Goal: Communication & Community: Ask a question

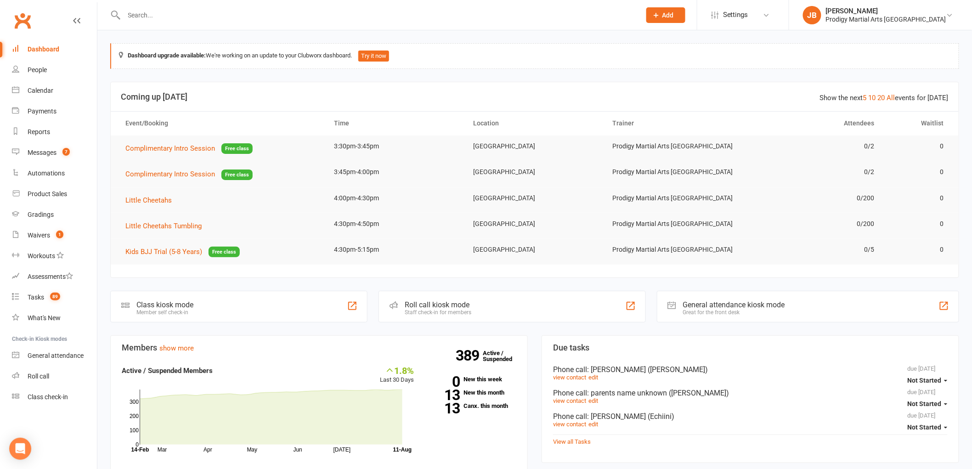
click at [154, 13] on input "text" at bounding box center [378, 15] width 514 height 13
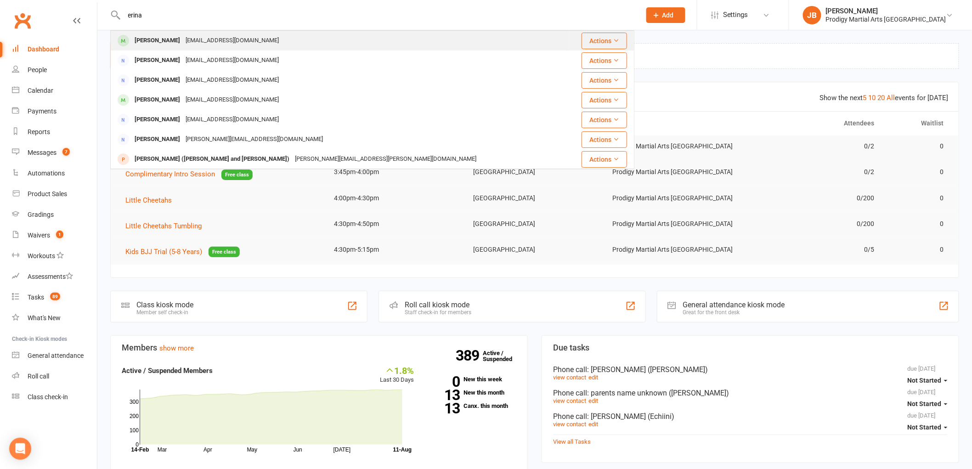
type input "erina"
click at [353, 38] on div "Erina Ahmad palwashakhan314@gmail.com" at bounding box center [340, 40] width 458 height 19
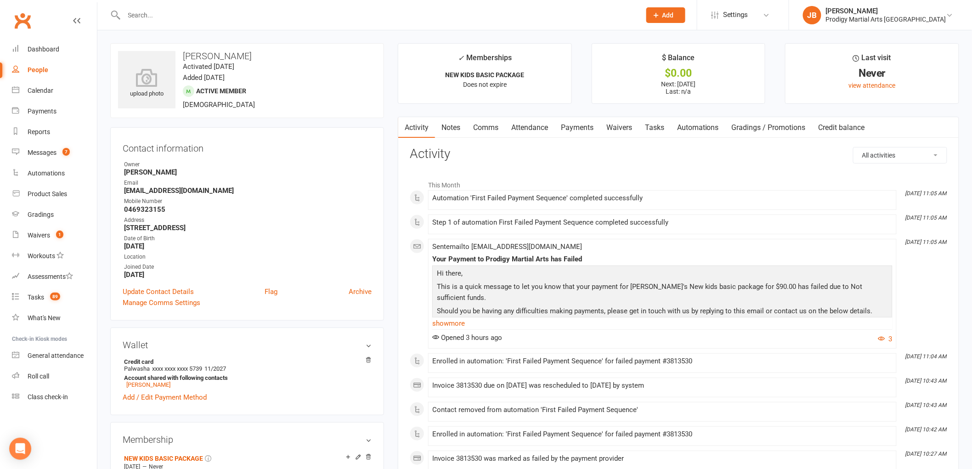
click at [583, 134] on link "Payments" at bounding box center [577, 127] width 45 height 21
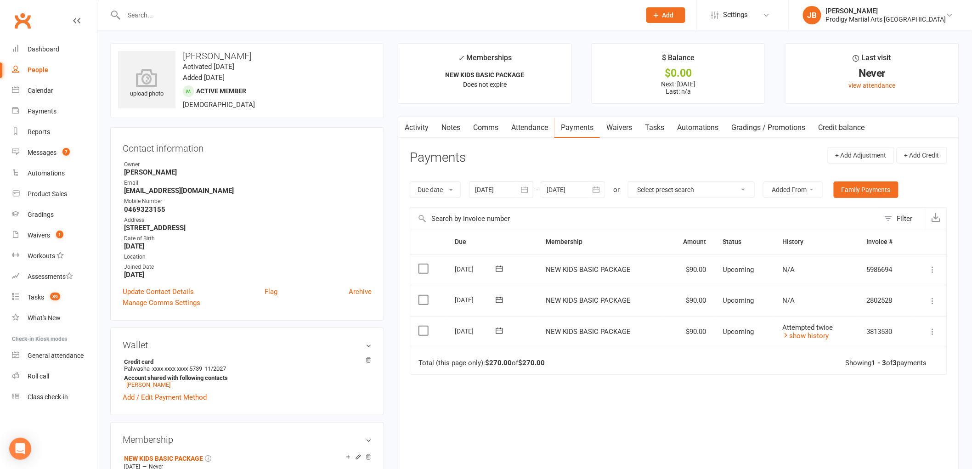
click at [529, 190] on icon "button" at bounding box center [524, 189] width 9 height 9
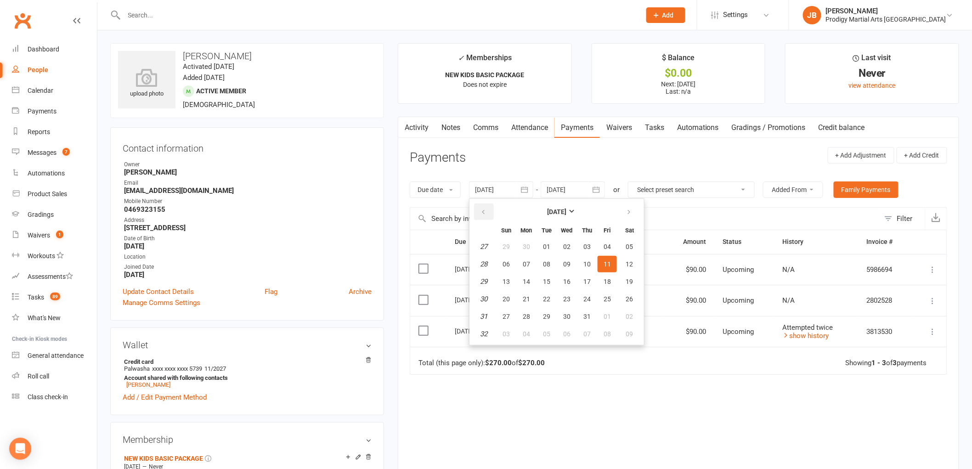
click at [481, 212] on icon "button" at bounding box center [483, 212] width 6 height 7
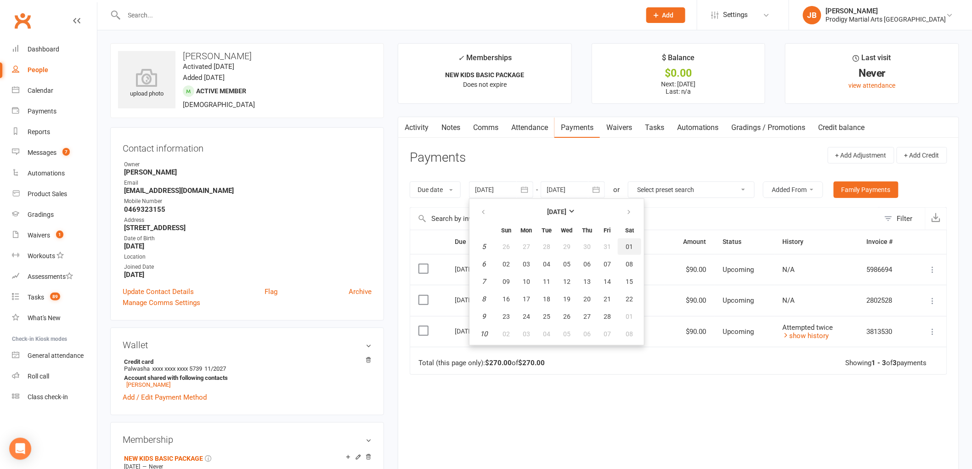
click at [636, 247] on button "01" at bounding box center [629, 246] width 23 height 17
type input "01 Feb 2025"
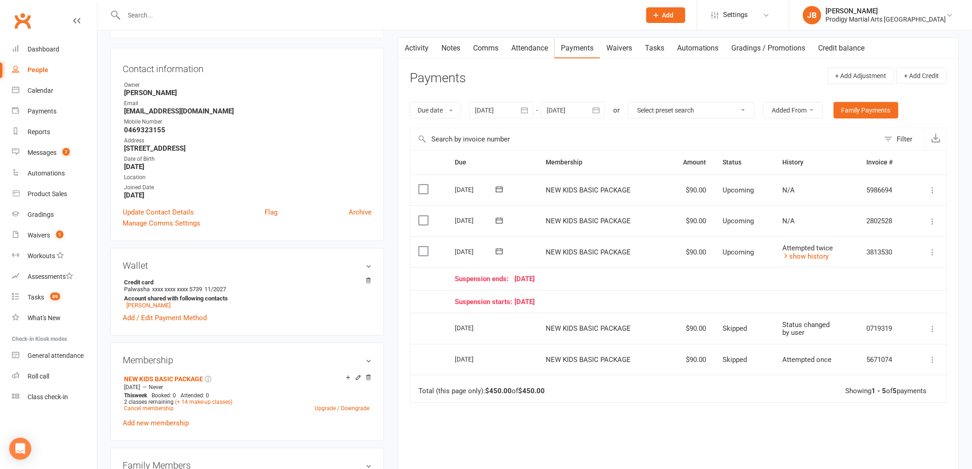
scroll to position [102, 0]
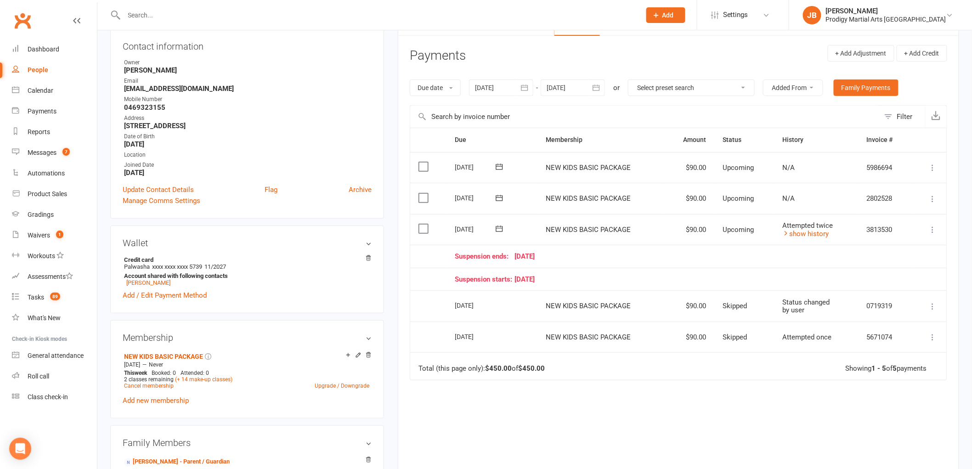
click at [650, 379] on td "Total (this page only): $450.00 of $450.00 Showing 1 - 5 of 5 payments" at bounding box center [678, 366] width 537 height 28
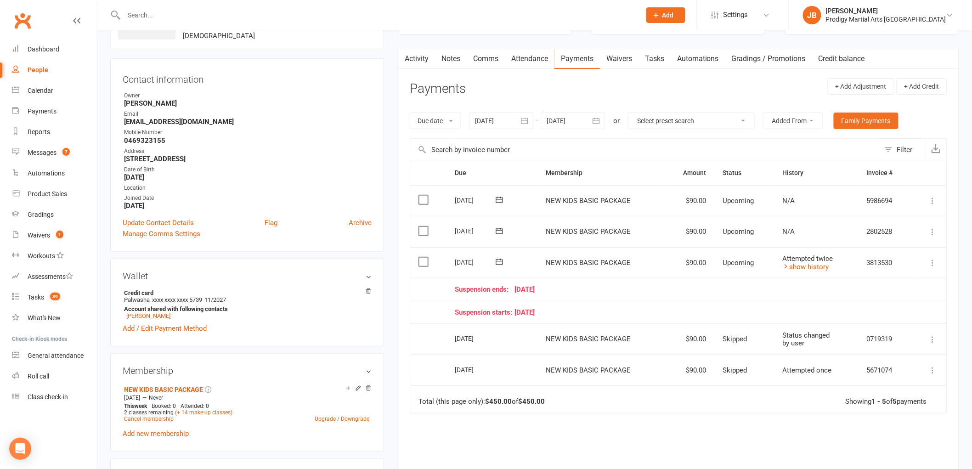
scroll to position [51, 0]
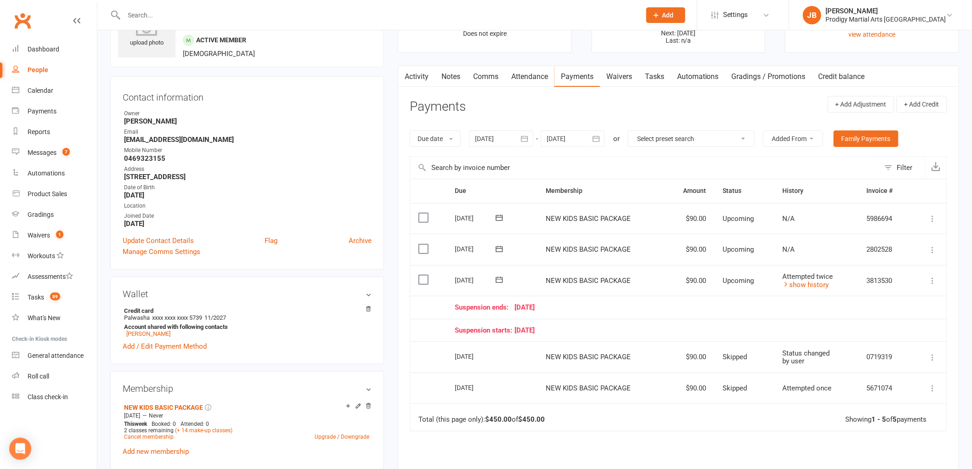
click at [255, 17] on input "text" at bounding box center [378, 15] width 514 height 13
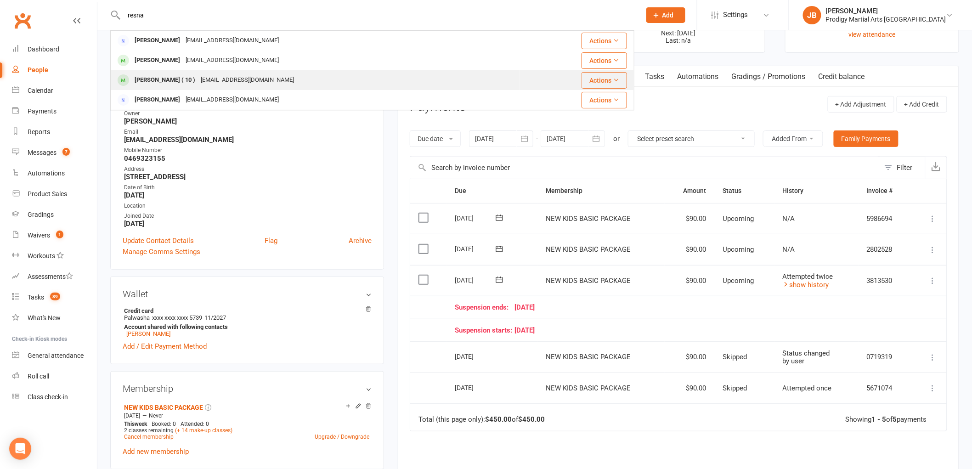
type input "resna"
click at [198, 81] on div "resna21@gmail.com" at bounding box center [247, 80] width 99 height 13
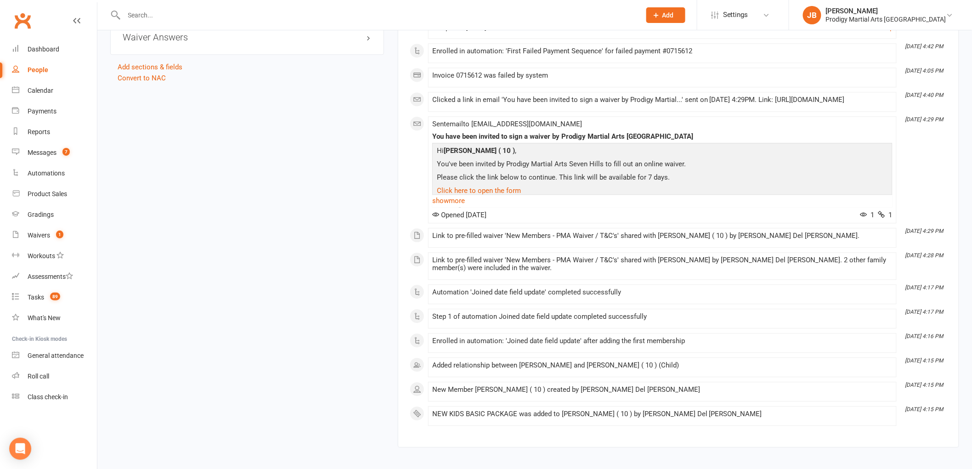
scroll to position [865, 0]
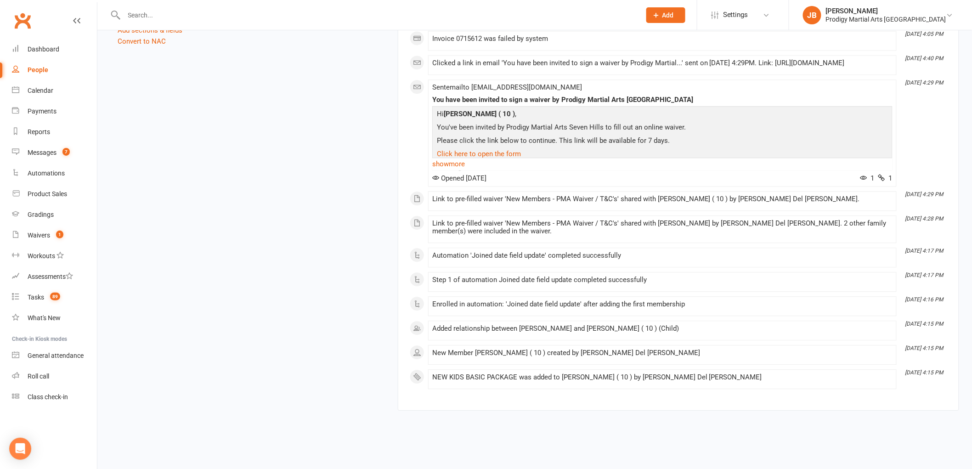
click at [444, 167] on link "show more" at bounding box center [662, 164] width 460 height 13
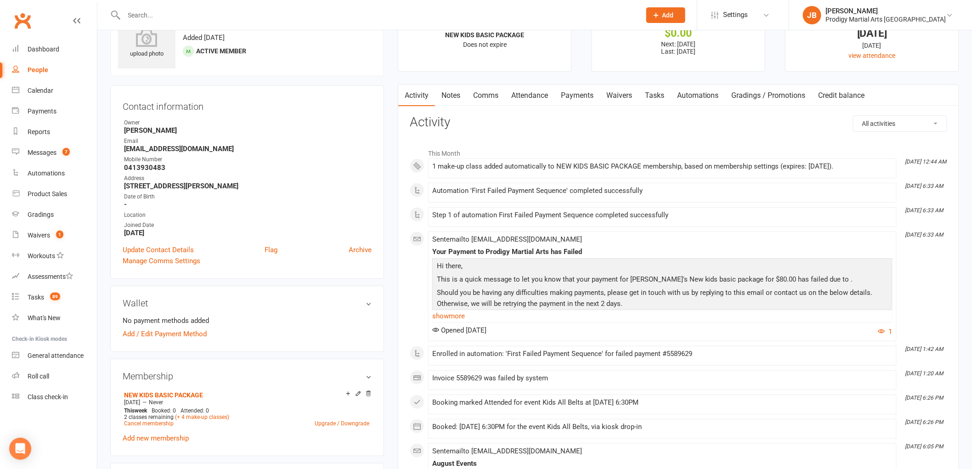
scroll to position [0, 0]
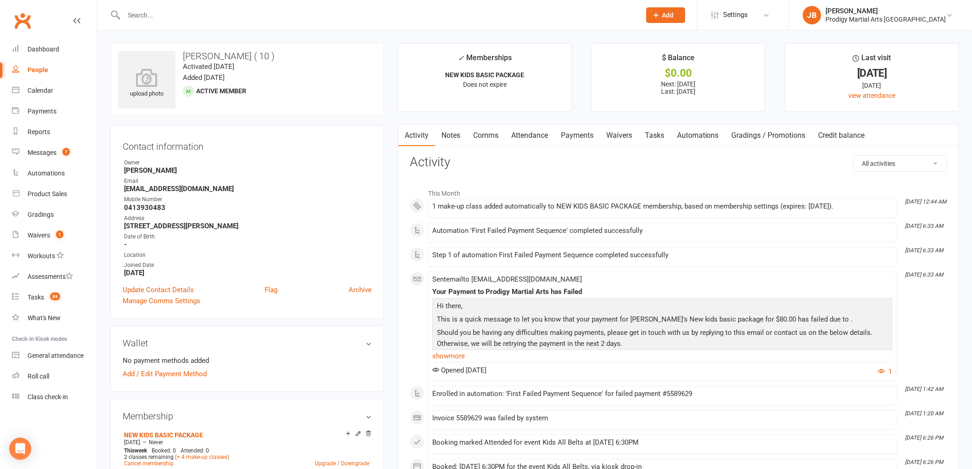
click at [615, 136] on link "Waivers" at bounding box center [619, 135] width 39 height 21
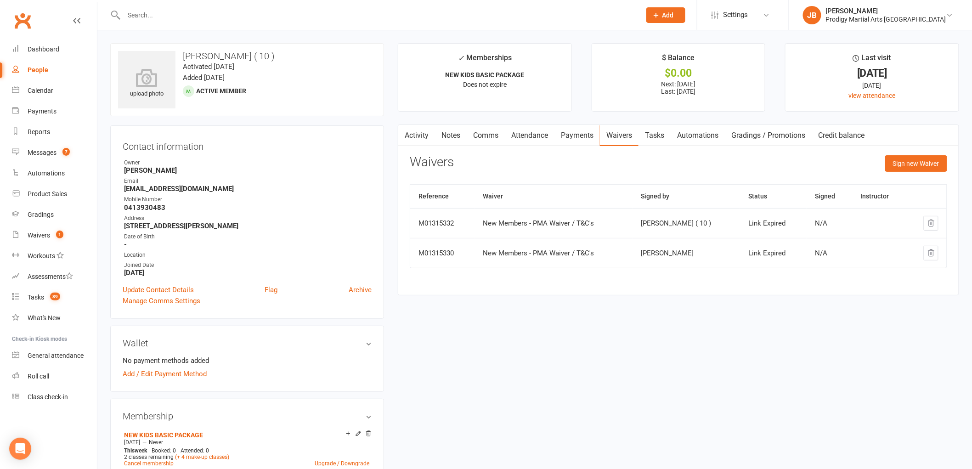
click at [419, 135] on link "Activity" at bounding box center [416, 135] width 37 height 21
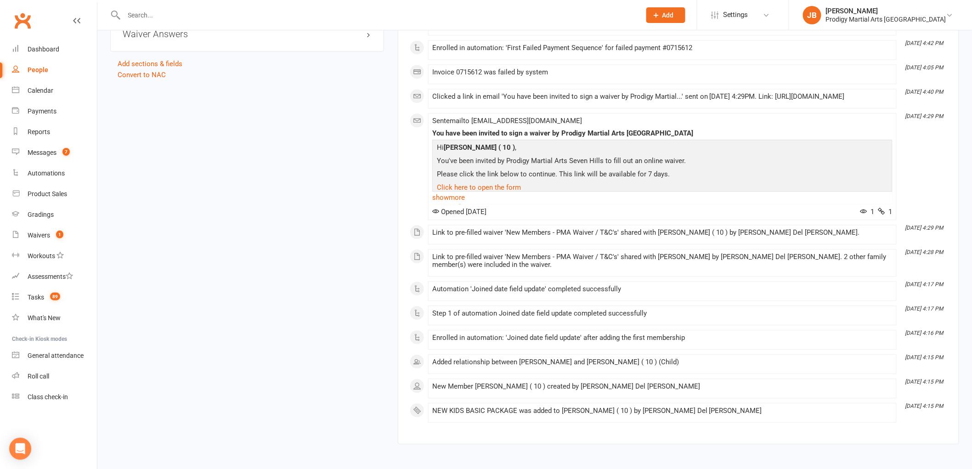
scroll to position [865, 0]
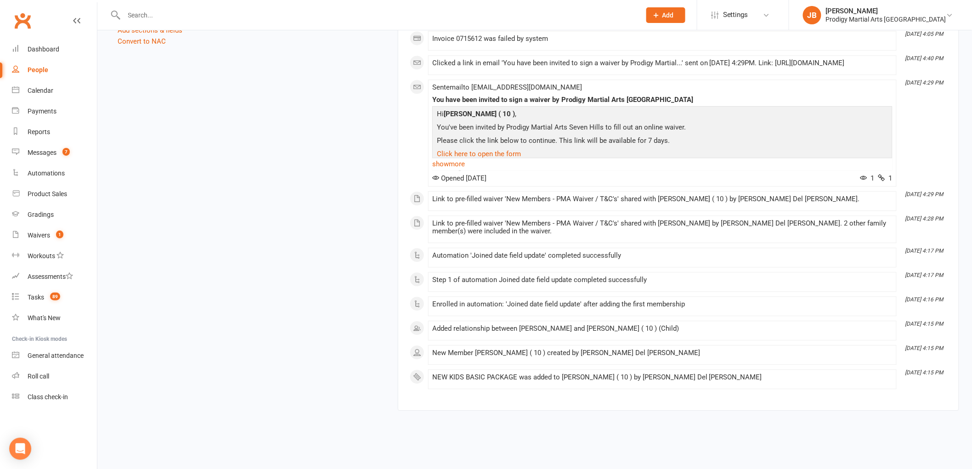
drag, startPoint x: 714, startPoint y: 414, endPoint x: 713, endPoint y: 406, distance: 8.4
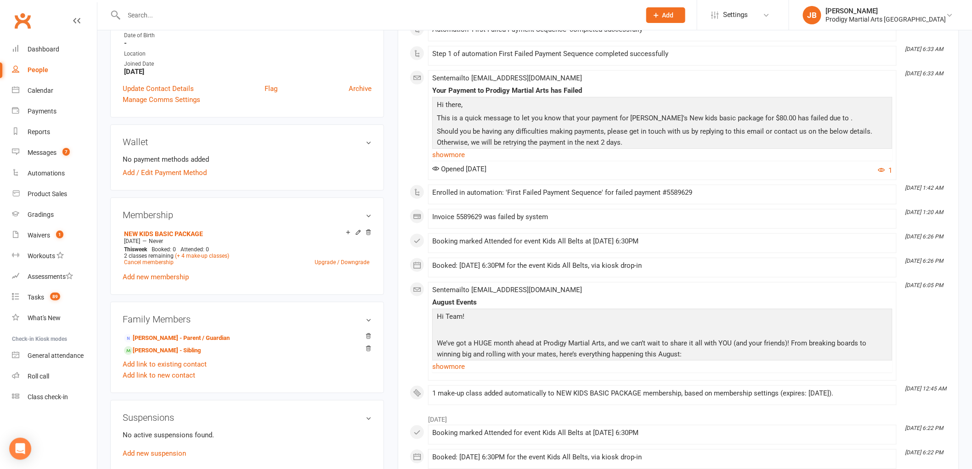
scroll to position [0, 0]
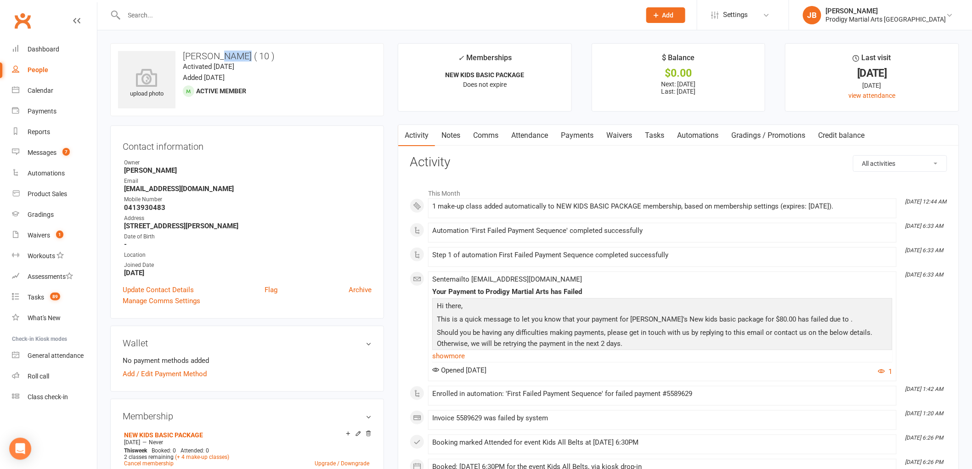
drag, startPoint x: 246, startPoint y: 56, endPoint x: 219, endPoint y: 57, distance: 27.1
click at [219, 57] on h3 "Aarcha Nambiar ( 10 )" at bounding box center [247, 56] width 258 height 10
click at [249, 57] on h3 "Aarcha Nambiar ( 10 )" at bounding box center [247, 56] width 258 height 10
drag, startPoint x: 248, startPoint y: 55, endPoint x: 182, endPoint y: 57, distance: 65.7
click at [182, 57] on h3 "Aarcha Nambiar ( 10 )" at bounding box center [247, 56] width 258 height 10
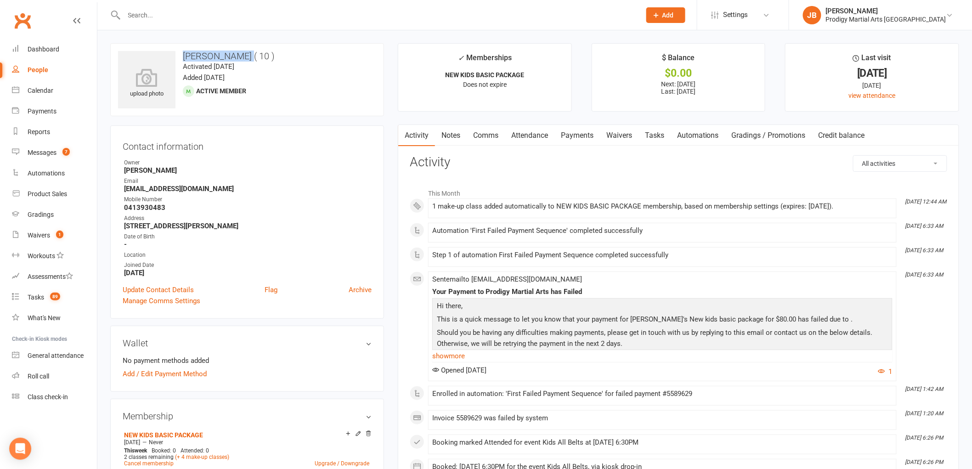
copy h3 "Aarcha Nambiar"
click at [580, 132] on link "Payments" at bounding box center [577, 135] width 45 height 21
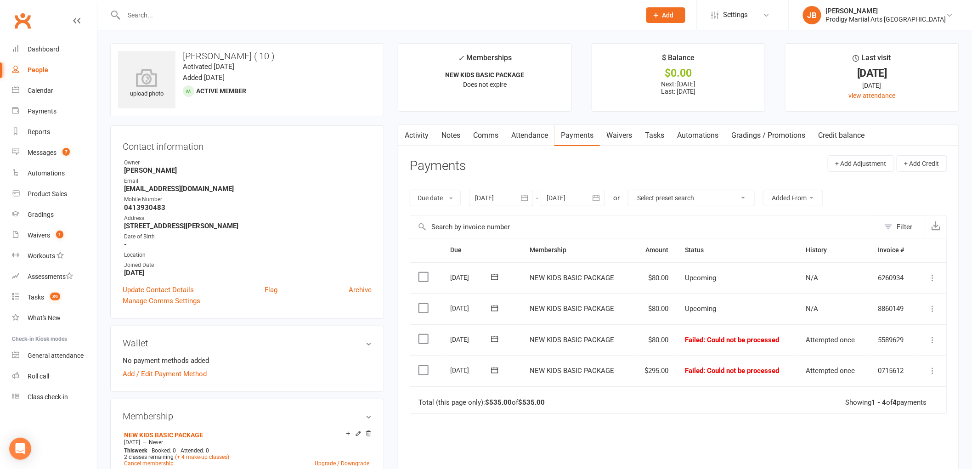
click at [693, 420] on div "Due Contact Membership Amount Status History Invoice # Select this 05 Sep 2025 …" at bounding box center [679, 385] width 538 height 294
click at [299, 12] on input "text" at bounding box center [378, 15] width 514 height 13
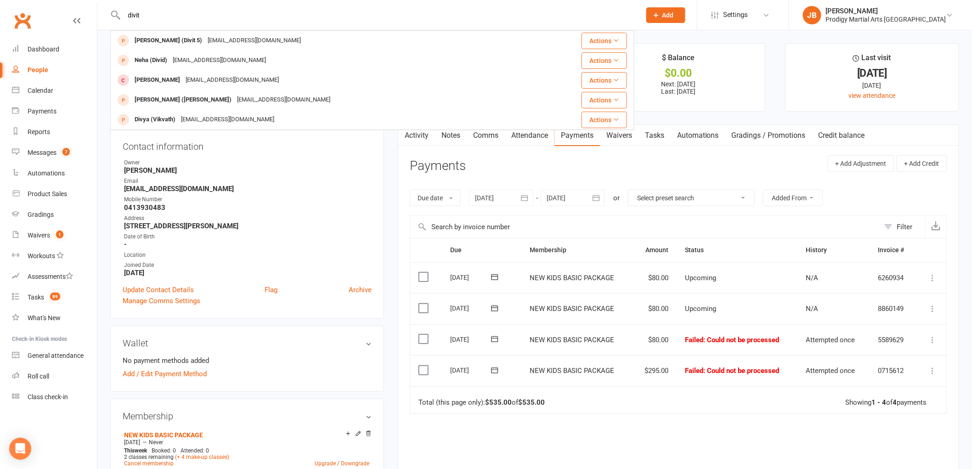
drag, startPoint x: 251, startPoint y: 12, endPoint x: 42, endPoint y: 23, distance: 209.3
click at [42, 2] on header "divit Dipesh (Divit 5) dipesh0514@gmail.com Actions Neha (Divid) nehaoyadav@gma…" at bounding box center [486, 2] width 972 height 0
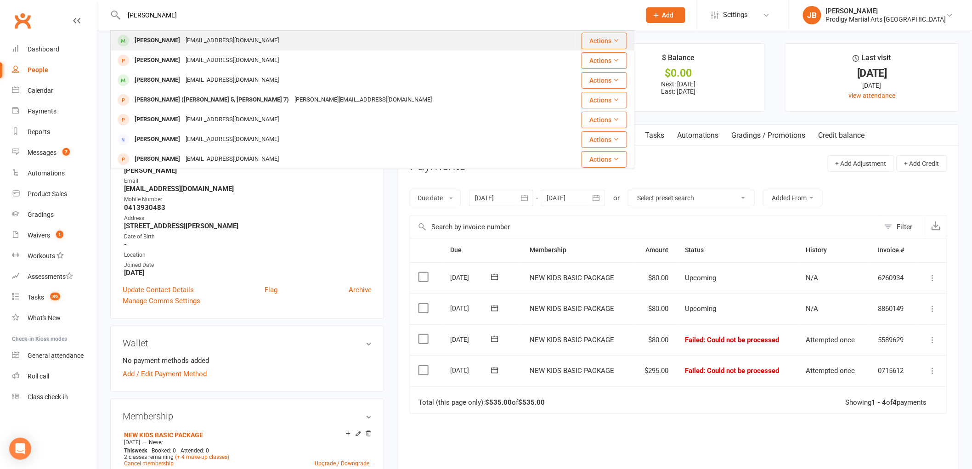
type input "brendan ma"
click at [167, 44] on div "Brendan Maxwell" at bounding box center [157, 40] width 51 height 13
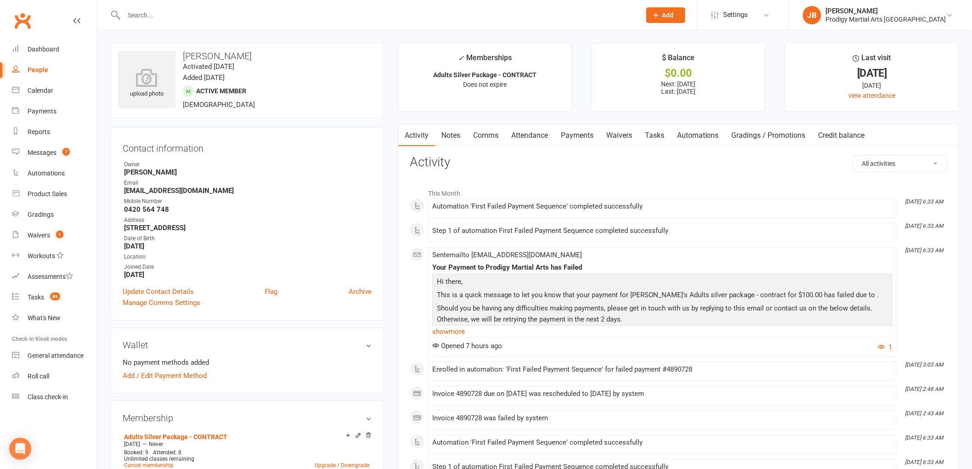
click at [566, 134] on link "Payments" at bounding box center [577, 135] width 45 height 21
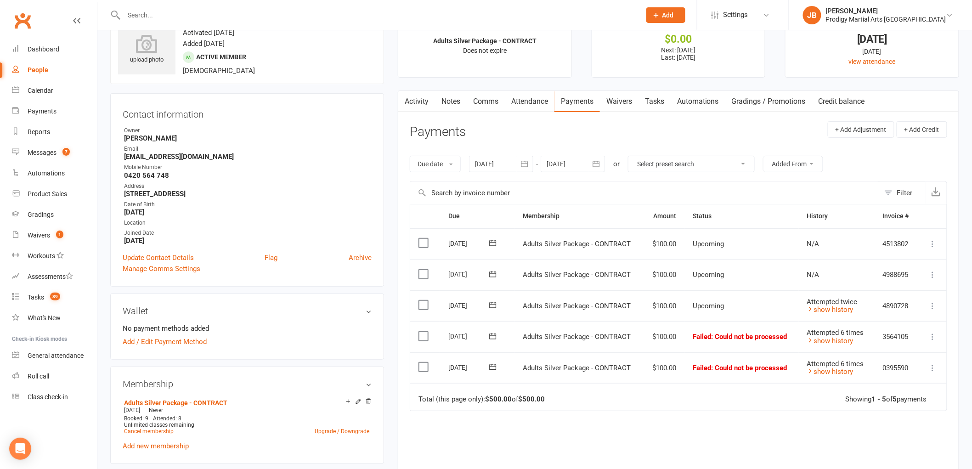
scroll to position [51, 0]
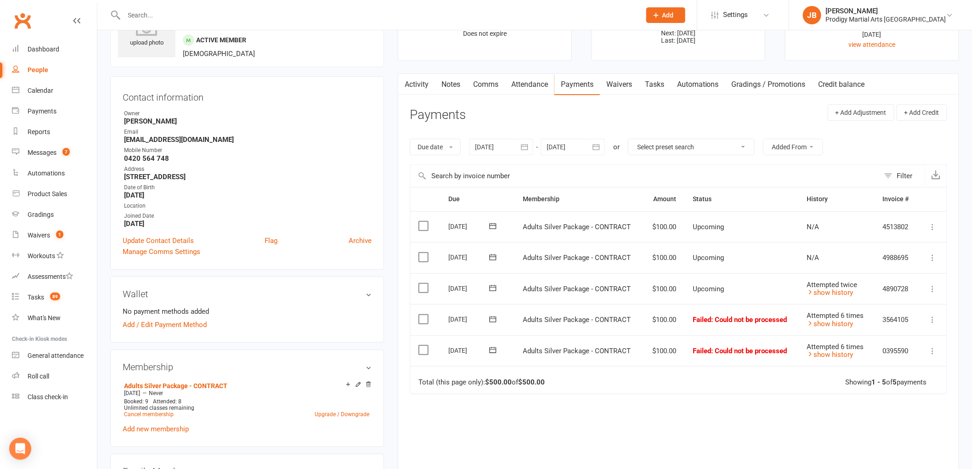
click at [526, 148] on icon "button" at bounding box center [524, 146] width 9 height 9
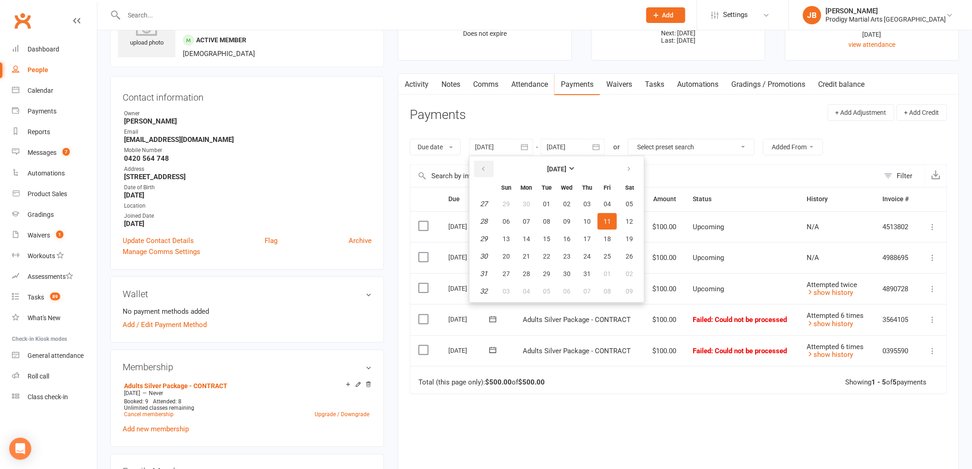
click at [482, 169] on icon "button" at bounding box center [483, 168] width 6 height 7
click at [563, 218] on span "07" at bounding box center [566, 221] width 7 height 7
type input "07 May 2025"
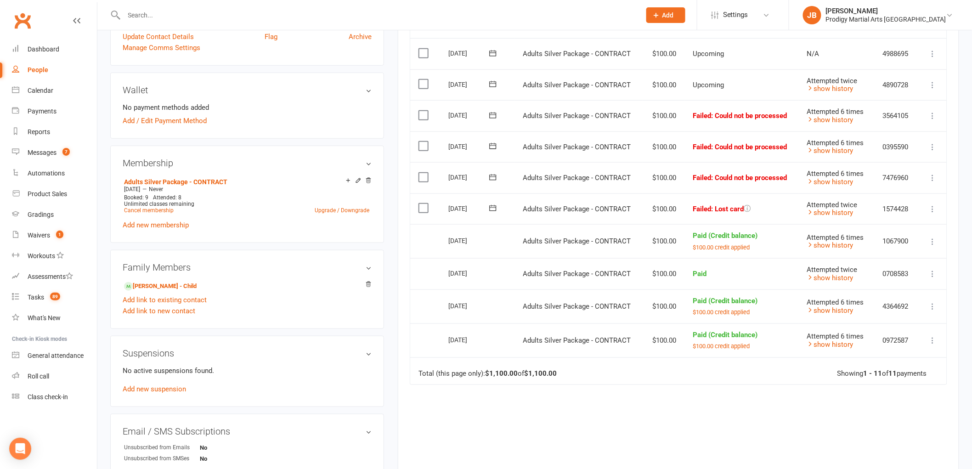
scroll to position [204, 0]
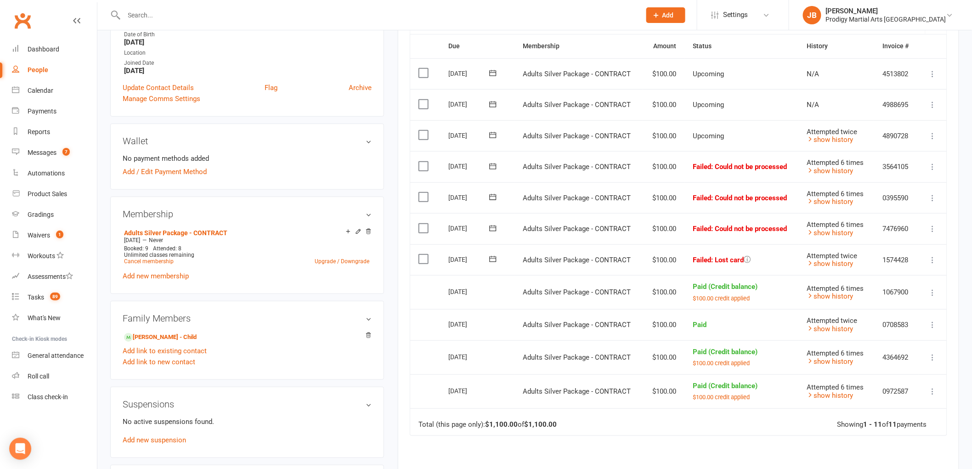
click at [749, 258] on icon at bounding box center [747, 259] width 7 height 7
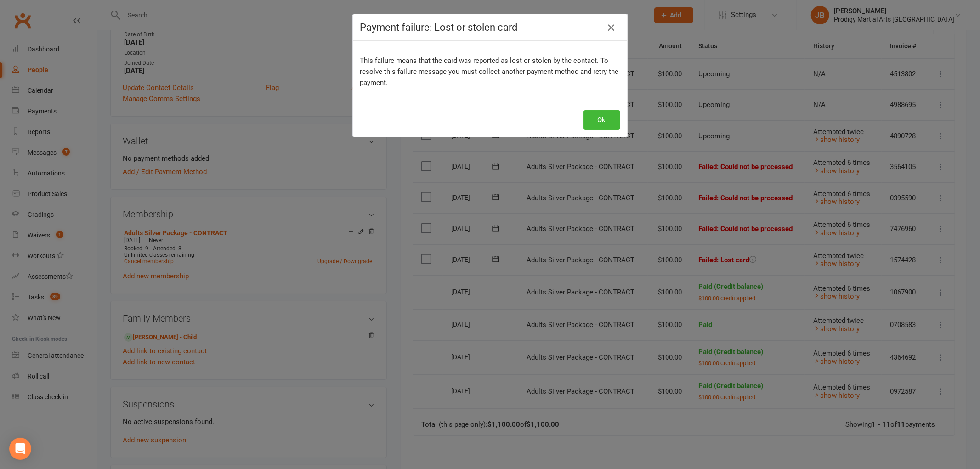
click at [606, 29] on icon "button" at bounding box center [611, 27] width 11 height 11
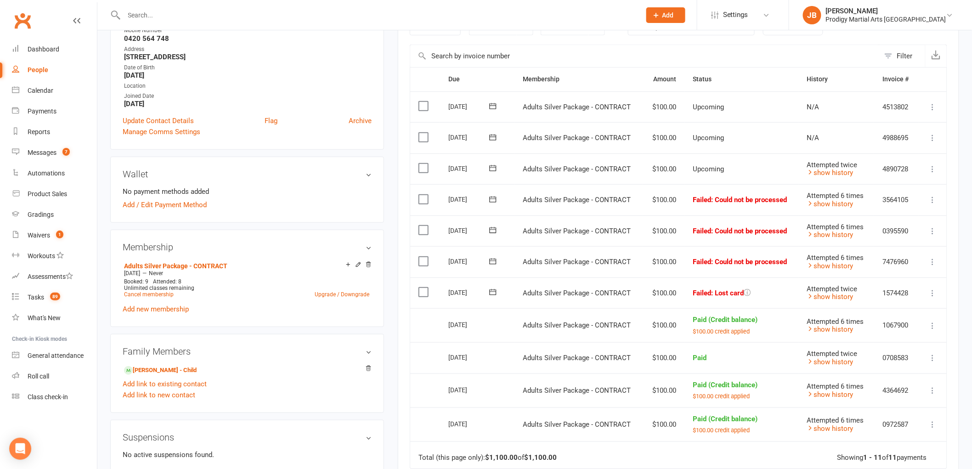
scroll to position [153, 0]
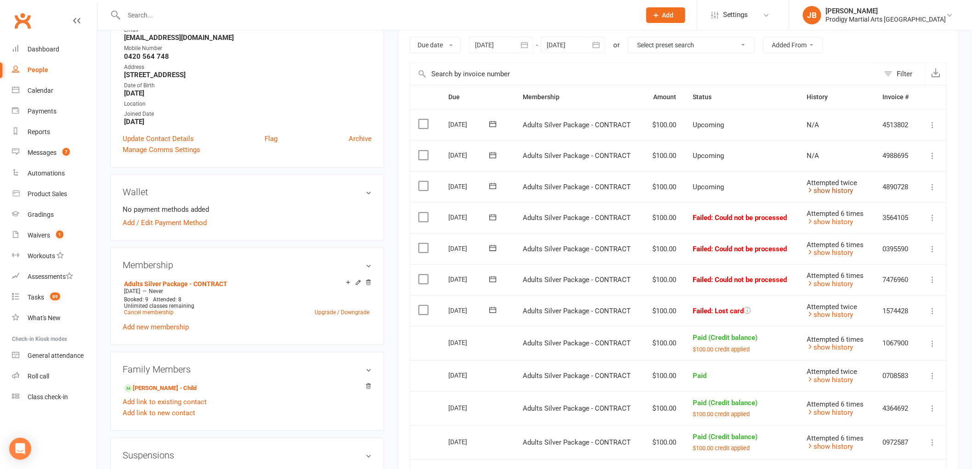
click at [837, 193] on link "show history" at bounding box center [830, 191] width 46 height 8
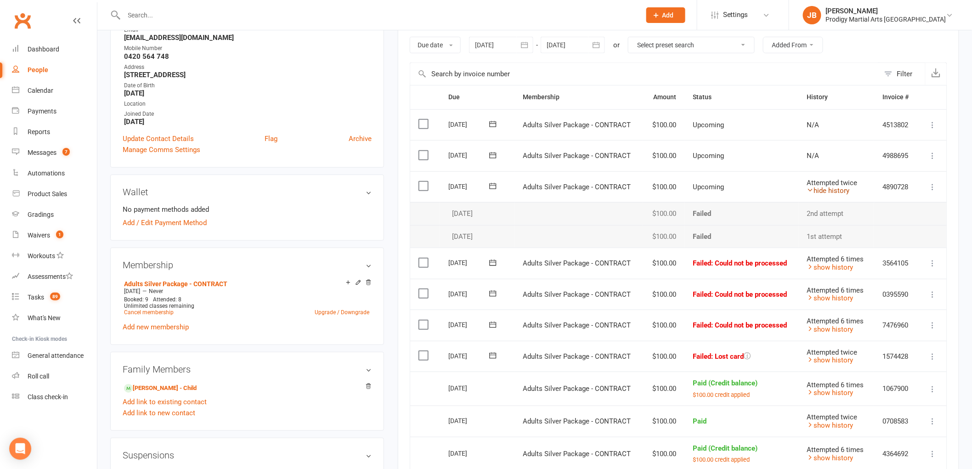
click at [818, 191] on link "hide history" at bounding box center [828, 191] width 43 height 8
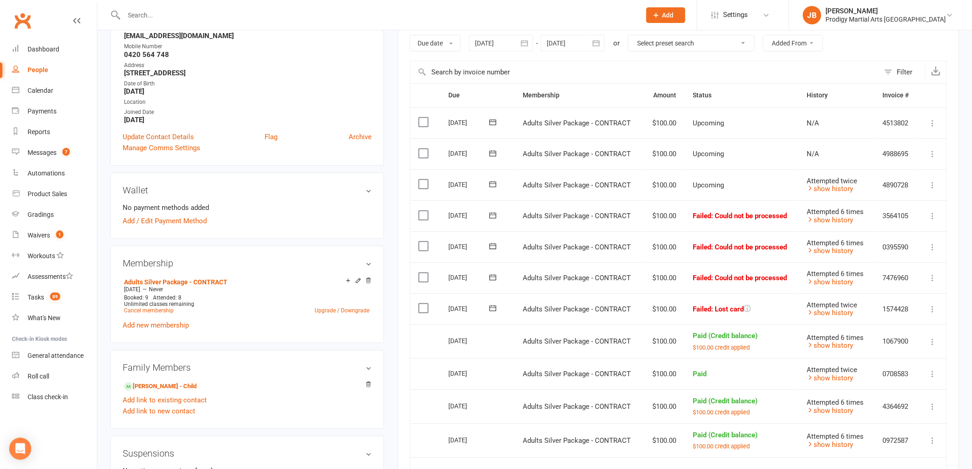
scroll to position [204, 0]
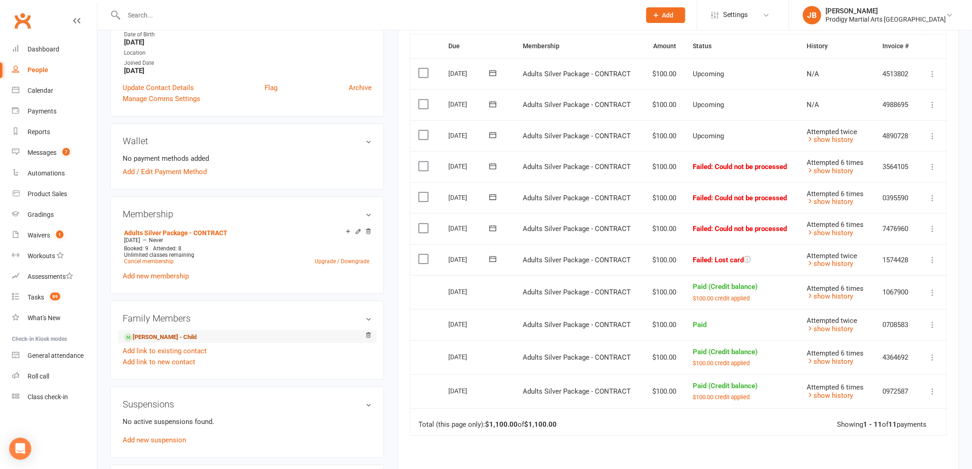
click at [186, 336] on link "Sebastian Maxwell - Child" at bounding box center [160, 338] width 73 height 10
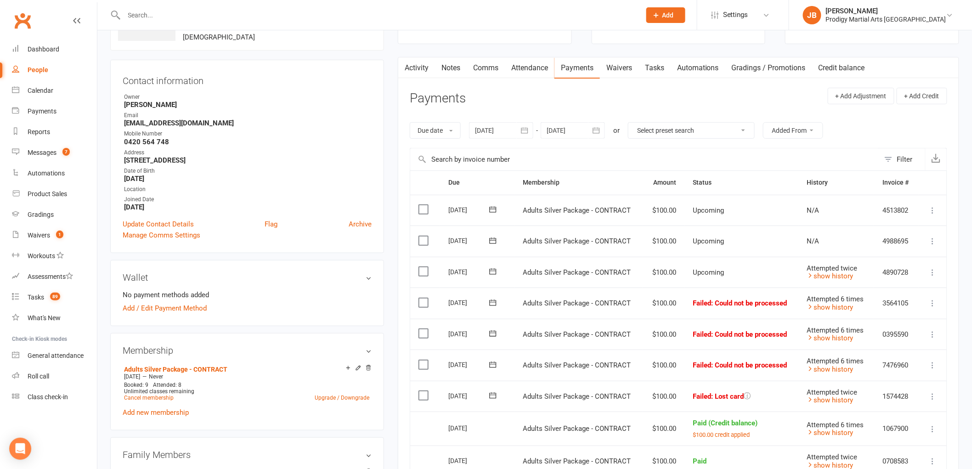
scroll to position [51, 0]
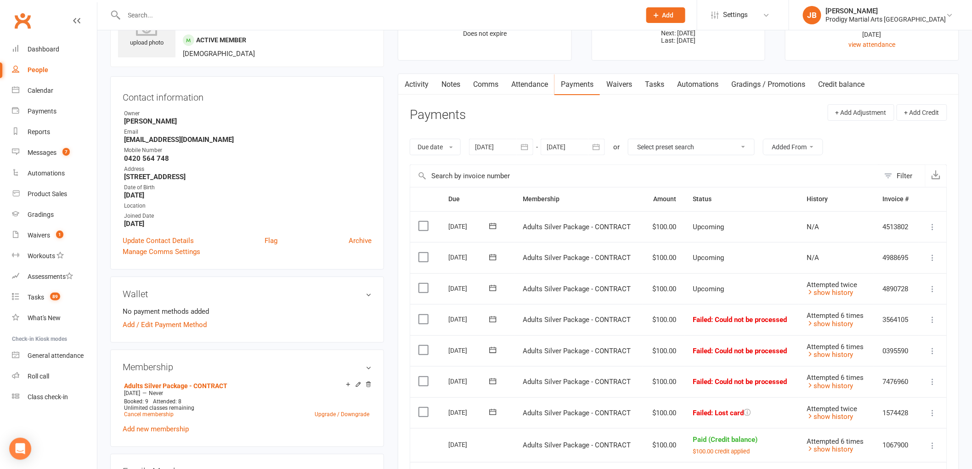
click at [622, 79] on link "Waivers" at bounding box center [619, 84] width 39 height 21
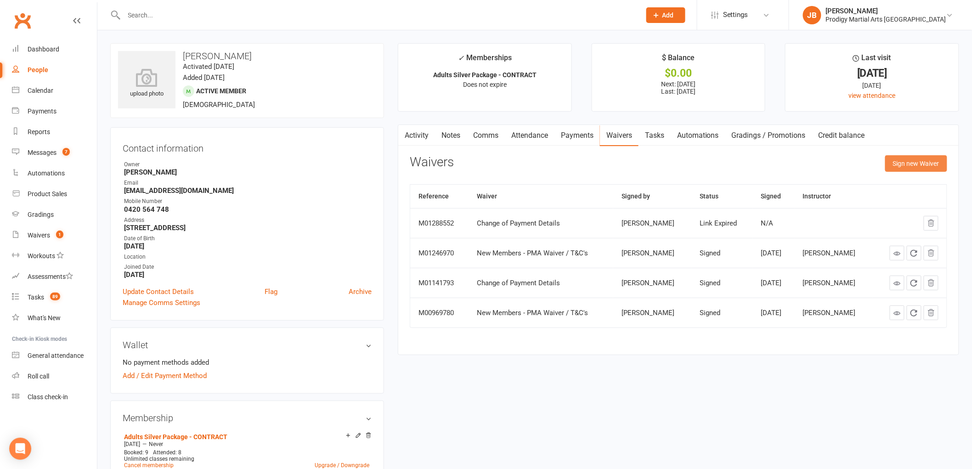
click at [908, 166] on button "Sign new Waiver" at bounding box center [916, 163] width 62 height 17
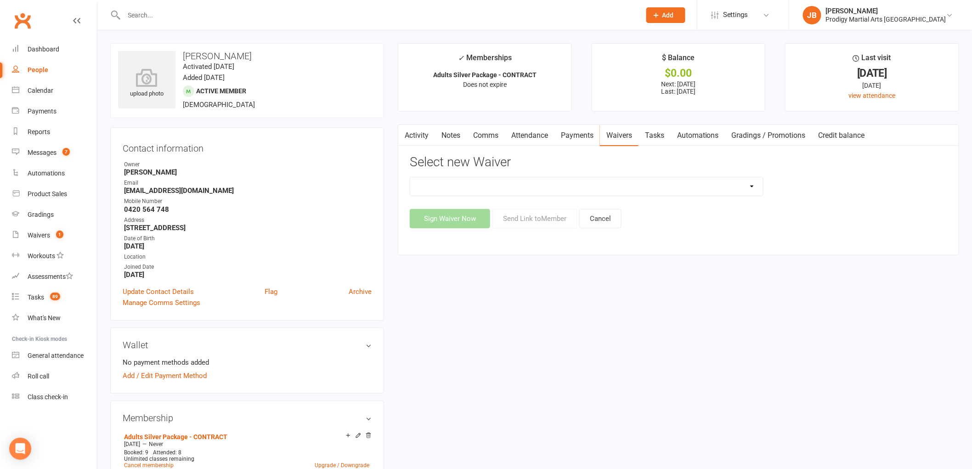
click at [614, 180] on select "Change of Payment Details New Members - PMA Waiver / T&C's New Members - PMA Wa…" at bounding box center [586, 186] width 353 height 18
select select "12103"
click at [410, 177] on select "Change of Payment Details New Members - PMA Waiver / T&C's New Members - PMA Wa…" at bounding box center [586, 186] width 353 height 18
click at [553, 222] on button "Send Link to Member" at bounding box center [535, 218] width 85 height 19
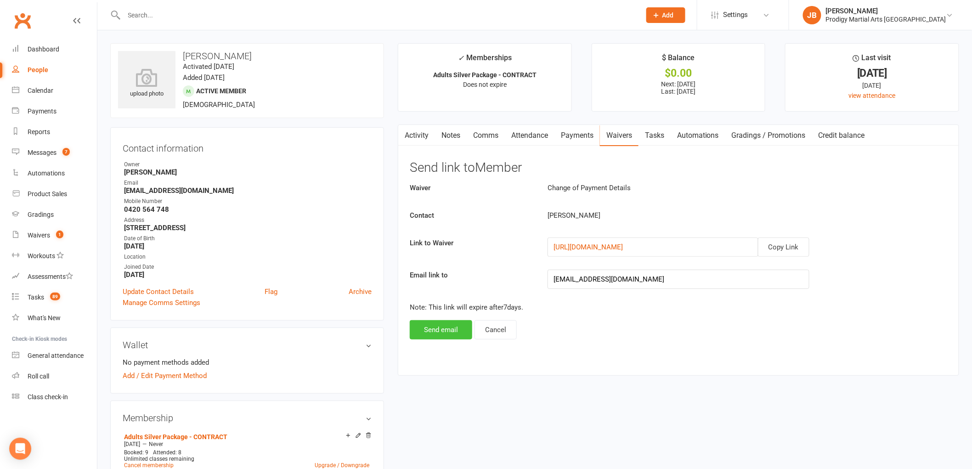
click at [455, 332] on button "Send email" at bounding box center [441, 329] width 62 height 19
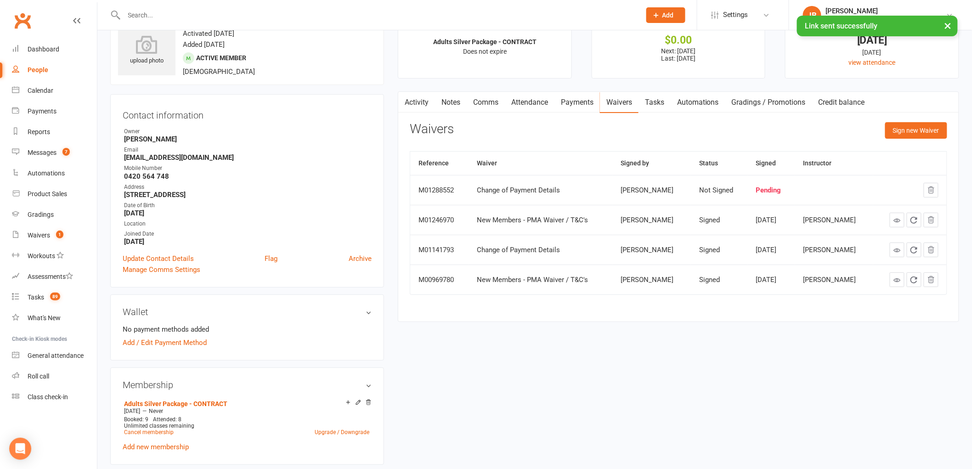
scroll to position [51, 0]
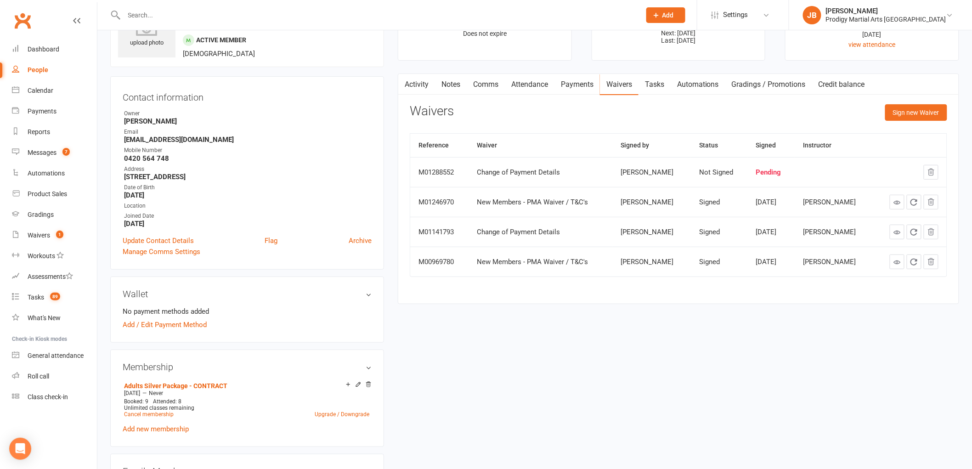
click at [590, 86] on link "Payments" at bounding box center [577, 84] width 45 height 21
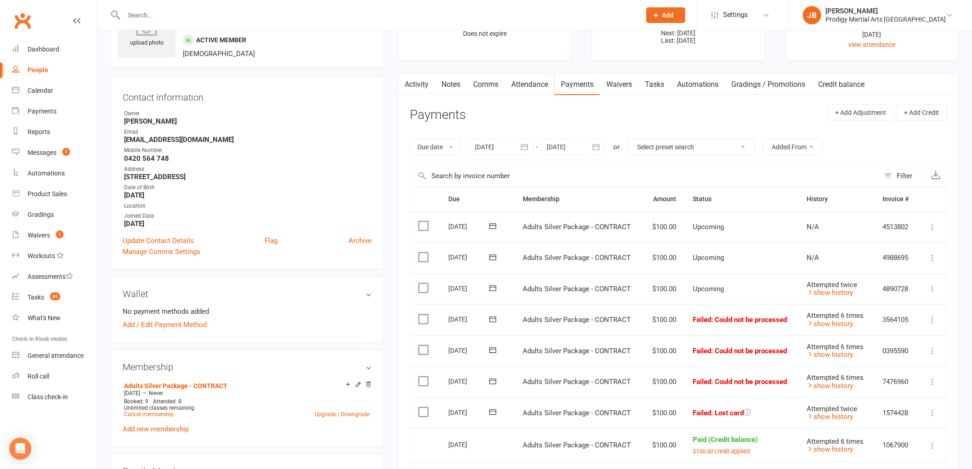
click at [621, 85] on link "Waivers" at bounding box center [619, 84] width 39 height 21
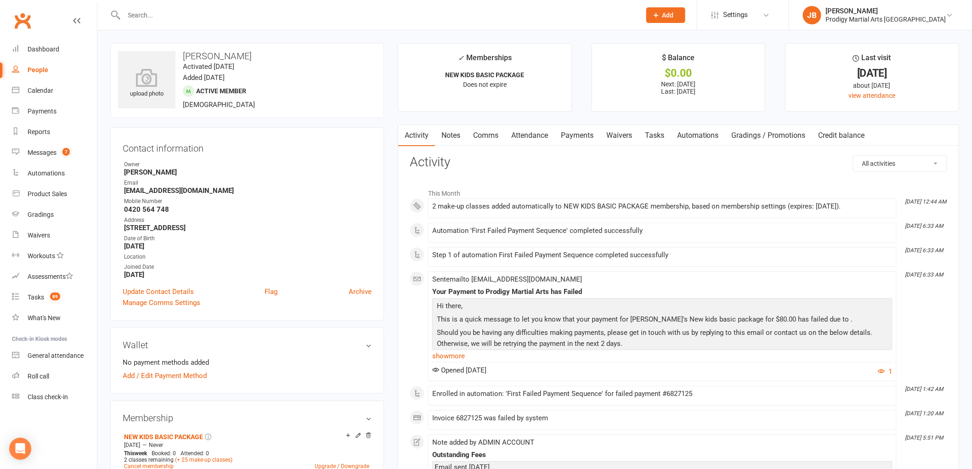
click at [577, 130] on link "Payments" at bounding box center [577, 135] width 45 height 21
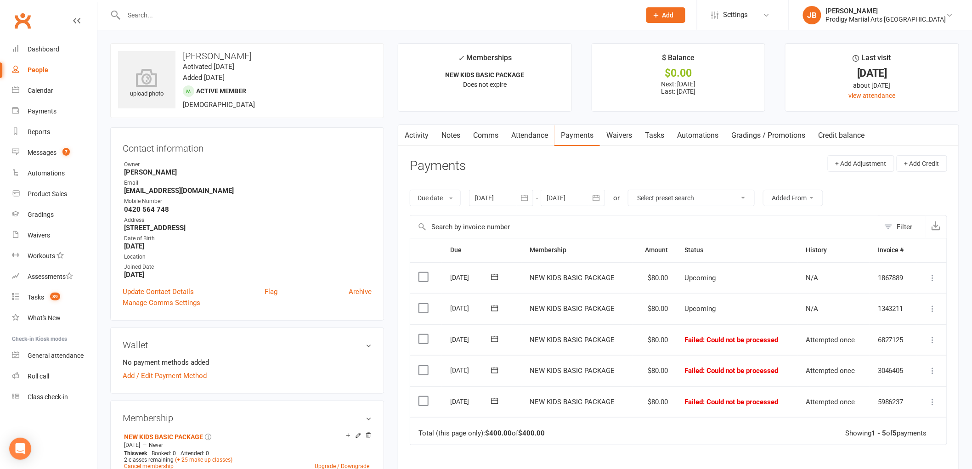
click at [524, 200] on icon "button" at bounding box center [524, 197] width 9 height 9
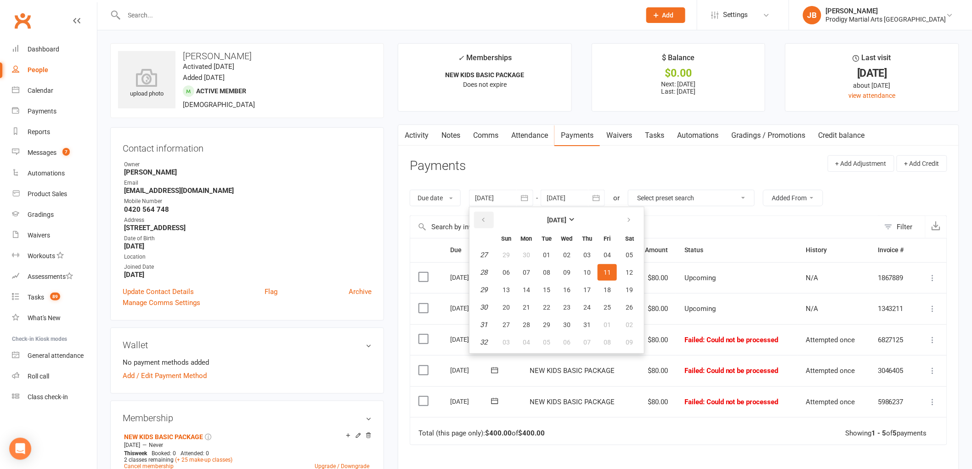
click at [480, 223] on button "button" at bounding box center [484, 220] width 20 height 17
click at [565, 265] on button "07" at bounding box center [566, 272] width 19 height 17
type input "07 May 2025"
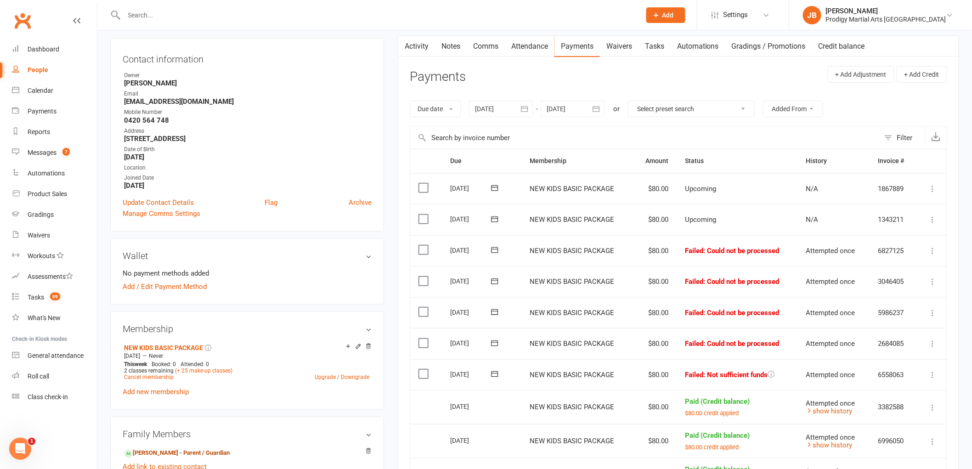
scroll to position [102, 0]
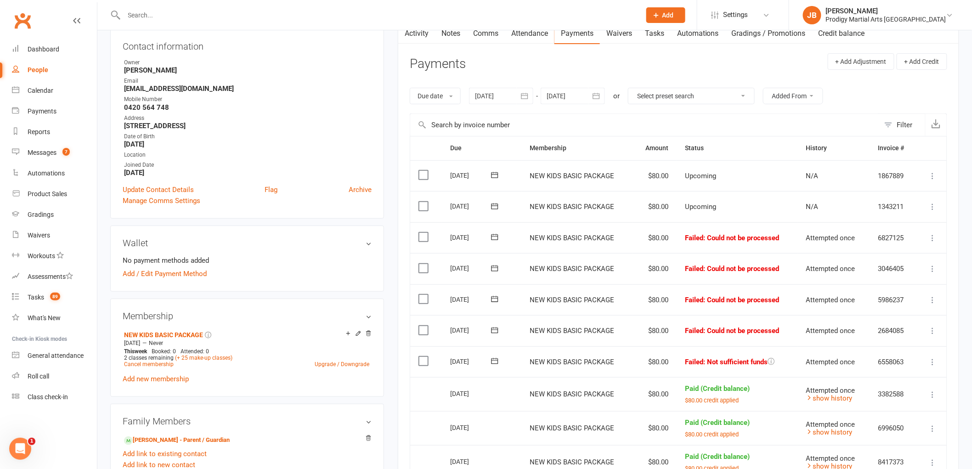
click at [929, 361] on icon at bounding box center [932, 361] width 9 height 9
drag, startPoint x: 547, startPoint y: 65, endPoint x: 521, endPoint y: 60, distance: 26.1
click at [541, 65] on header "Payments + Add Adjustment + Add Credit" at bounding box center [679, 65] width 538 height 25
click at [933, 359] on icon at bounding box center [932, 361] width 9 height 9
click at [912, 377] on link "Mark as Paid (Cash)" at bounding box center [892, 380] width 91 height 18
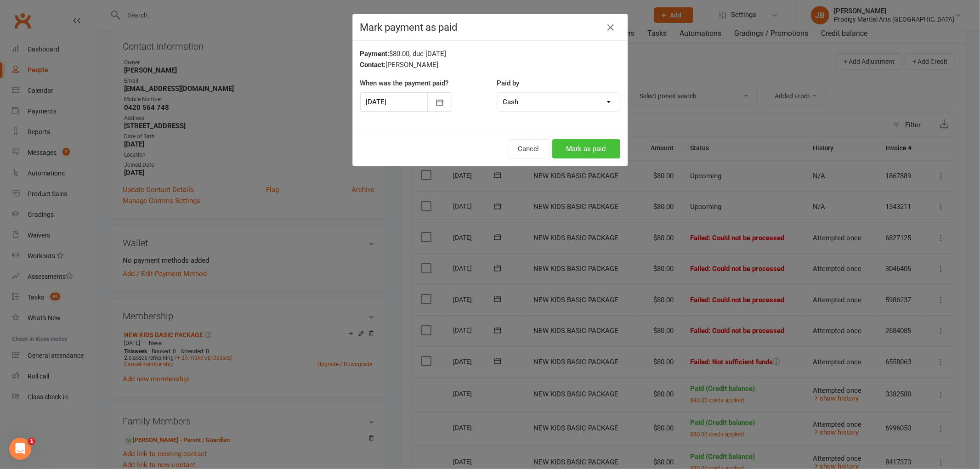
click at [575, 139] on button "Mark as paid" at bounding box center [586, 148] width 68 height 19
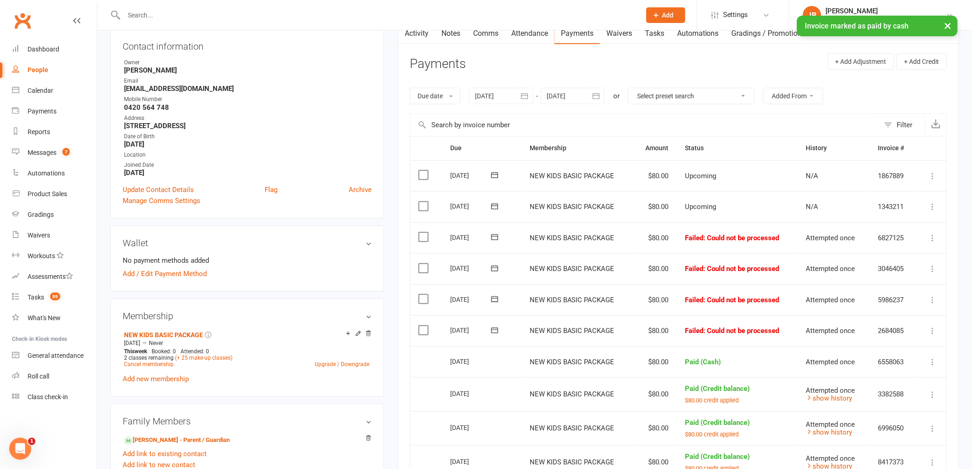
click at [930, 333] on icon at bounding box center [932, 330] width 9 height 9
click at [886, 348] on link "Mark as Paid (Cash)" at bounding box center [892, 349] width 91 height 18
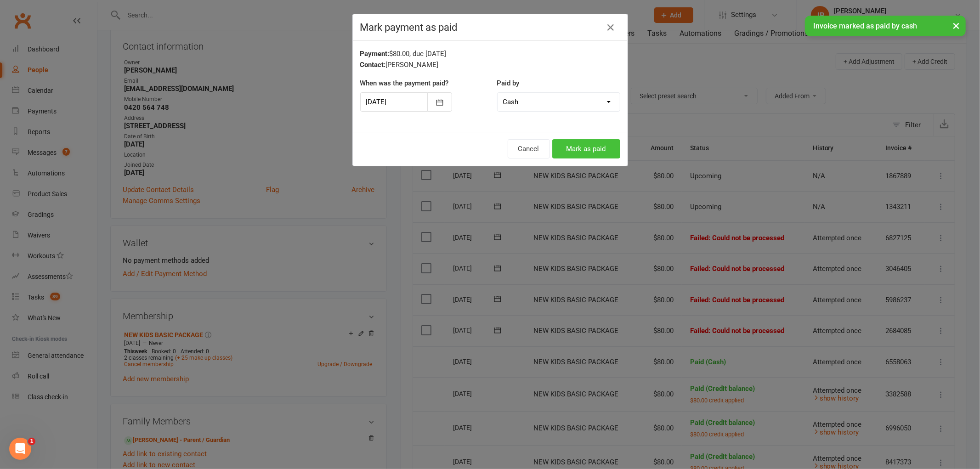
drag, startPoint x: 591, startPoint y: 152, endPoint x: 636, endPoint y: 179, distance: 52.9
click at [591, 153] on button "Mark as paid" at bounding box center [586, 148] width 68 height 19
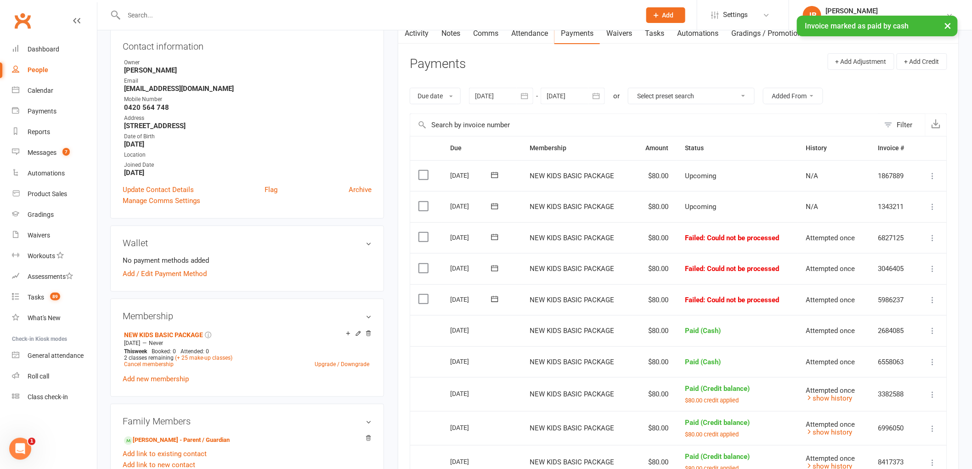
click at [932, 300] on icon at bounding box center [932, 299] width 9 height 9
click at [887, 323] on link "Mark as Paid (Cash)" at bounding box center [892, 318] width 91 height 18
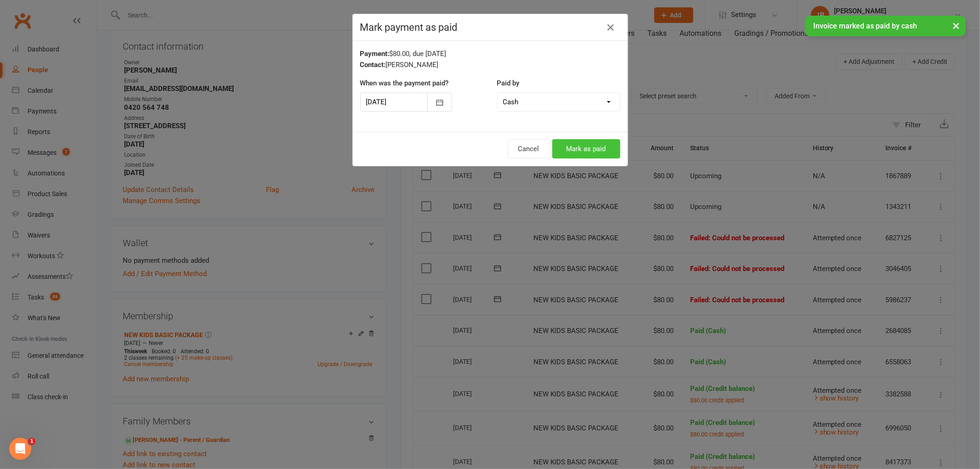
click at [585, 153] on button "Mark as paid" at bounding box center [586, 148] width 68 height 19
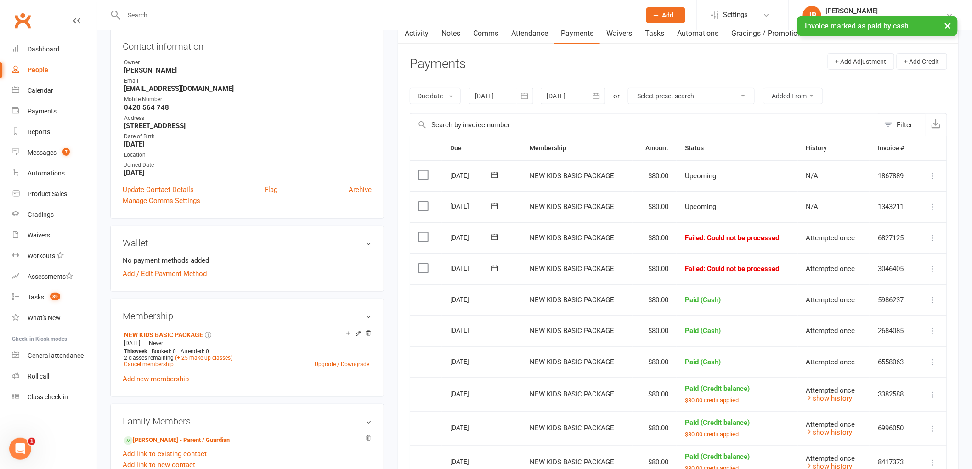
click at [930, 270] on icon at bounding box center [932, 268] width 9 height 9
click at [890, 290] on link "Mark as Paid (Cash)" at bounding box center [892, 286] width 91 height 18
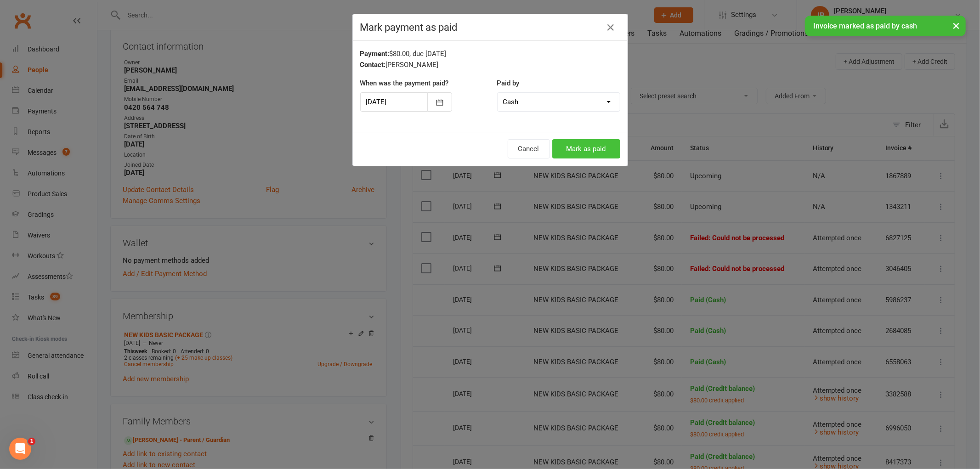
click at [581, 153] on button "Mark as paid" at bounding box center [586, 148] width 68 height 19
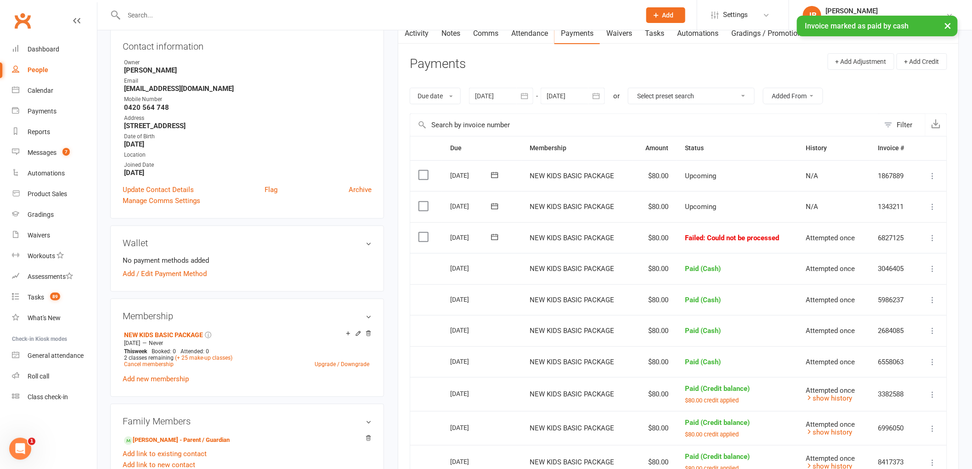
click at [931, 240] on icon at bounding box center [932, 237] width 9 height 9
click at [906, 256] on link "Mark as Paid (Cash)" at bounding box center [892, 256] width 91 height 18
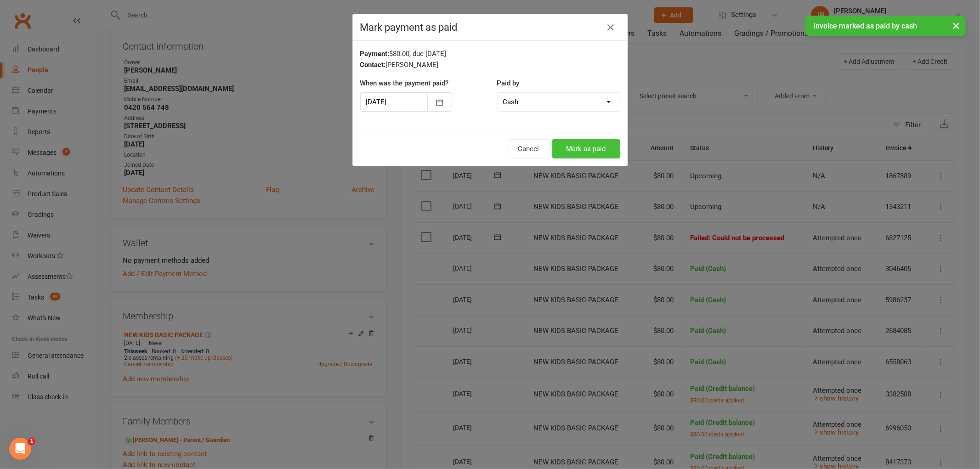
click at [571, 153] on button "Mark as paid" at bounding box center [586, 148] width 68 height 19
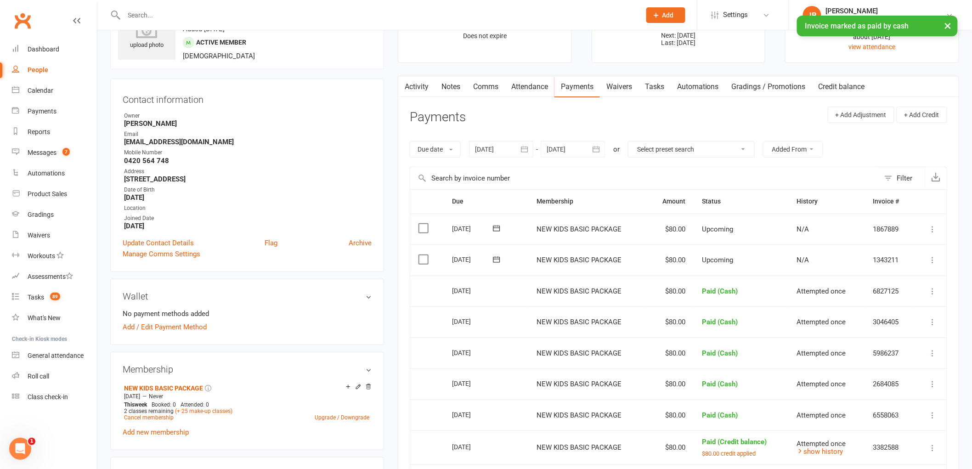
scroll to position [0, 0]
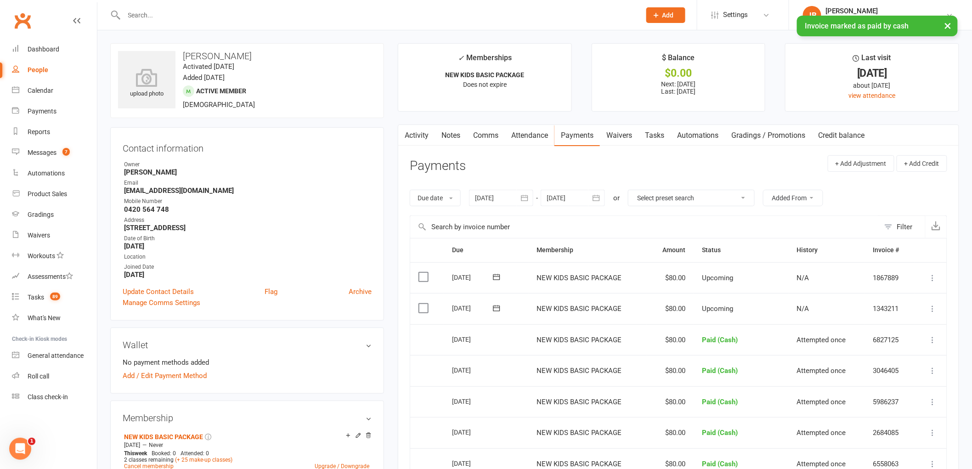
click at [447, 136] on link "Notes" at bounding box center [451, 135] width 32 height 21
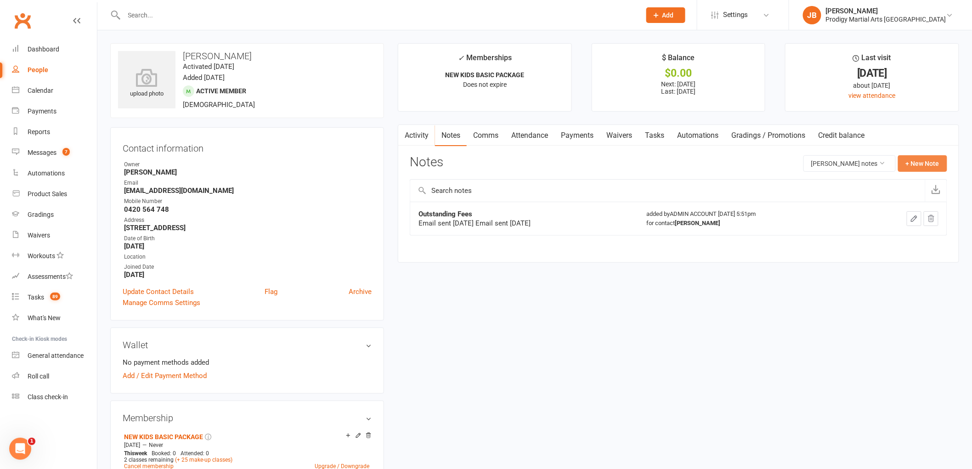
click at [924, 163] on button "+ New Note" at bounding box center [922, 163] width 49 height 17
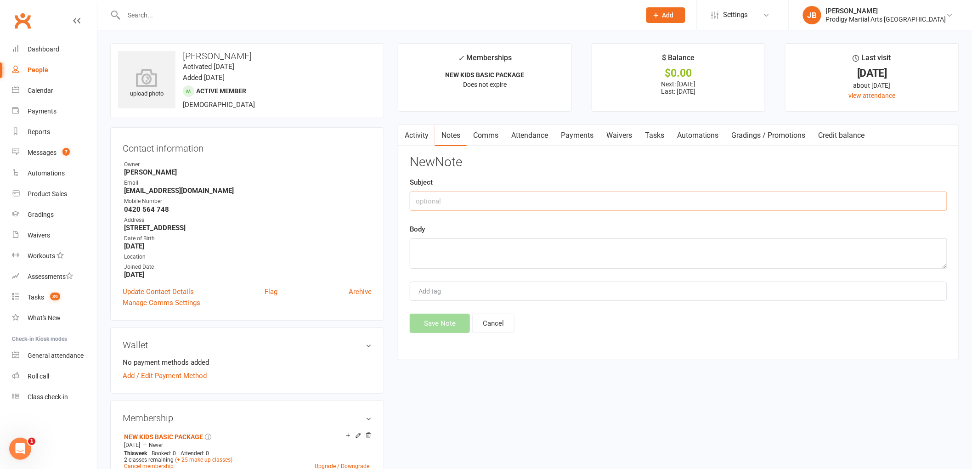
click at [462, 208] on input "text" at bounding box center [679, 201] width 538 height 19
type input "$"
type input "FEES PAID"
click at [435, 232] on div "Body" at bounding box center [679, 246] width 538 height 45
click at [430, 252] on textarea at bounding box center [679, 253] width 538 height 30
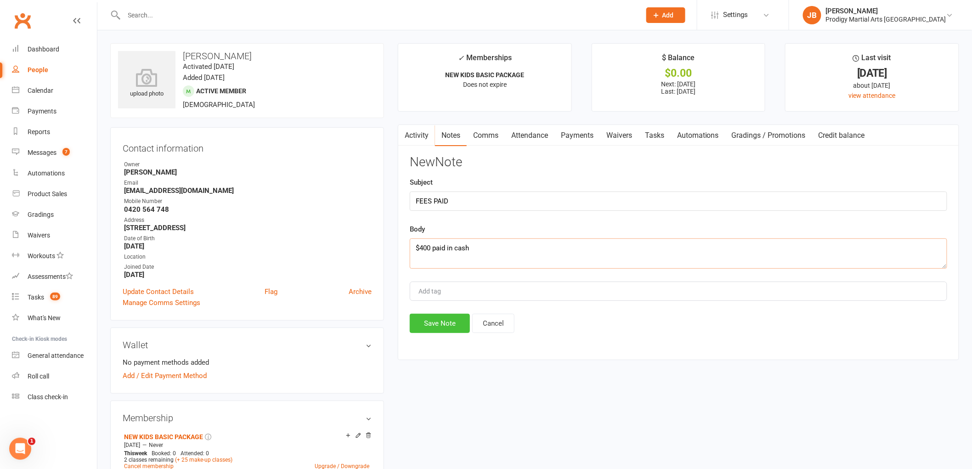
type textarea "$400 paid in cash"
click at [459, 329] on button "Save Note" at bounding box center [440, 323] width 60 height 19
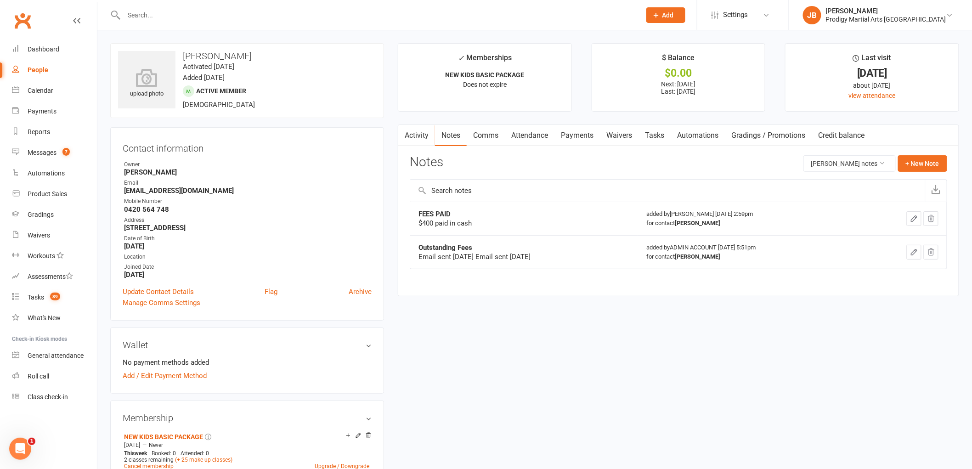
click at [413, 132] on link "Activity" at bounding box center [416, 135] width 37 height 21
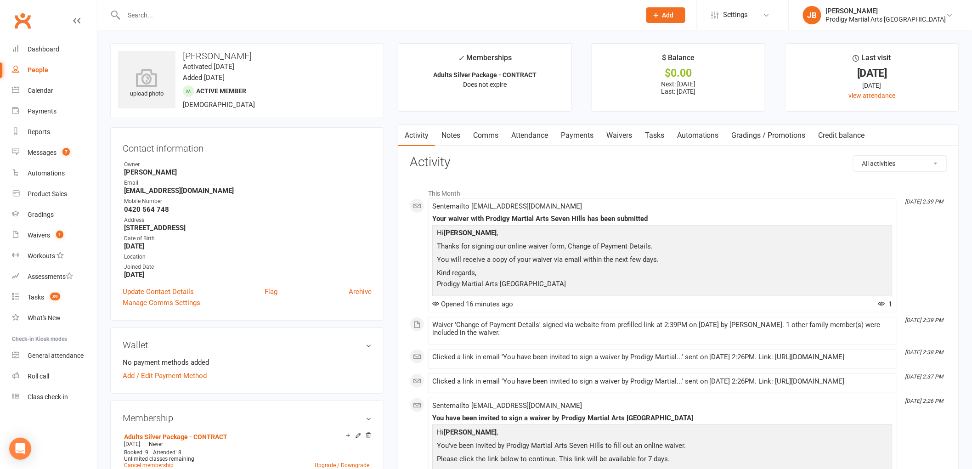
click at [586, 134] on link "Payments" at bounding box center [577, 135] width 45 height 21
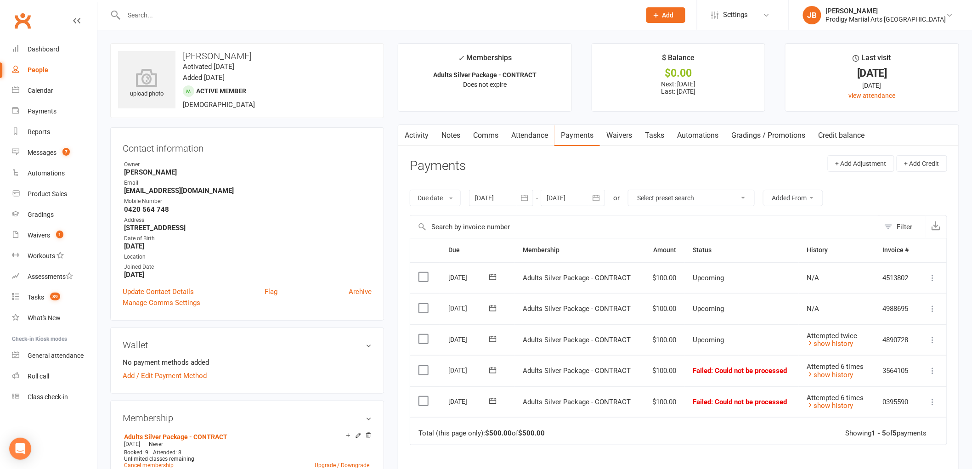
click at [488, 198] on div at bounding box center [501, 198] width 64 height 17
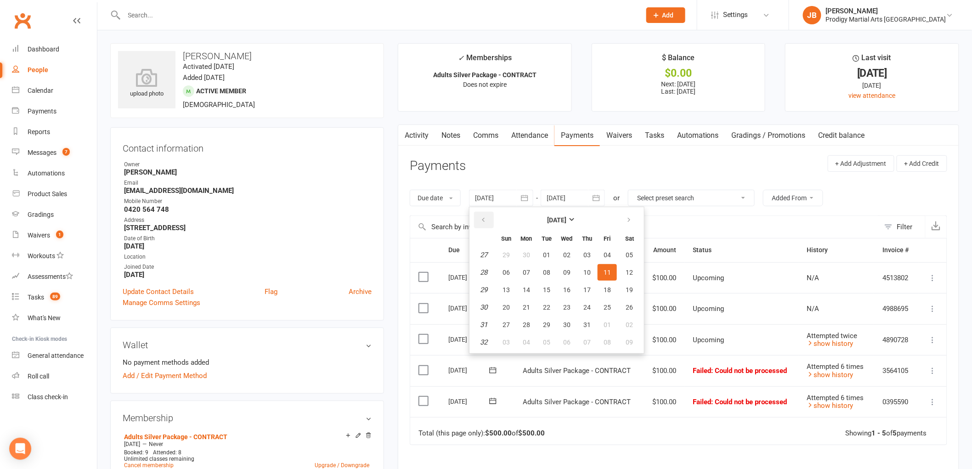
click at [479, 220] on button "button" at bounding box center [484, 220] width 20 height 17
drag, startPoint x: 502, startPoint y: 253, endPoint x: 507, endPoint y: 253, distance: 5.5
click at [502, 253] on button "01" at bounding box center [506, 255] width 19 height 17
type input "01 Jun 2025"
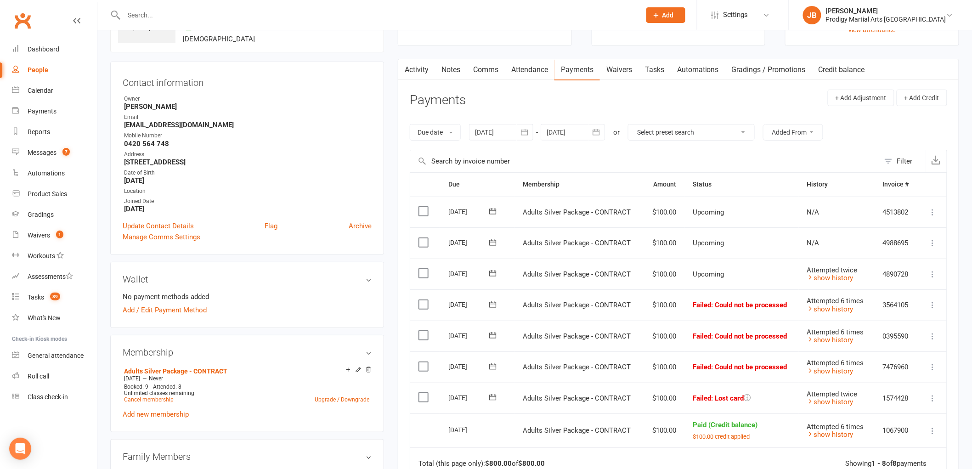
scroll to position [204, 0]
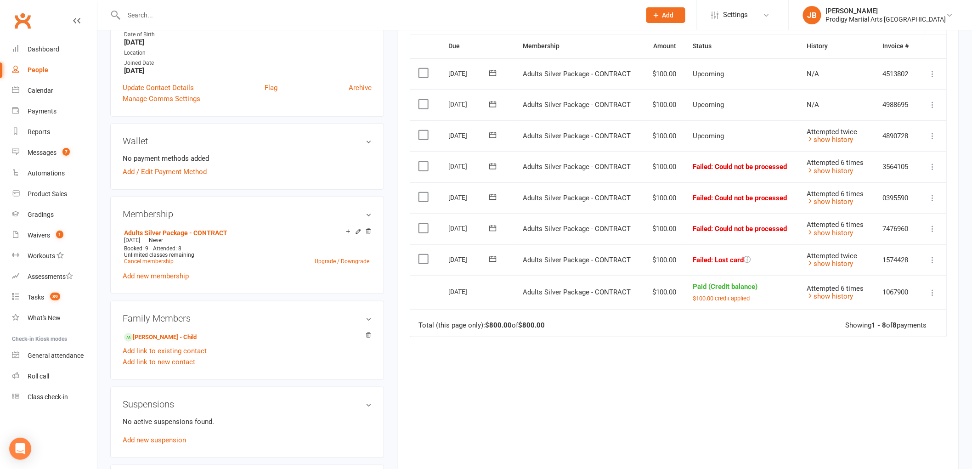
click at [934, 171] on button at bounding box center [933, 166] width 11 height 11
click at [916, 184] on link "Mark as Paid (Cash)" at bounding box center [892, 184] width 91 height 18
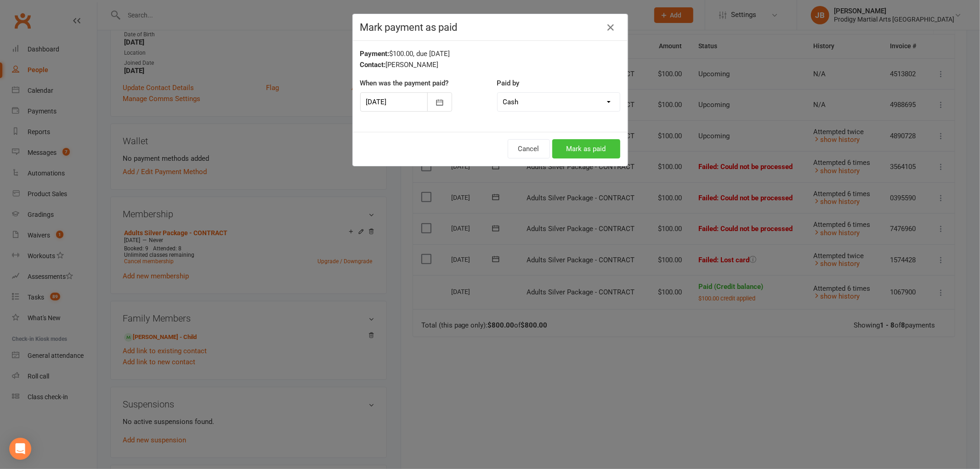
click at [575, 148] on button "Mark as paid" at bounding box center [586, 148] width 68 height 19
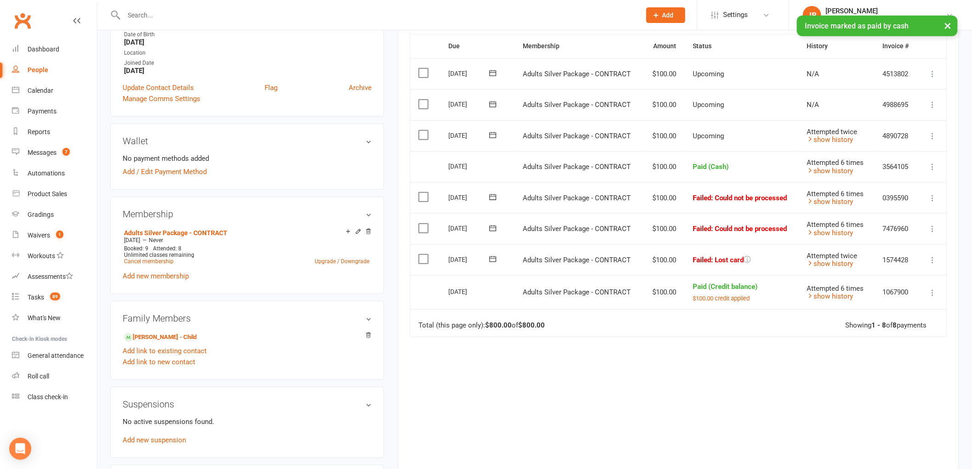
click at [933, 196] on icon at bounding box center [932, 197] width 9 height 9
click at [915, 218] on link "Mark as Paid (Cash)" at bounding box center [892, 216] width 91 height 18
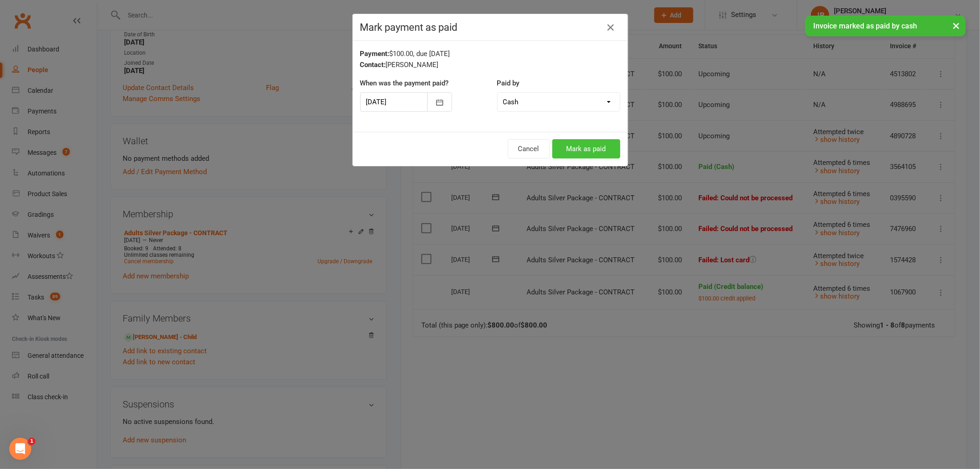
click at [572, 148] on button "Mark as paid" at bounding box center [586, 148] width 68 height 19
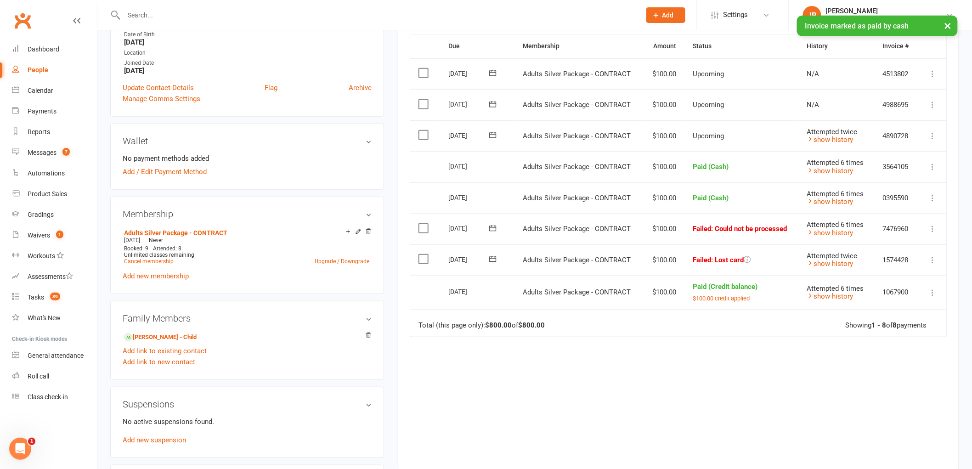
click at [929, 224] on icon at bounding box center [932, 228] width 9 height 9
click at [896, 244] on link "Mark as Paid (Cash)" at bounding box center [892, 247] width 91 height 18
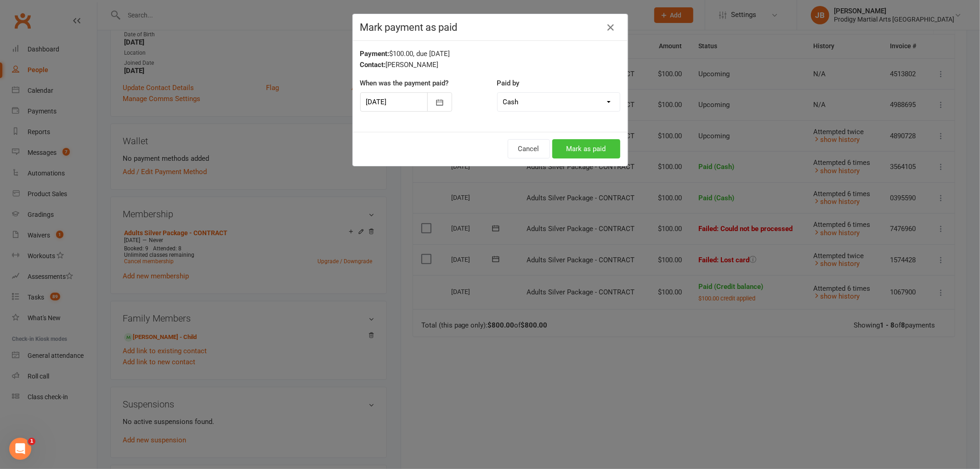
click at [589, 149] on button "Mark as paid" at bounding box center [586, 148] width 68 height 19
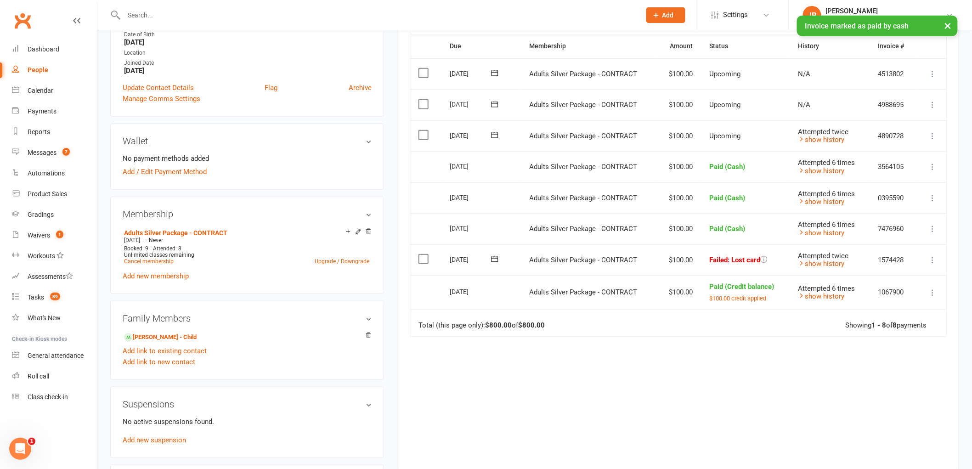
click at [930, 259] on icon at bounding box center [932, 259] width 9 height 9
click at [901, 278] on link "Mark as Paid (Cash)" at bounding box center [892, 278] width 91 height 18
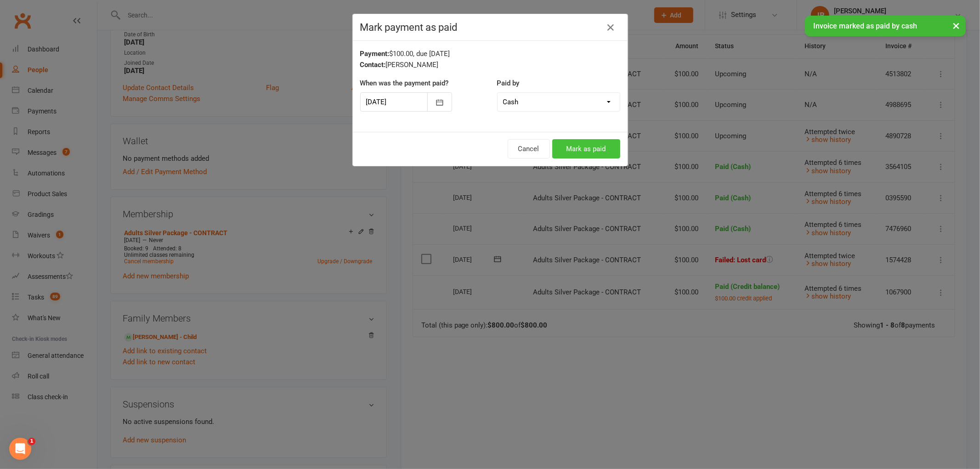
click at [574, 146] on button "Mark as paid" at bounding box center [586, 148] width 68 height 19
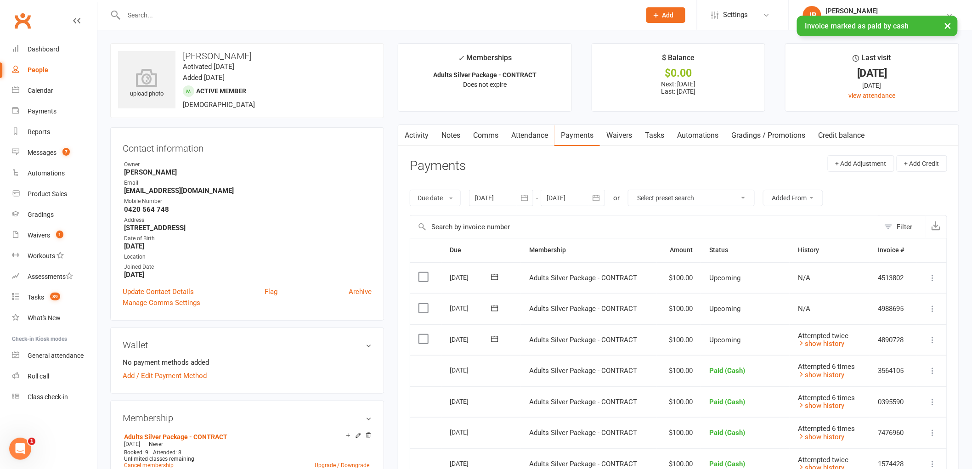
click at [459, 137] on link "Notes" at bounding box center [451, 135] width 32 height 21
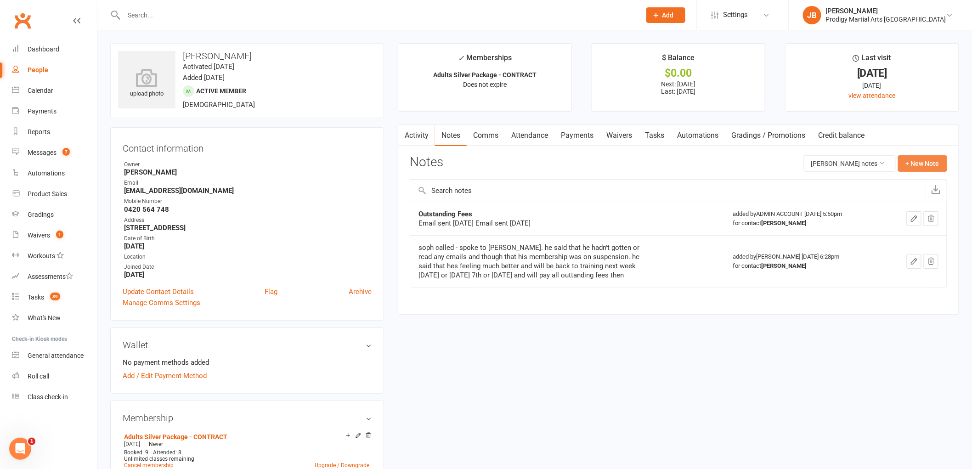
click at [923, 164] on button "+ New Note" at bounding box center [922, 163] width 49 height 17
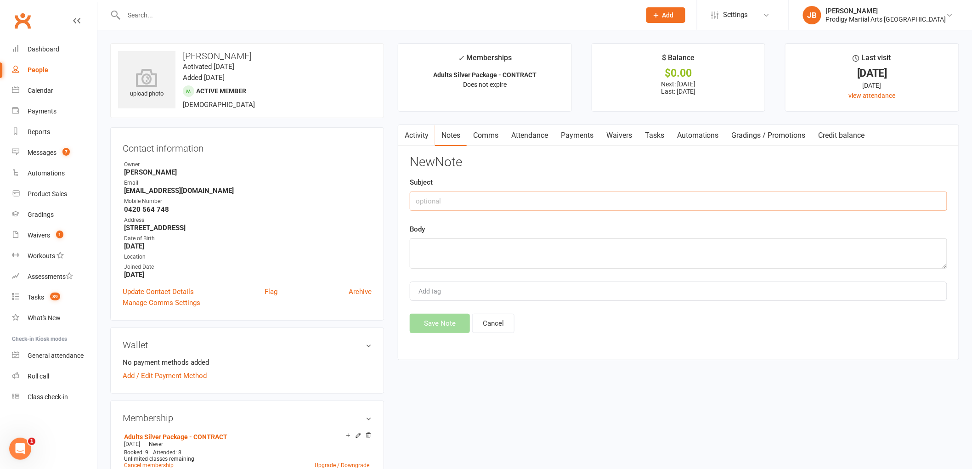
click at [541, 207] on input "text" at bounding box center [679, 201] width 538 height 19
type input "D"
type input "FEES PAID"
click at [556, 249] on textarea at bounding box center [679, 253] width 538 height 30
type textarea "$400 [PERSON_NAME] paid in cash"
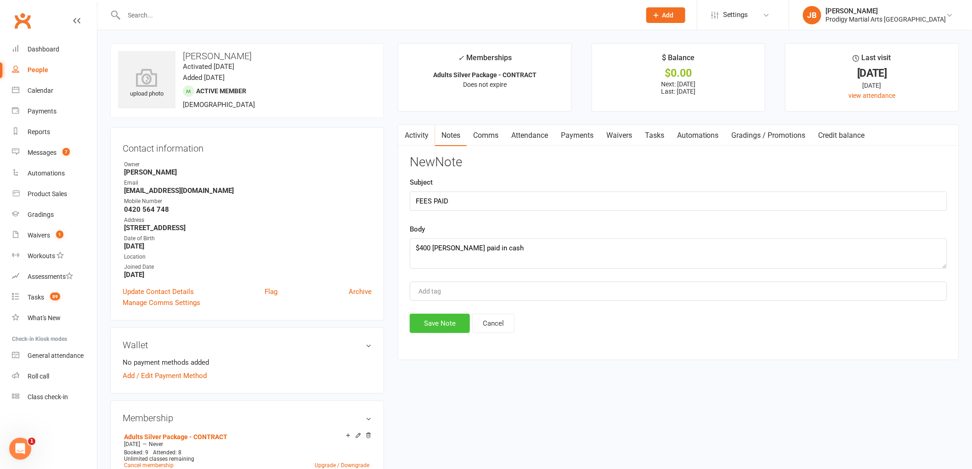
click at [451, 322] on button "Save Note" at bounding box center [440, 323] width 60 height 19
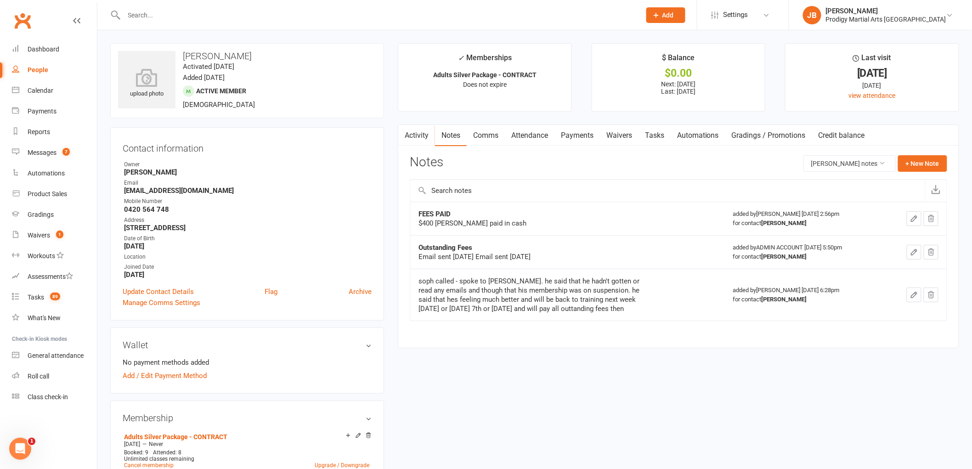
click at [528, 136] on link "Attendance" at bounding box center [530, 135] width 50 height 21
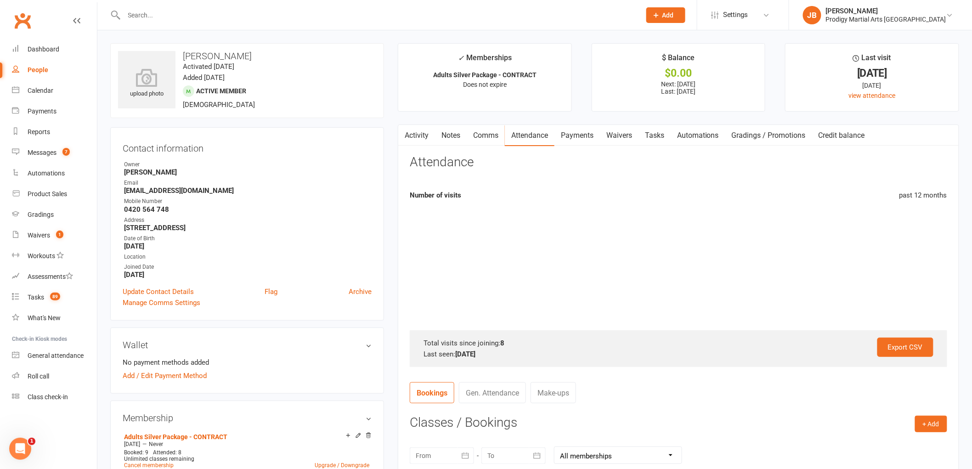
click at [579, 135] on link "Payments" at bounding box center [577, 135] width 45 height 21
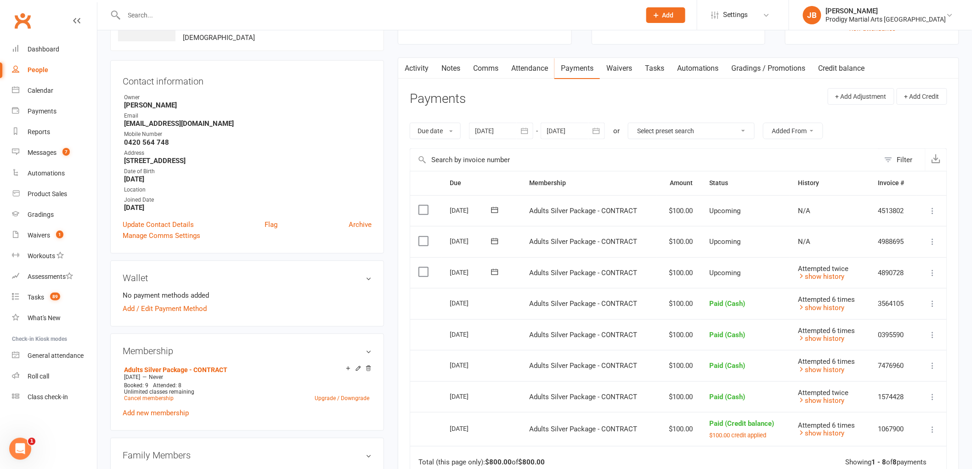
scroll to position [102, 0]
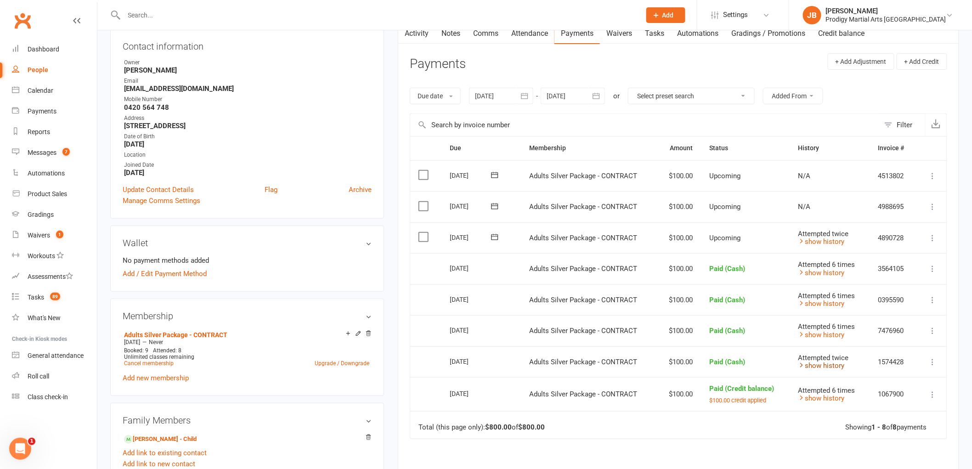
click at [810, 368] on link "show history" at bounding box center [821, 366] width 46 height 8
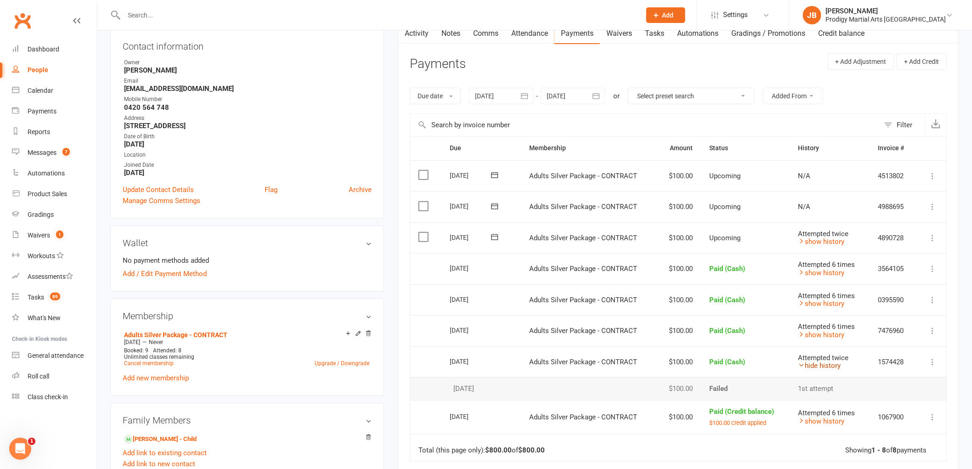
click at [820, 366] on link "hide history" at bounding box center [819, 366] width 43 height 8
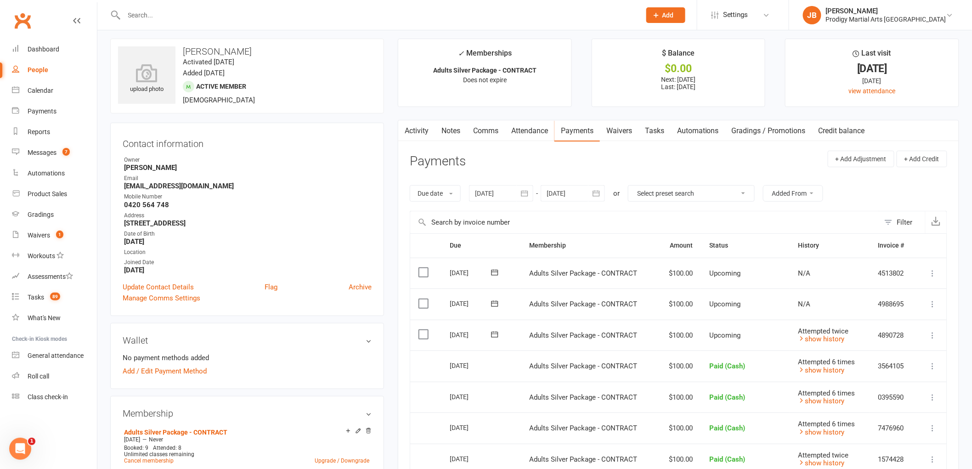
scroll to position [0, 0]
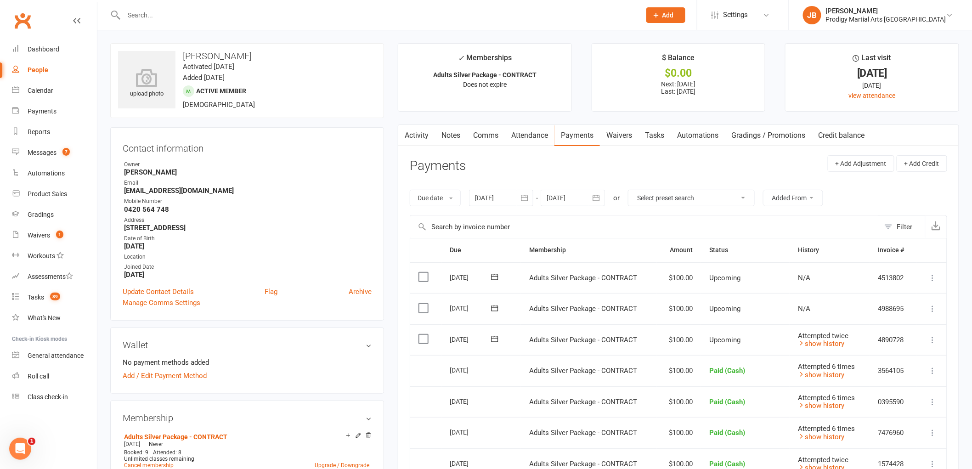
click at [448, 132] on link "Notes" at bounding box center [451, 135] width 32 height 21
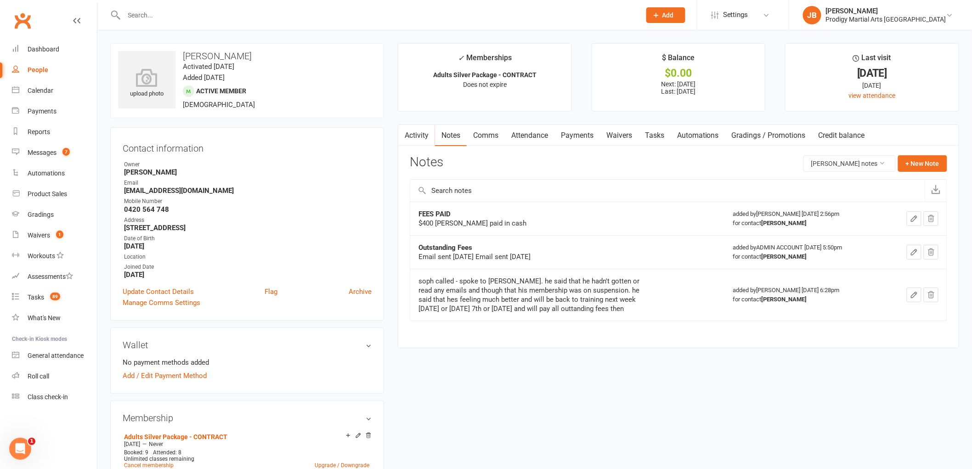
click at [913, 221] on icon "button" at bounding box center [914, 219] width 8 height 8
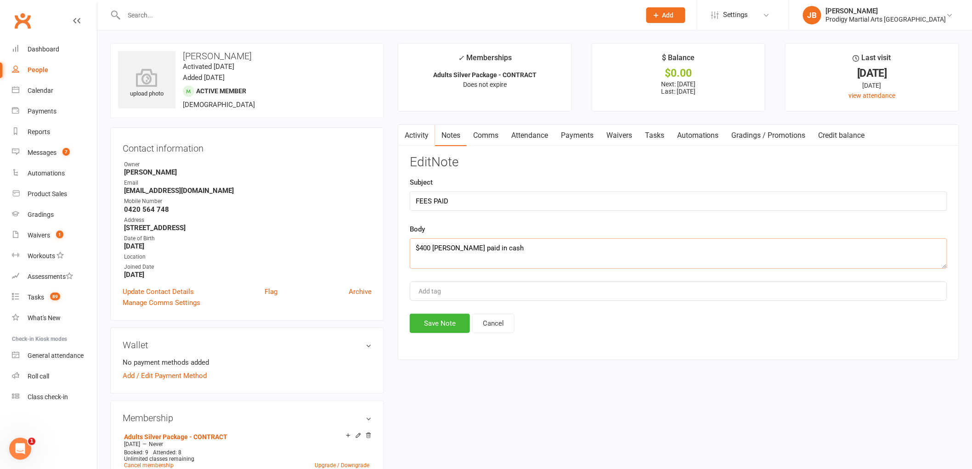
click at [424, 247] on textarea "$400 Brendan fees paid in cash" at bounding box center [679, 253] width 538 height 30
type textarea "$500 Brendan fees paid in cash"
click at [425, 325] on button "Save Note" at bounding box center [440, 323] width 60 height 19
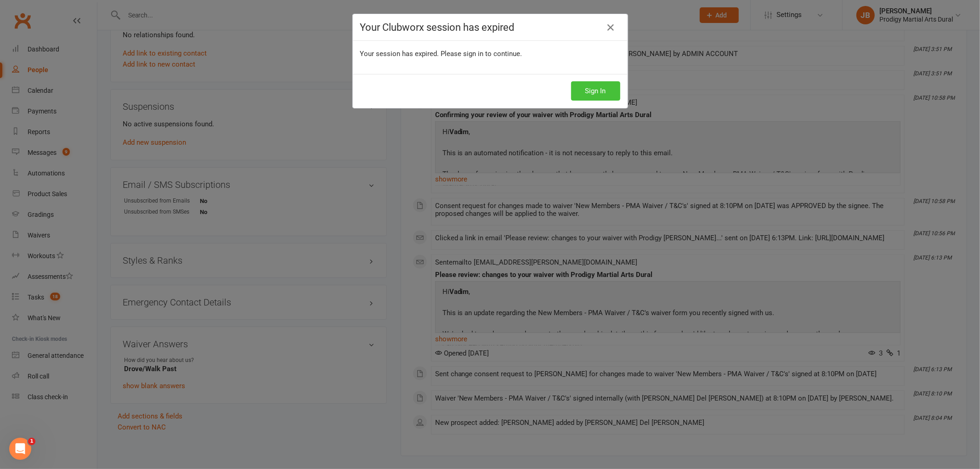
click at [593, 92] on button "Sign In" at bounding box center [595, 90] width 49 height 19
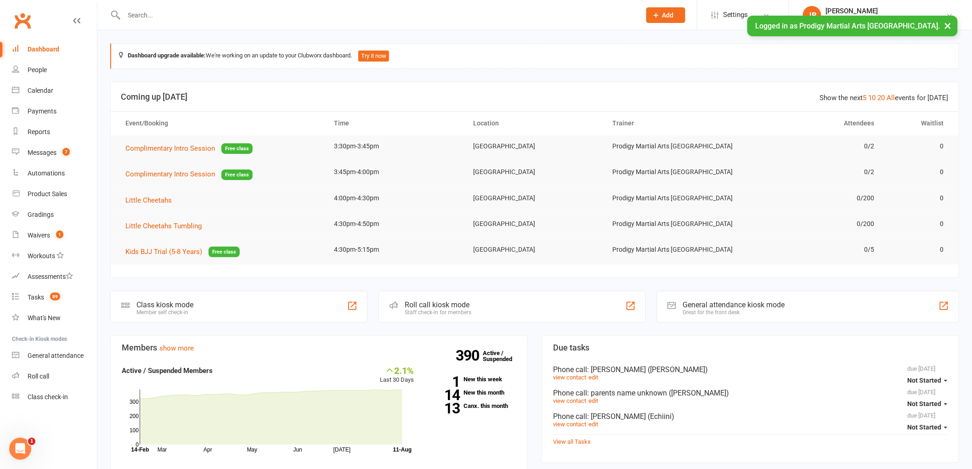
click at [948, 25] on button "×" at bounding box center [948, 26] width 17 height 20
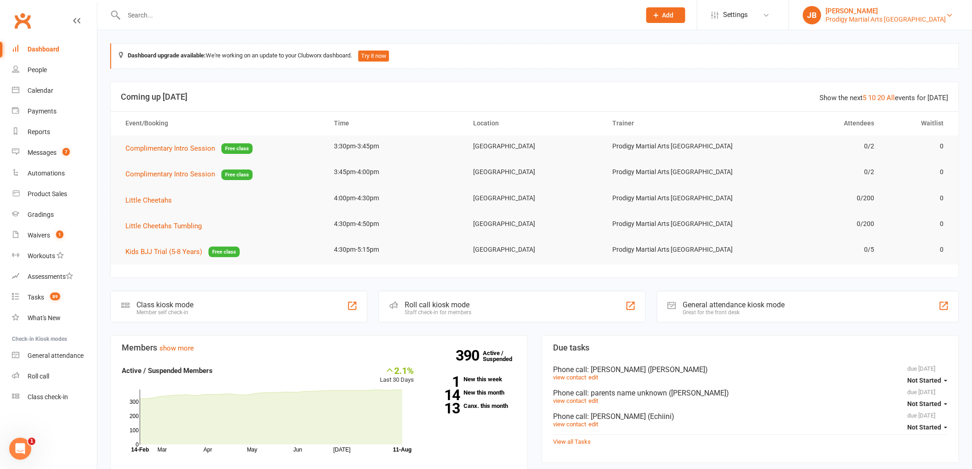
click at [943, 8] on div "[PERSON_NAME]" at bounding box center [886, 11] width 120 height 8
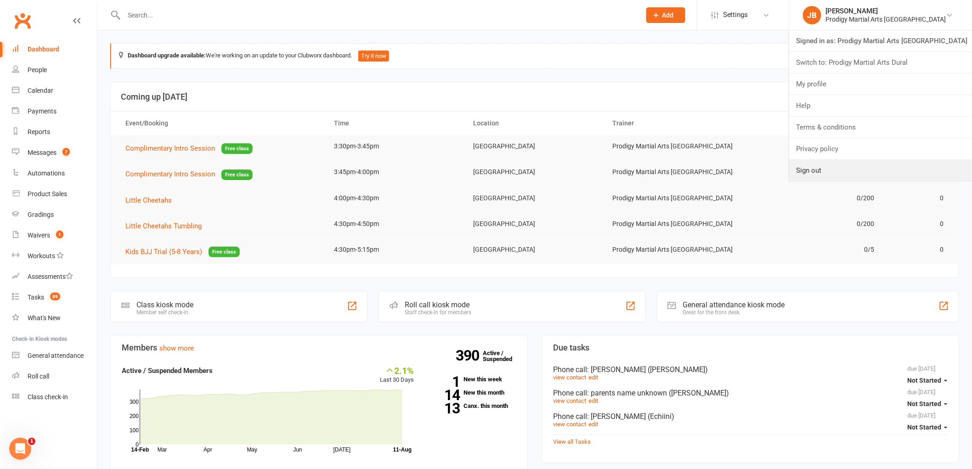
click at [864, 176] on link "Sign out" at bounding box center [880, 170] width 183 height 21
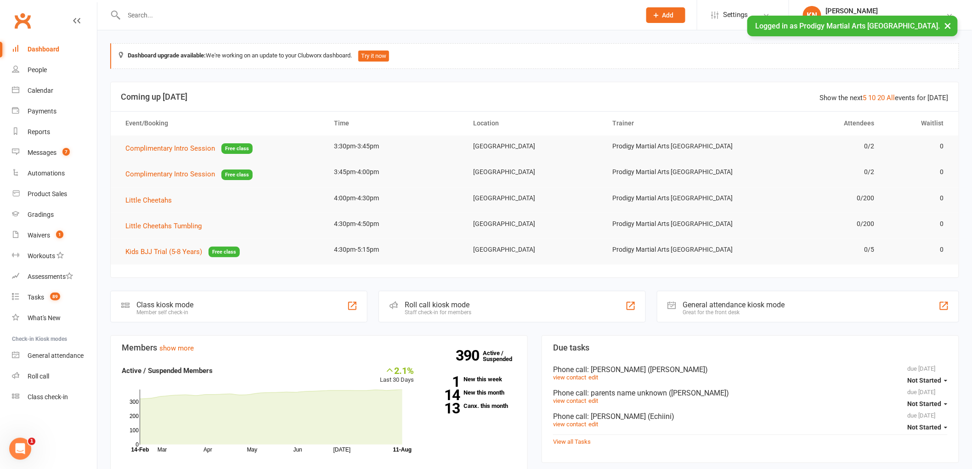
click at [953, 26] on button "×" at bounding box center [948, 26] width 17 height 20
click at [162, 29] on div at bounding box center [372, 15] width 524 height 30
click at [165, 18] on input "text" at bounding box center [378, 15] width 514 height 13
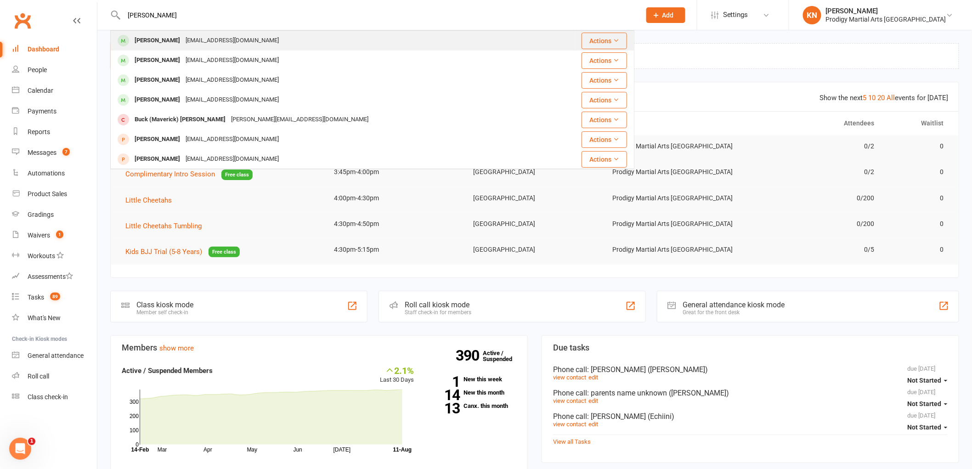
type input "[PERSON_NAME]"
click at [181, 39] on div "[PERSON_NAME]" at bounding box center [157, 40] width 51 height 13
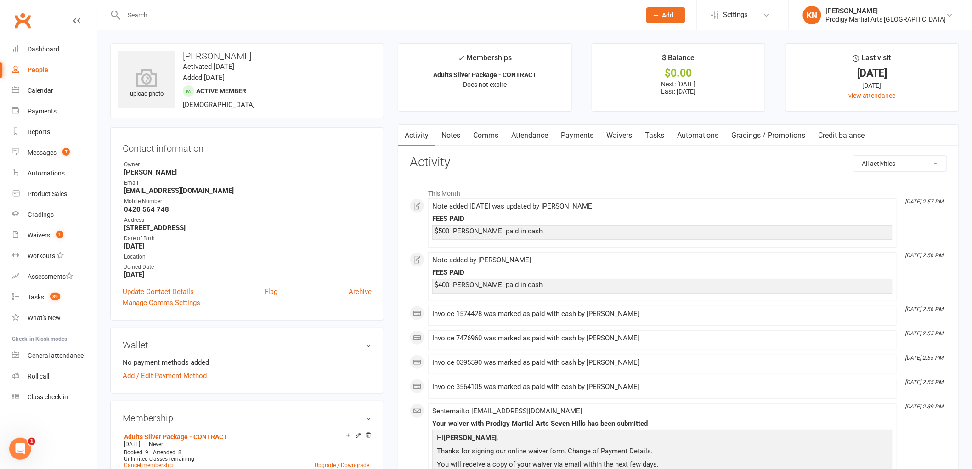
click at [575, 134] on link "Payments" at bounding box center [577, 135] width 45 height 21
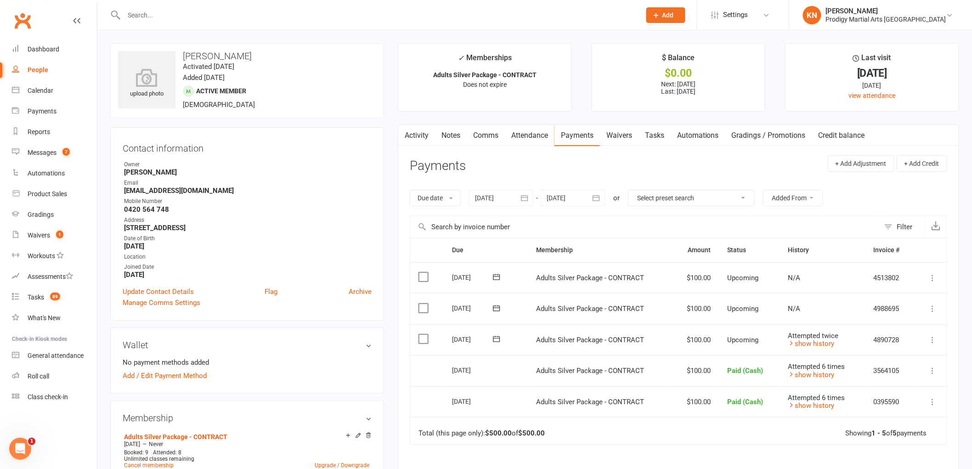
click at [488, 198] on div at bounding box center [501, 198] width 64 height 17
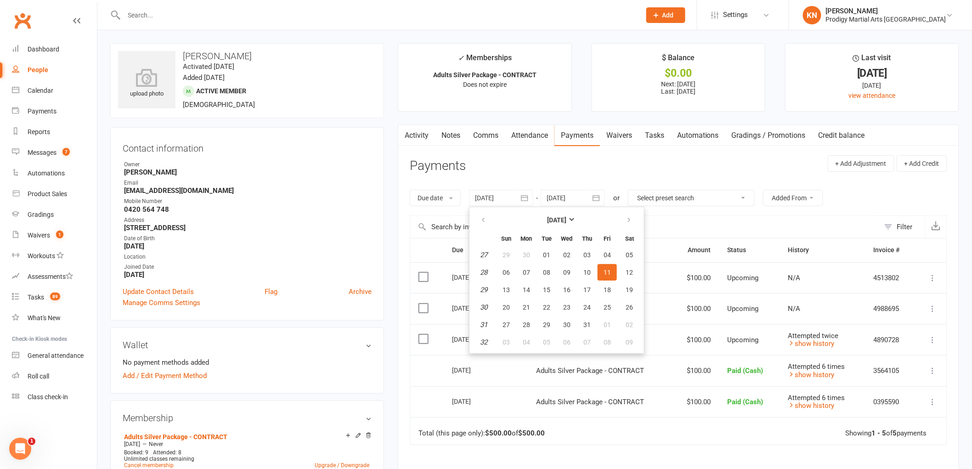
drag, startPoint x: 720, startPoint y: 219, endPoint x: 765, endPoint y: 220, distance: 45.0
click at [722, 220] on input "text" at bounding box center [645, 227] width 470 height 22
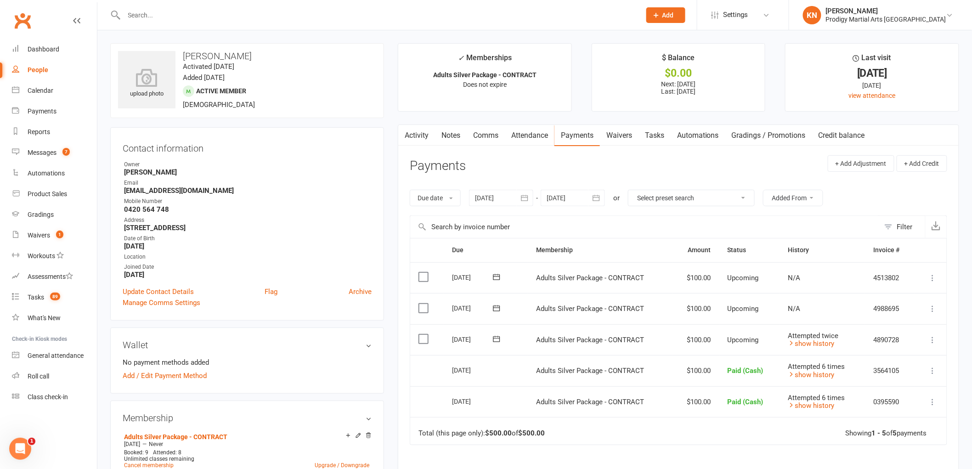
click at [508, 195] on div at bounding box center [501, 198] width 64 height 17
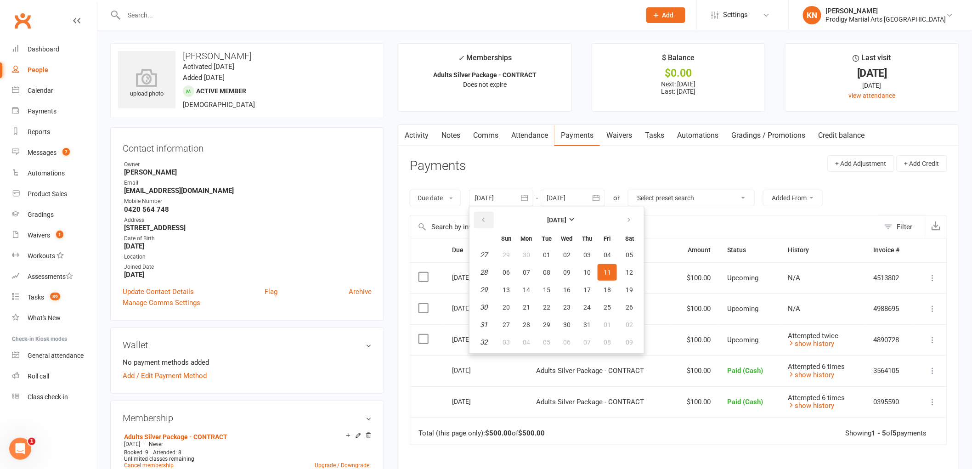
click at [479, 219] on button "button" at bounding box center [484, 220] width 20 height 17
click at [483, 218] on icon "button" at bounding box center [483, 219] width 6 height 7
click at [526, 286] on span "12" at bounding box center [526, 289] width 7 height 7
type input "[DATE]"
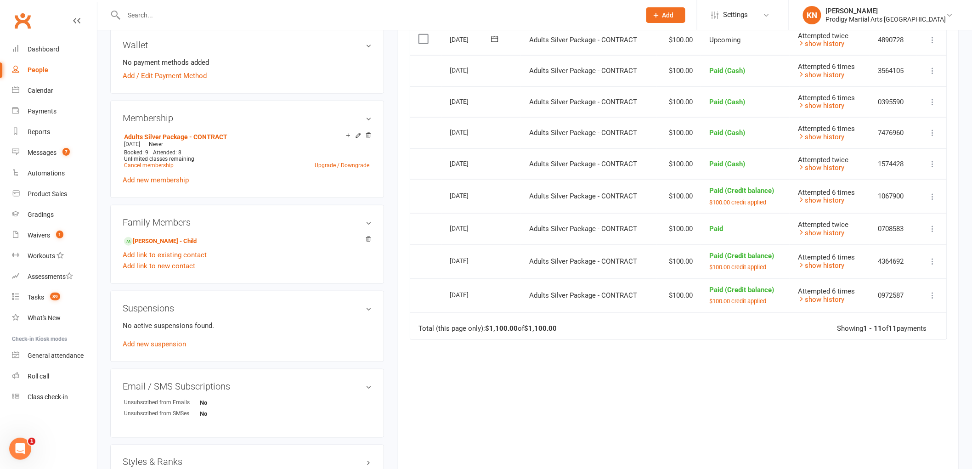
scroll to position [306, 0]
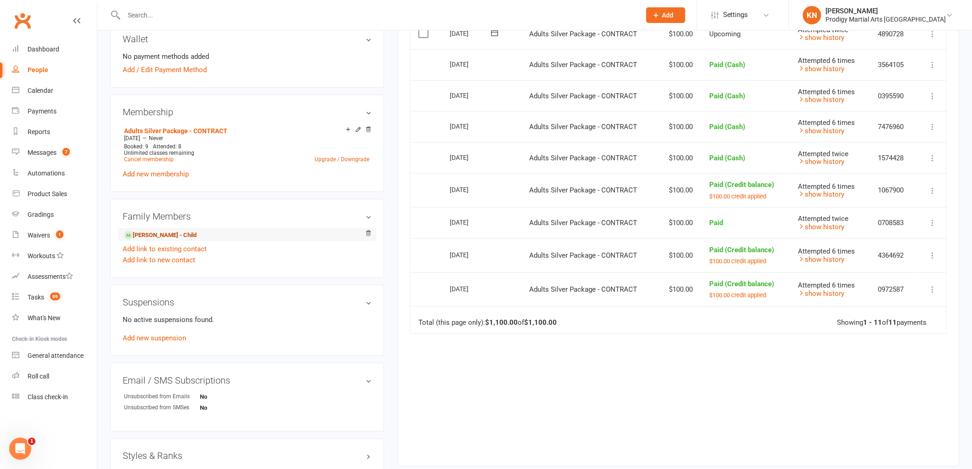
click at [157, 232] on link "[PERSON_NAME] - Child" at bounding box center [160, 236] width 73 height 10
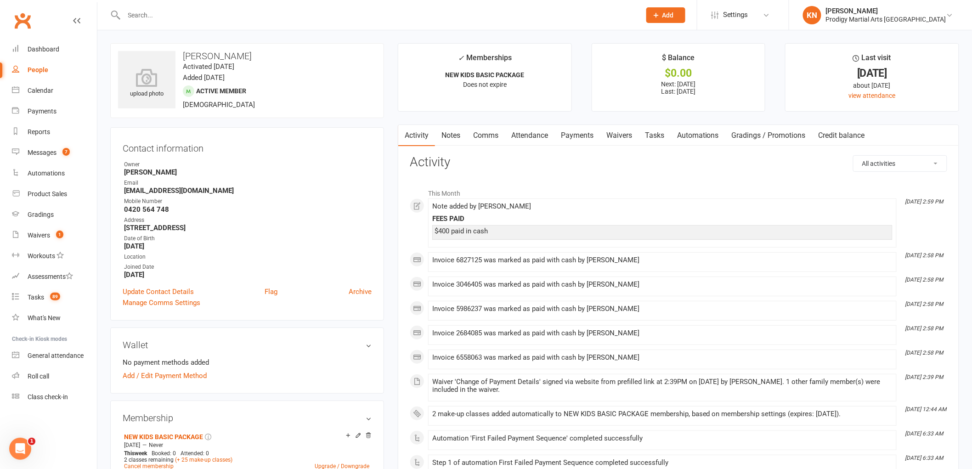
click at [576, 134] on link "Payments" at bounding box center [577, 135] width 45 height 21
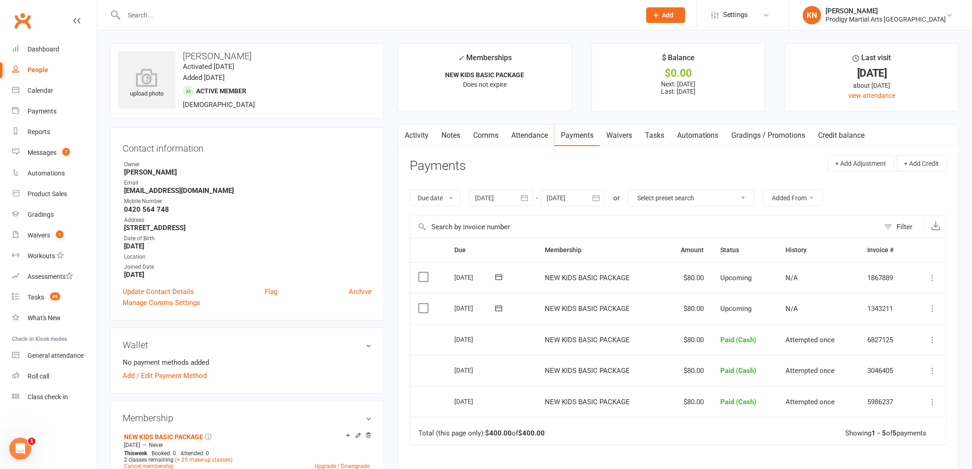
click at [497, 199] on div at bounding box center [501, 198] width 64 height 17
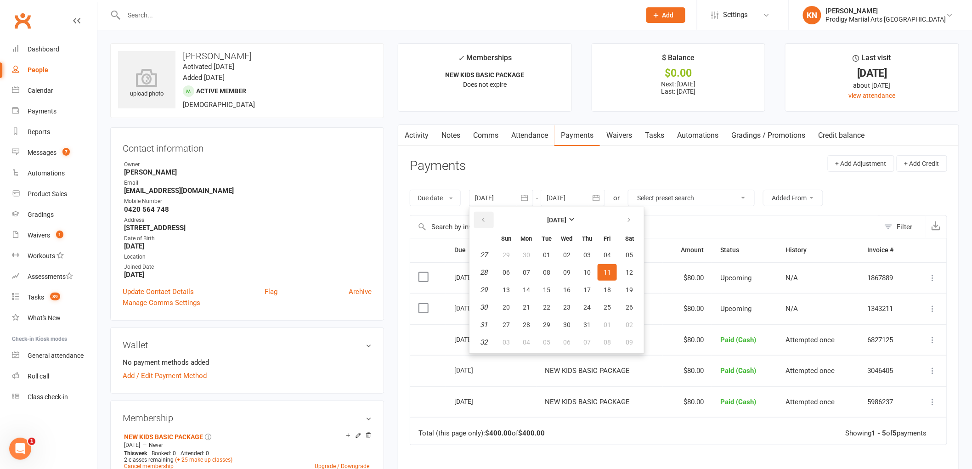
click at [483, 215] on button "button" at bounding box center [484, 220] width 20 height 17
click at [473, 210] on th at bounding box center [483, 220] width 23 height 20
click at [486, 219] on icon "button" at bounding box center [483, 219] width 6 height 7
click at [583, 254] on span "01" at bounding box center [586, 254] width 7 height 7
type input "[DATE]"
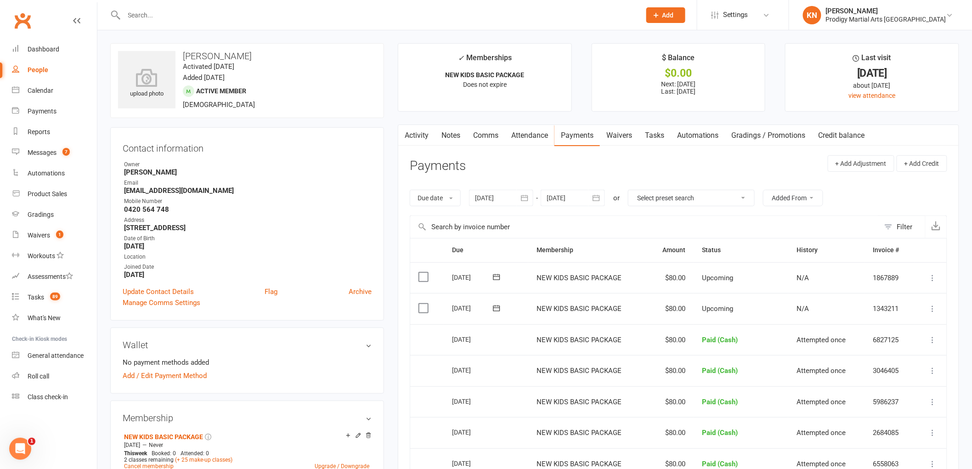
click at [421, 136] on link "Activity" at bounding box center [416, 135] width 37 height 21
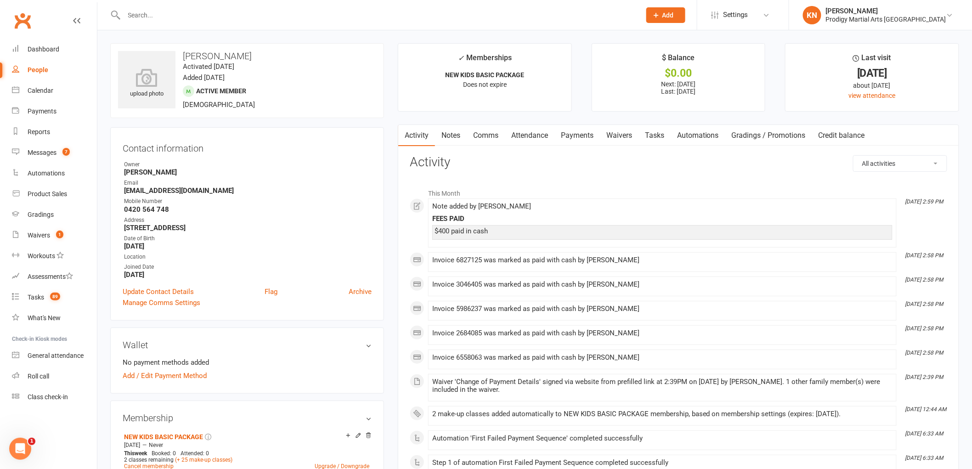
click at [231, 12] on input "text" at bounding box center [378, 15] width 514 height 13
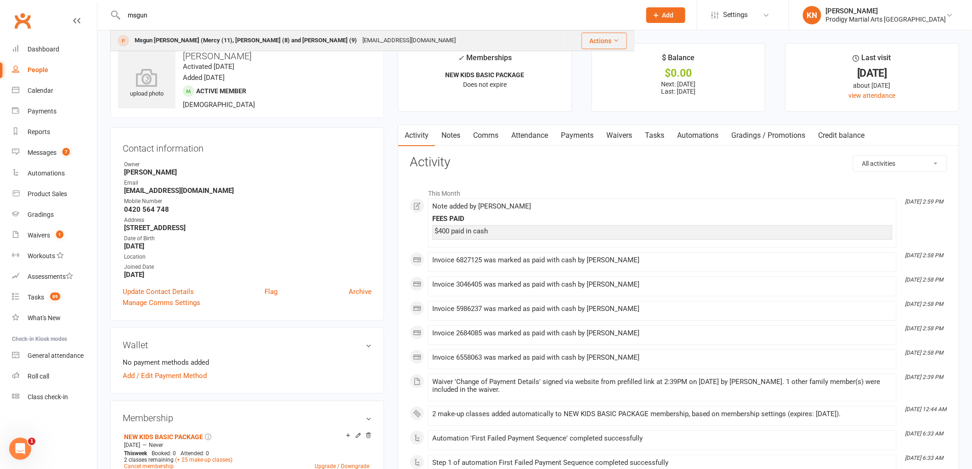
type input "msgun"
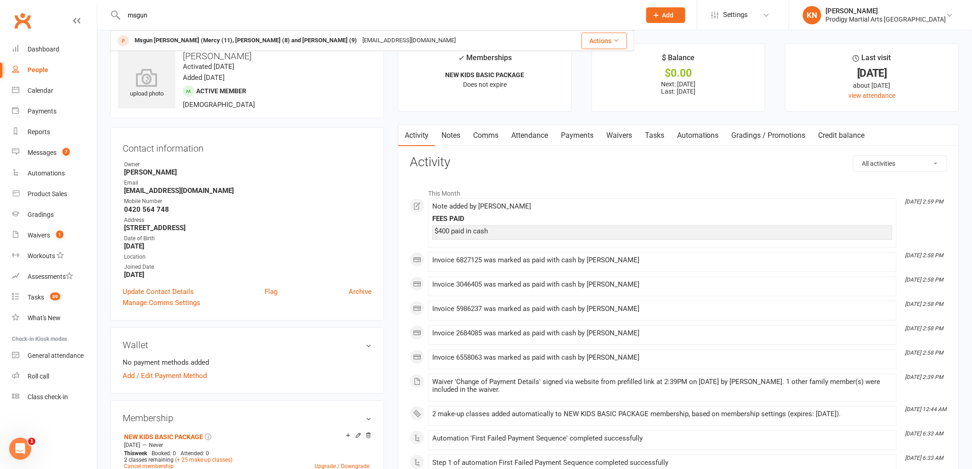
drag, startPoint x: 199, startPoint y: 48, endPoint x: 203, endPoint y: 45, distance: 4.9
click at [200, 46] on div "Msgun Yohannes (Mercy (11), Obed (8) and Samuel (9) msgna1@yahoo.com" at bounding box center [338, 40] width 454 height 19
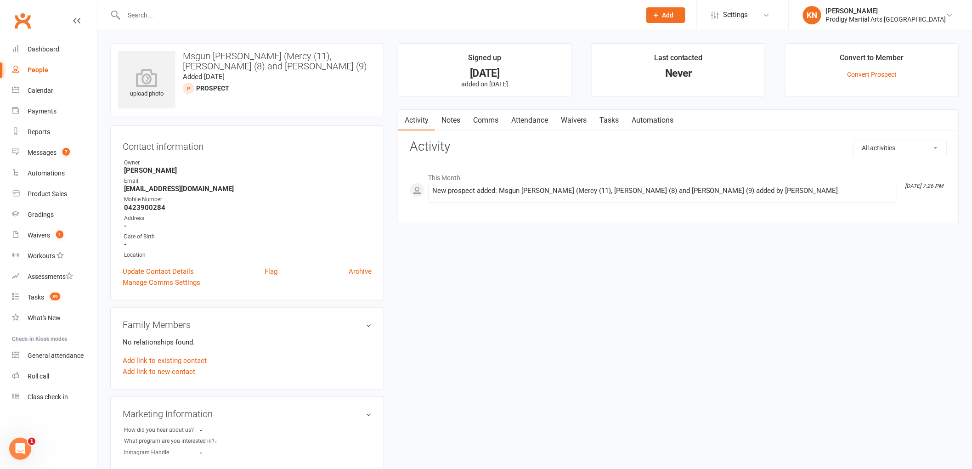
click at [144, 205] on strong "0423900284" at bounding box center [248, 208] width 248 height 8
click at [145, 205] on strong "0423900284" at bounding box center [248, 208] width 248 height 8
copy strong "0423900284"
click at [159, 196] on div "Mobile Number" at bounding box center [248, 199] width 248 height 9
click at [160, 189] on strong "msgna1@yahoo.com" at bounding box center [248, 189] width 248 height 8
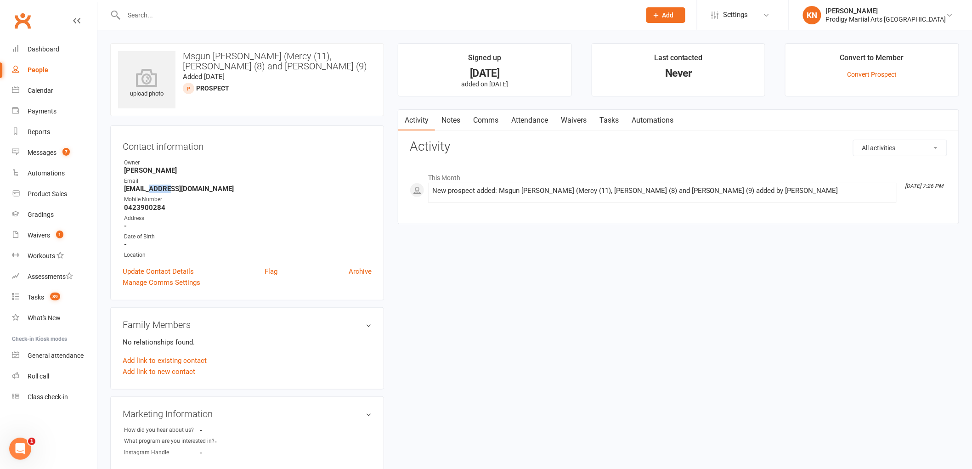
click at [161, 189] on strong "msgna1@yahoo.com" at bounding box center [248, 189] width 248 height 8
copy render-form-field "msgna1@yahoo.com"
drag, startPoint x: 57, startPoint y: 379, endPoint x: 62, endPoint y: 370, distance: 10.7
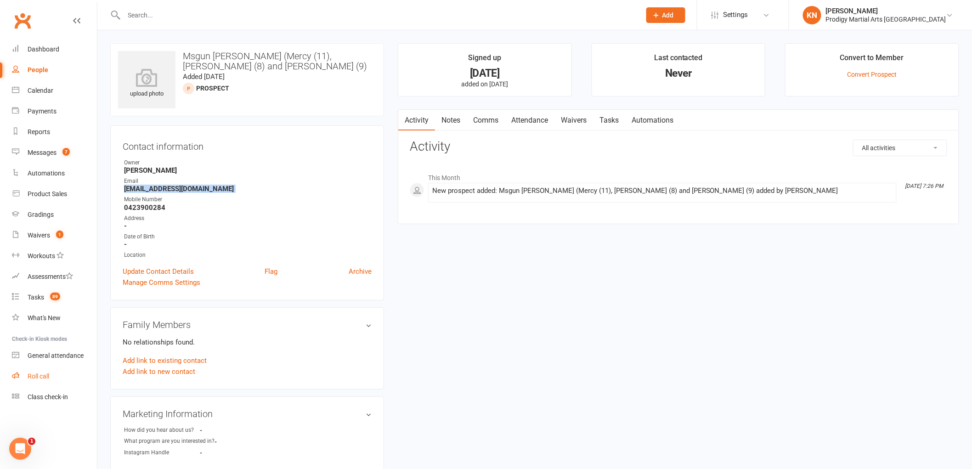
click at [57, 379] on link "Roll call" at bounding box center [54, 376] width 85 height 21
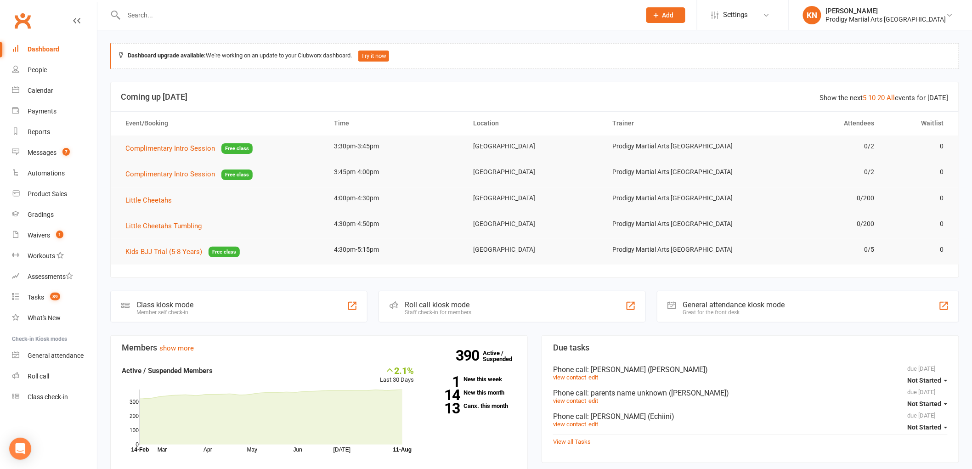
click at [174, 18] on input "text" at bounding box center [378, 15] width 514 height 13
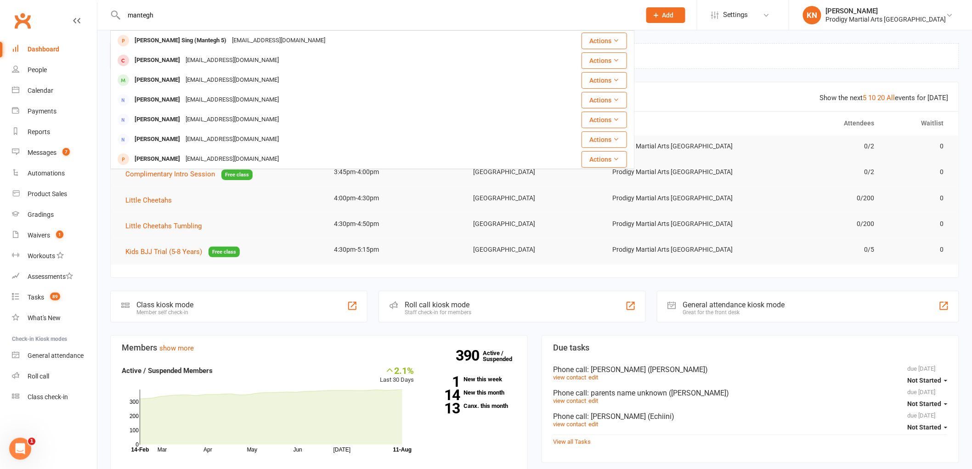
type input "mantegh"
click at [192, 35] on div "[PERSON_NAME] Sing (Mantegh 5)" at bounding box center [180, 40] width 97 height 13
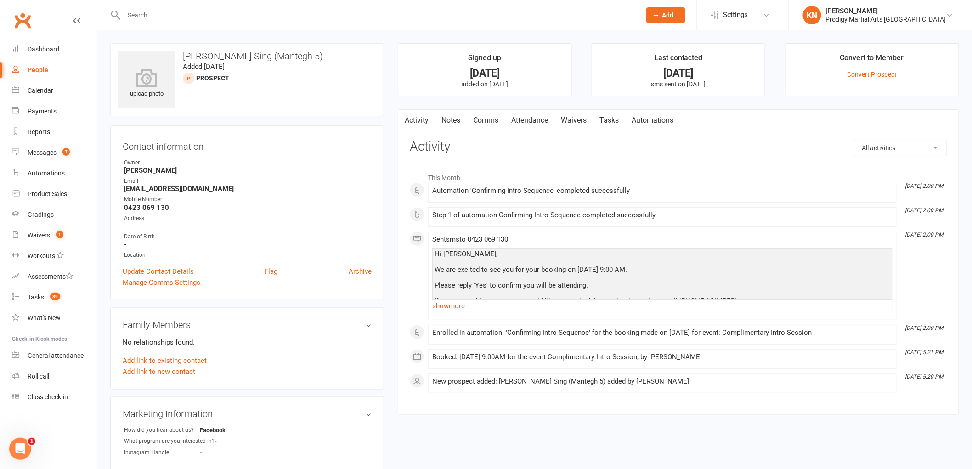
click at [187, 12] on input "text" at bounding box center [378, 15] width 514 height 13
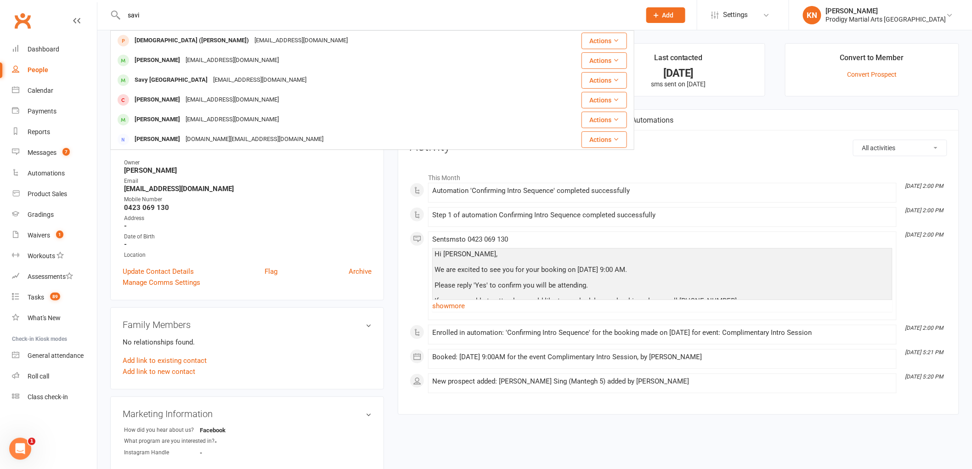
type input "savi"
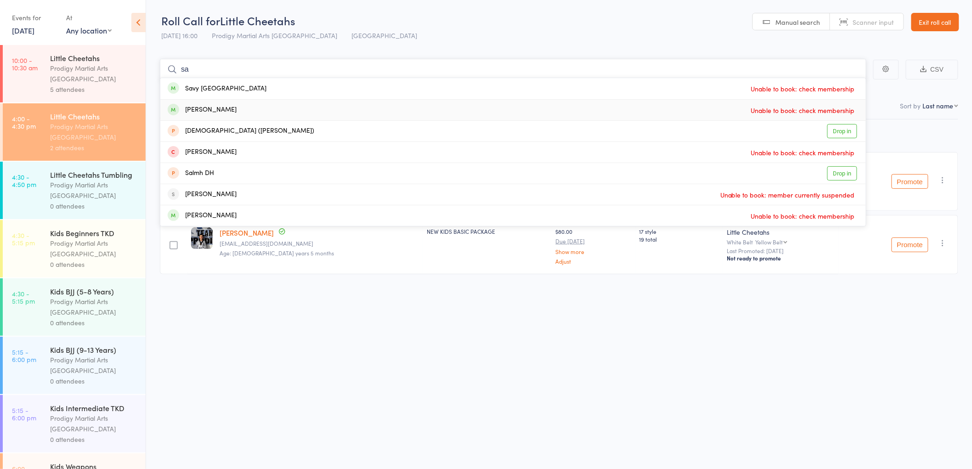
type input "s"
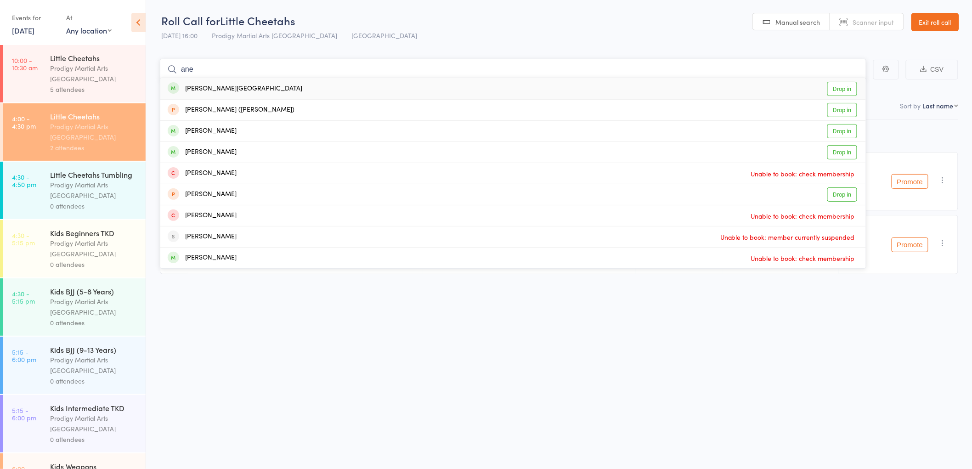
type input "ane"
click at [843, 92] on link "Drop in" at bounding box center [842, 89] width 30 height 14
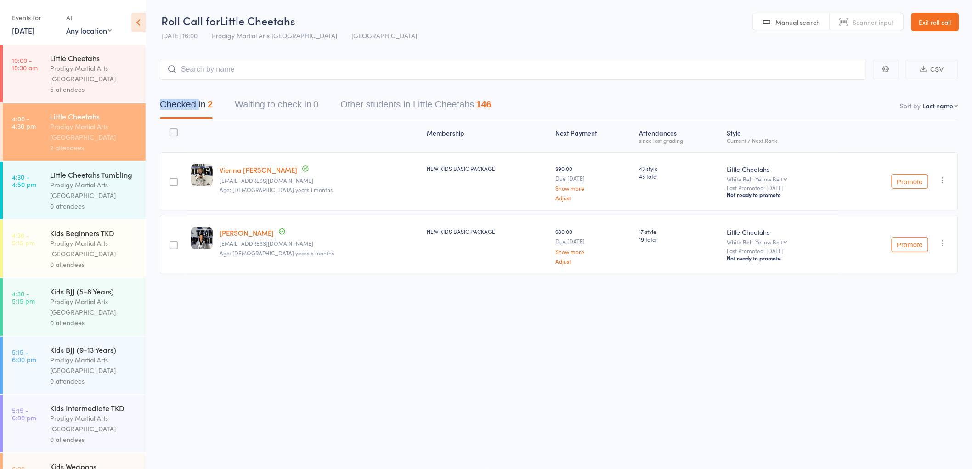
click at [843, 92] on div "Checked in 2 Waiting to check in 0 Other students in Little Cheetahs 146" at bounding box center [559, 100] width 798 height 40
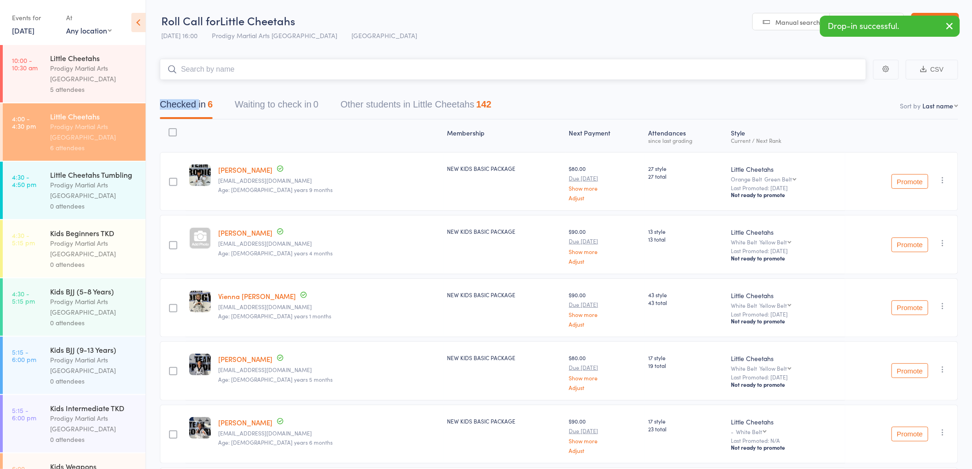
click at [246, 71] on input "search" at bounding box center [513, 69] width 707 height 21
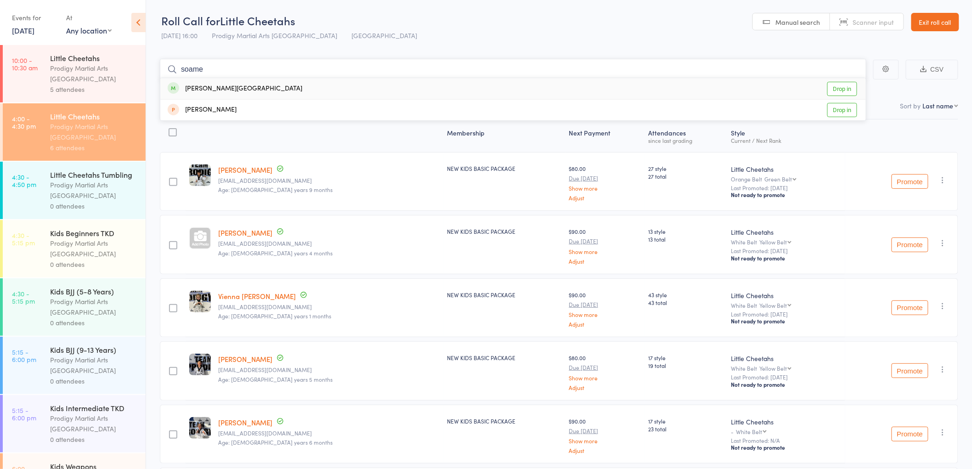
type input "soame"
click at [832, 89] on link "Drop in" at bounding box center [842, 89] width 30 height 14
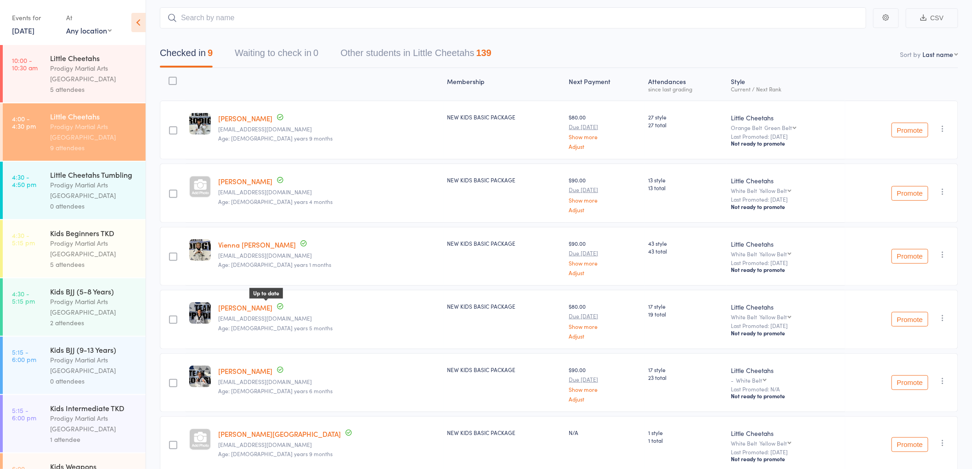
scroll to position [51, 0]
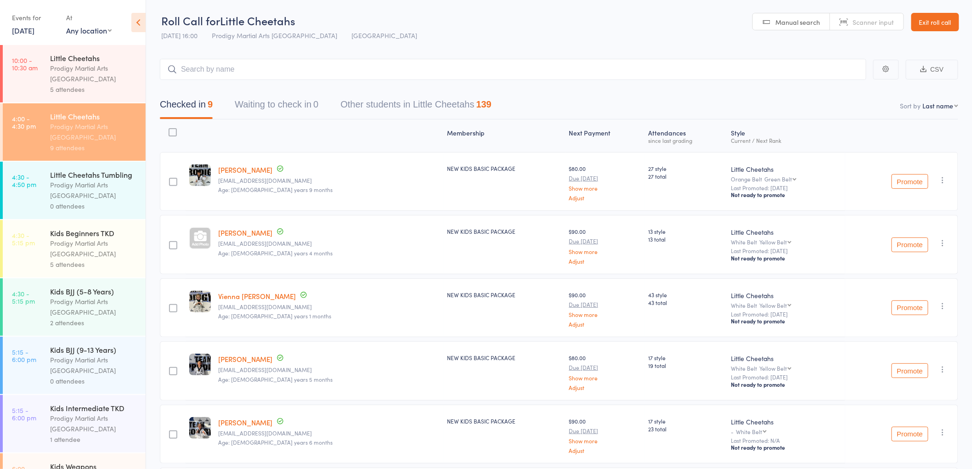
click at [79, 75] on div "Prodigy Martial Arts [GEOGRAPHIC_DATA]" at bounding box center [94, 73] width 88 height 21
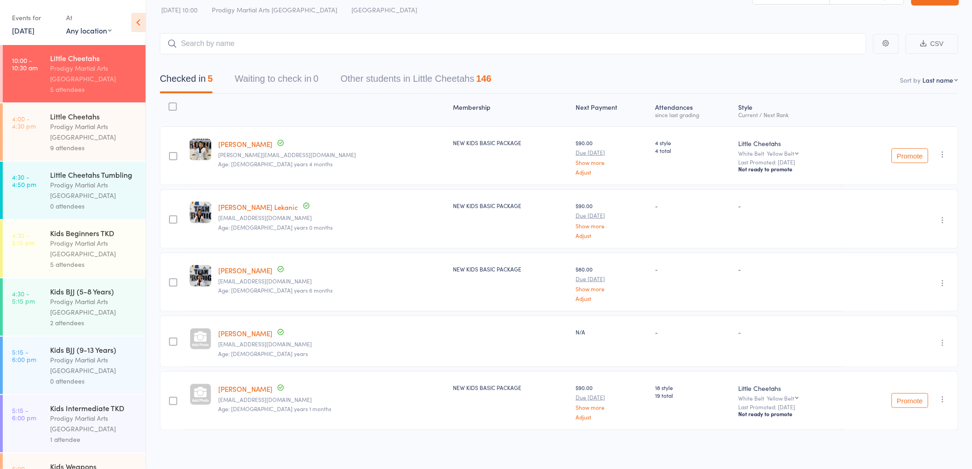
scroll to position [27, 0]
click at [86, 145] on div "9 attendees" at bounding box center [94, 147] width 88 height 11
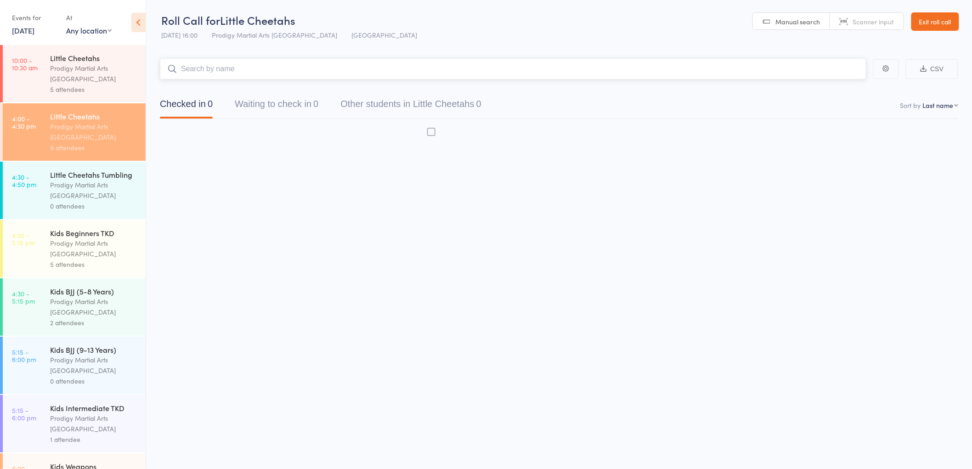
scroll to position [0, 0]
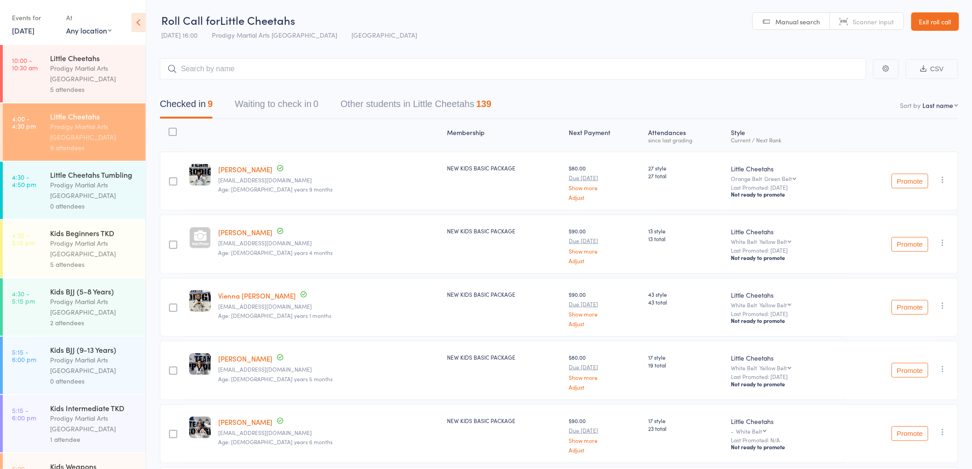
click at [85, 259] on div "Prodigy Martial Arts [GEOGRAPHIC_DATA]" at bounding box center [94, 248] width 88 height 21
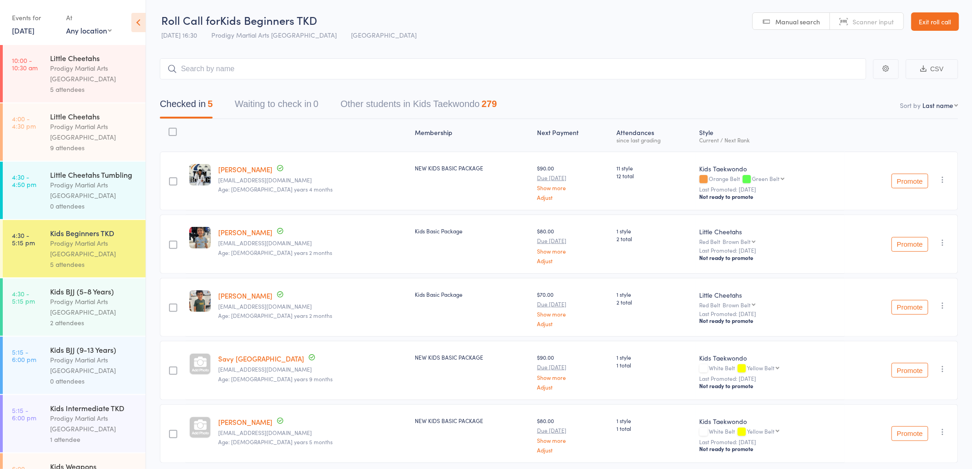
click at [944, 241] on icon "button" at bounding box center [943, 242] width 9 height 9
click at [921, 258] on li "Undo check-in" at bounding box center [910, 260] width 76 height 11
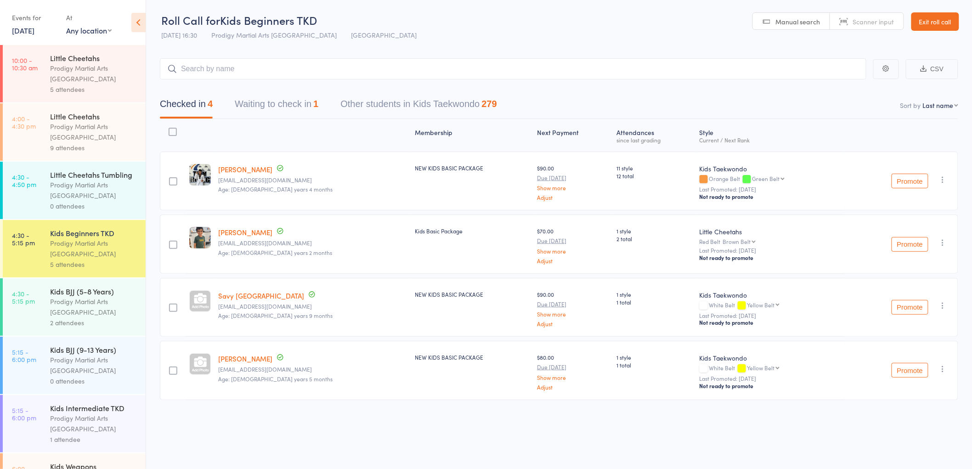
click at [941, 242] on icon "button" at bounding box center [943, 242] width 9 height 9
click at [917, 259] on li "Undo check-in" at bounding box center [910, 260] width 76 height 11
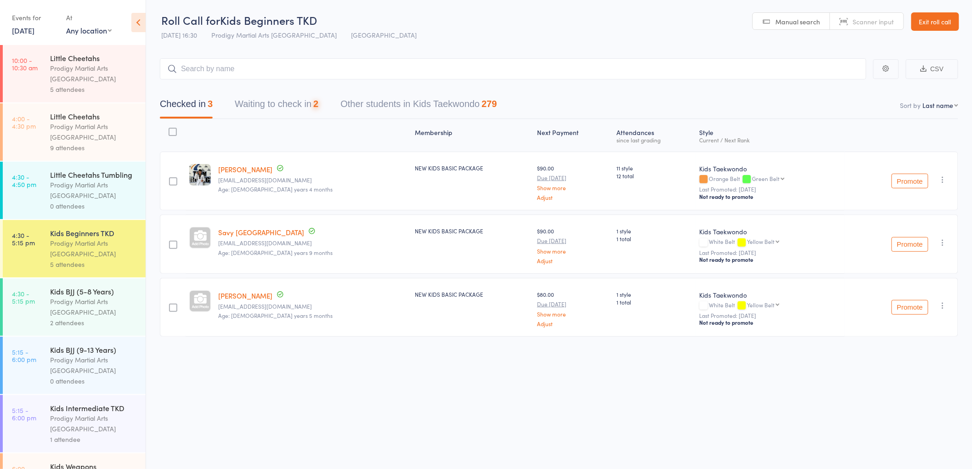
click at [51, 132] on div "Prodigy Martial Arts [GEOGRAPHIC_DATA]" at bounding box center [94, 131] width 88 height 21
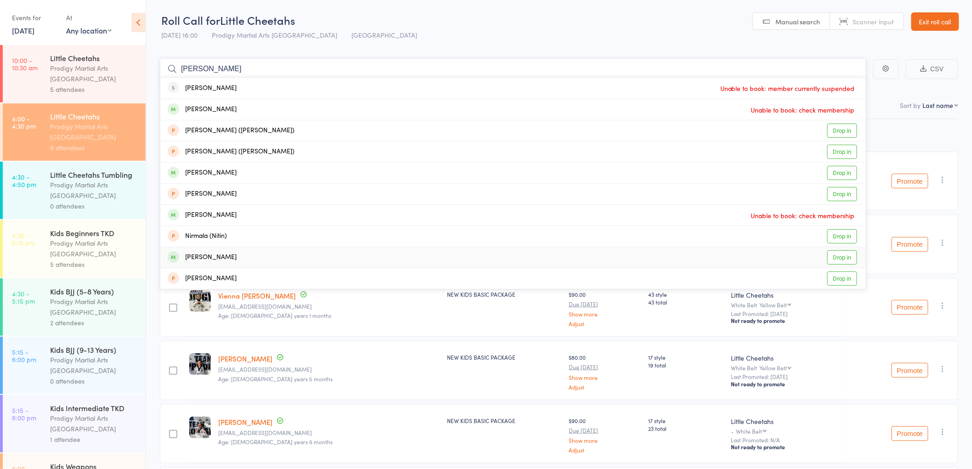
type input "nicola"
click at [836, 256] on link "Drop in" at bounding box center [842, 257] width 30 height 14
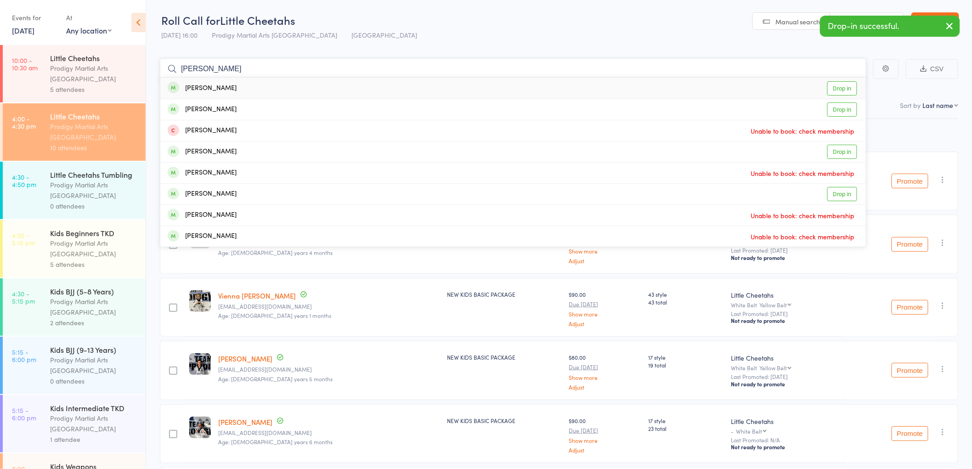
type input "leonardo"
click at [832, 88] on link "Drop in" at bounding box center [842, 88] width 30 height 14
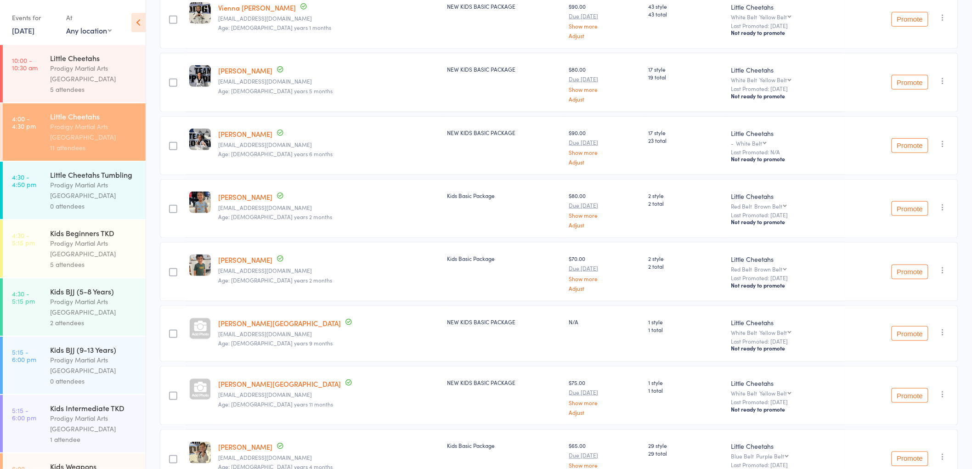
scroll to position [306, 0]
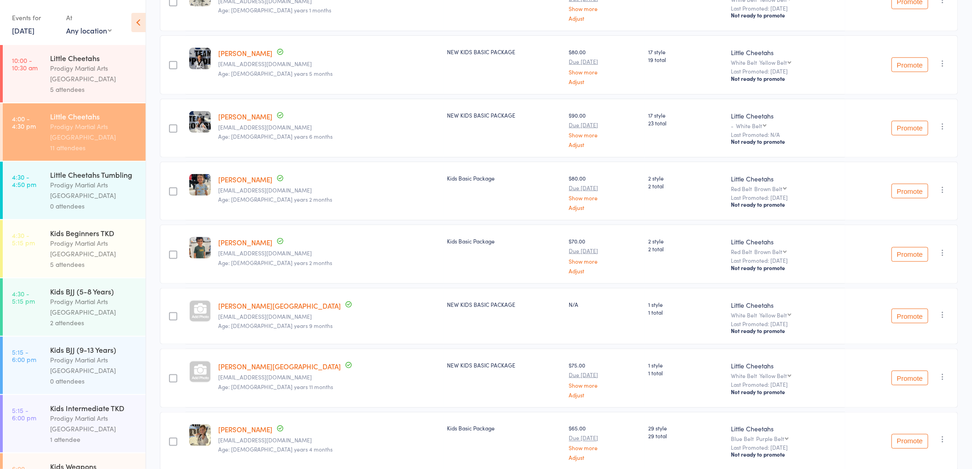
click at [49, 249] on link "4:30 - 5:15 pm Kids Beginners TKD Prodigy Martial Arts [GEOGRAPHIC_DATA] 5 atte…" at bounding box center [74, 248] width 143 height 57
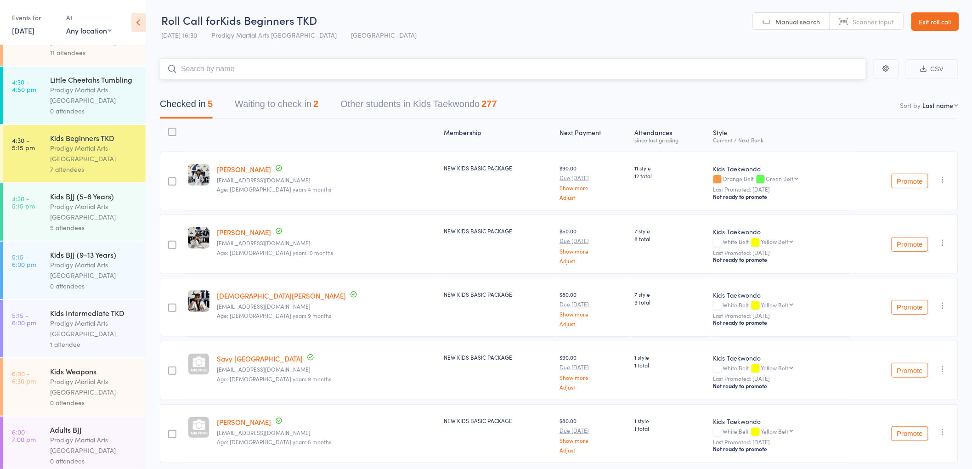
scroll to position [102, 0]
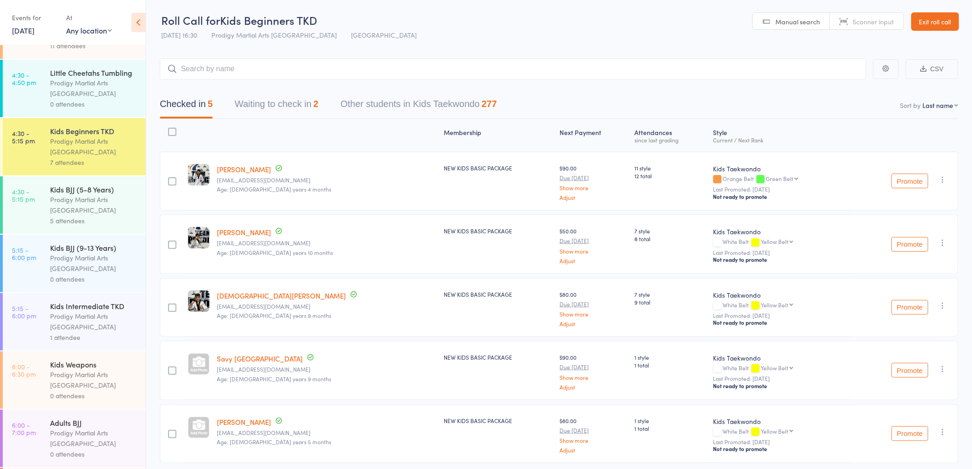
click at [97, 329] on div "Prodigy Martial Arts [GEOGRAPHIC_DATA]" at bounding box center [94, 321] width 88 height 21
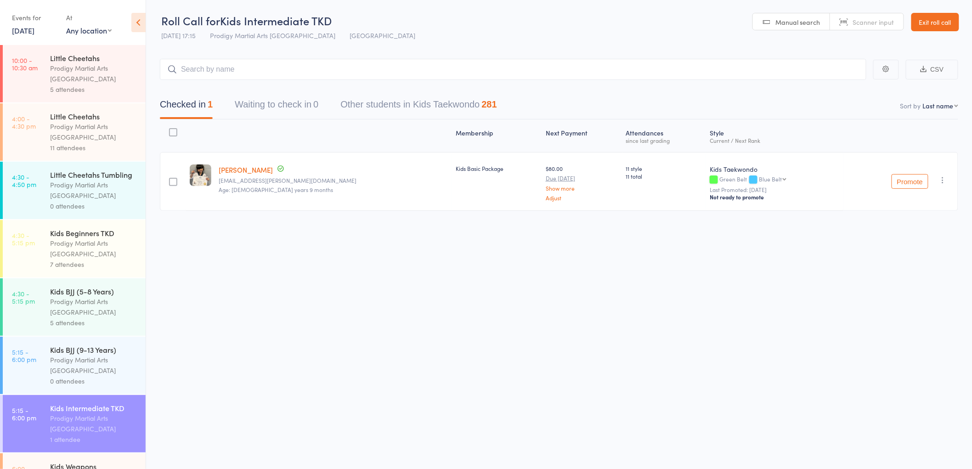
click at [77, 147] on div "11 attendees" at bounding box center [94, 147] width 88 height 11
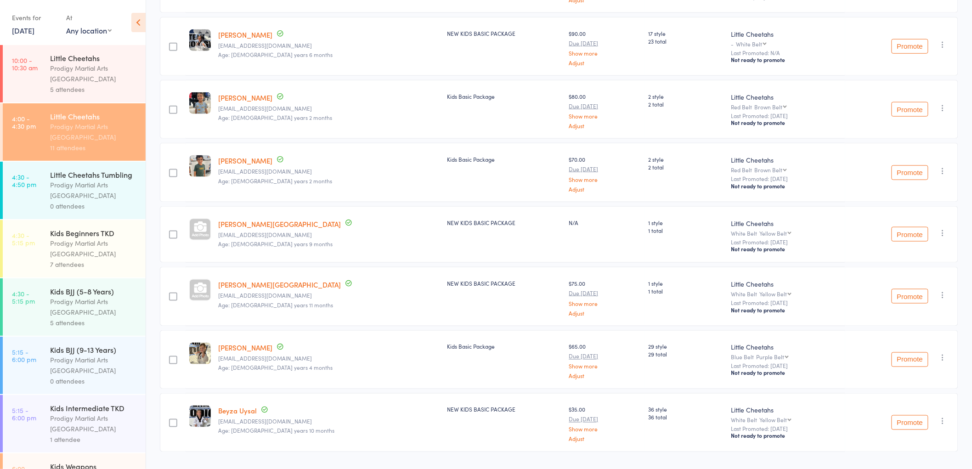
scroll to position [1, 0]
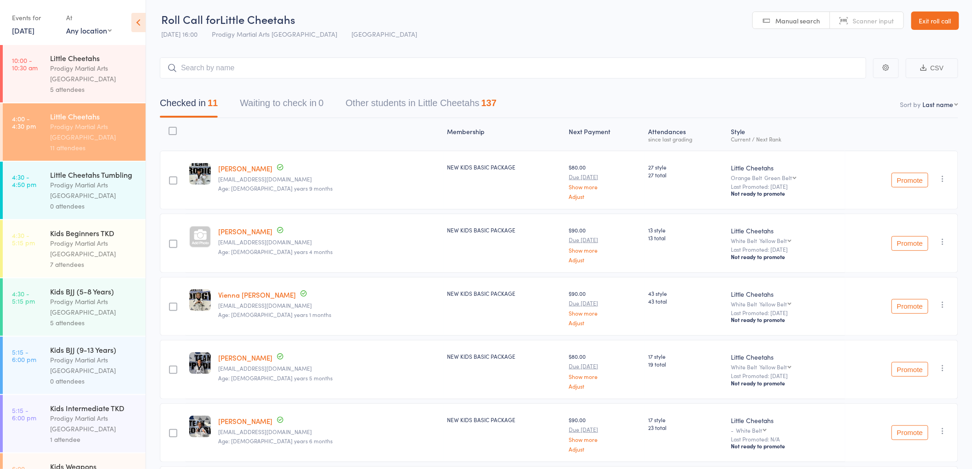
click at [94, 270] on div "7 attendees" at bounding box center [94, 264] width 88 height 11
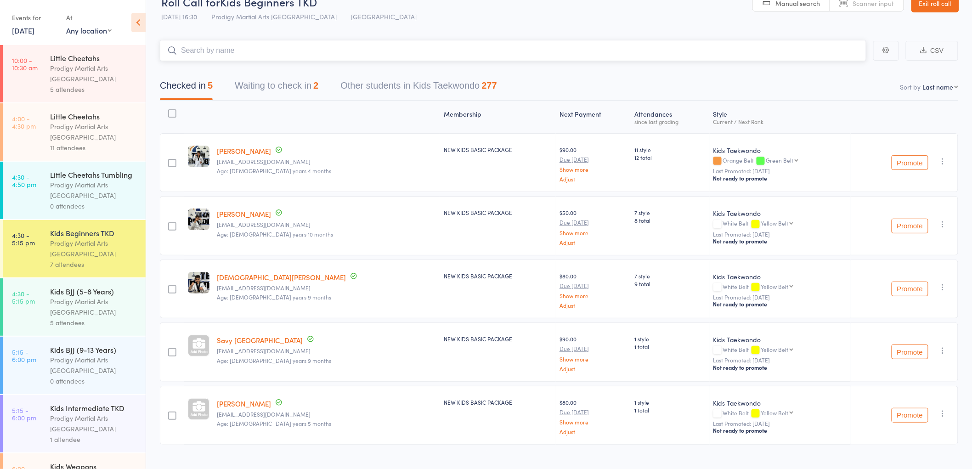
scroll to position [34, 0]
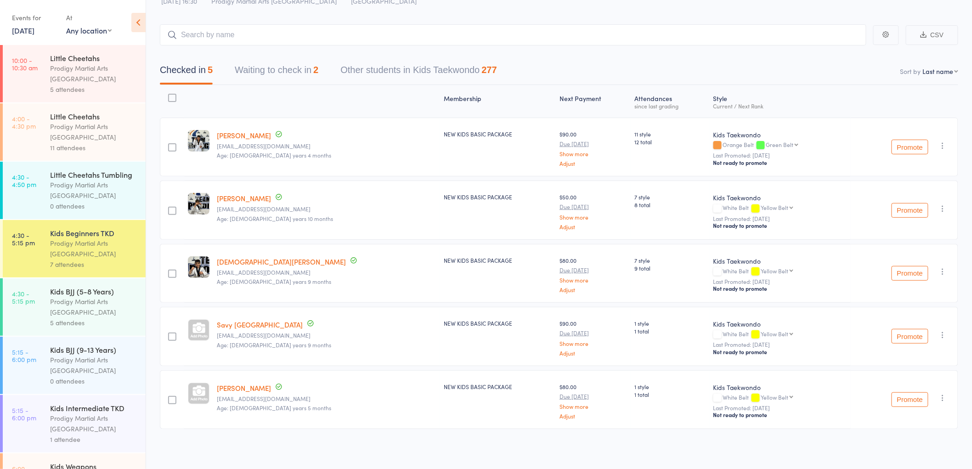
click at [83, 328] on div "5 attendees" at bounding box center [94, 322] width 88 height 11
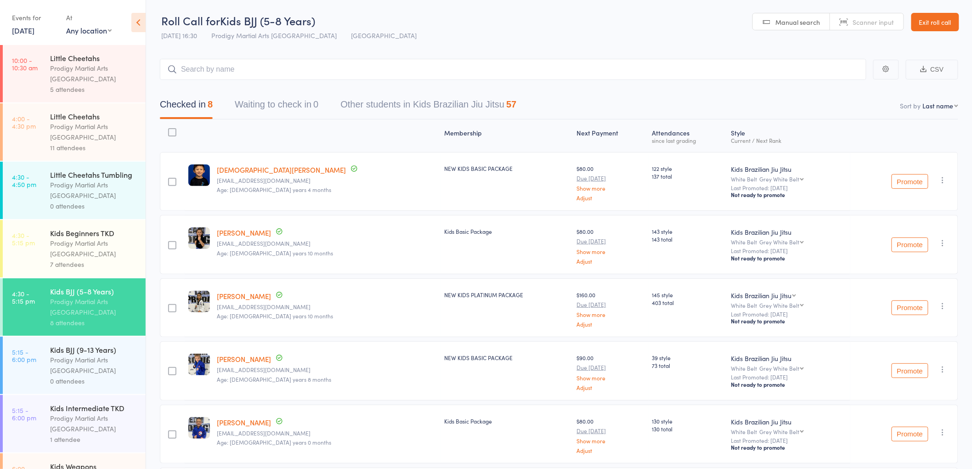
click at [92, 259] on div "Prodigy Martial Arts [GEOGRAPHIC_DATA]" at bounding box center [94, 248] width 88 height 21
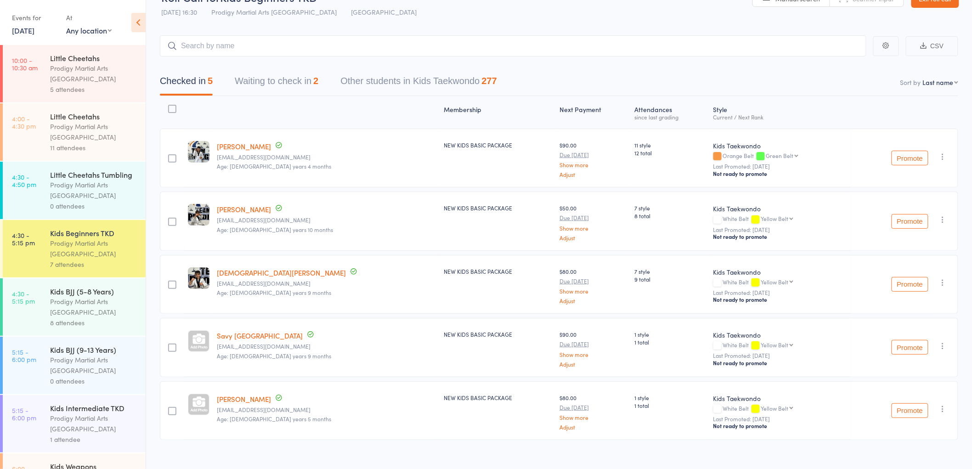
scroll to position [34, 0]
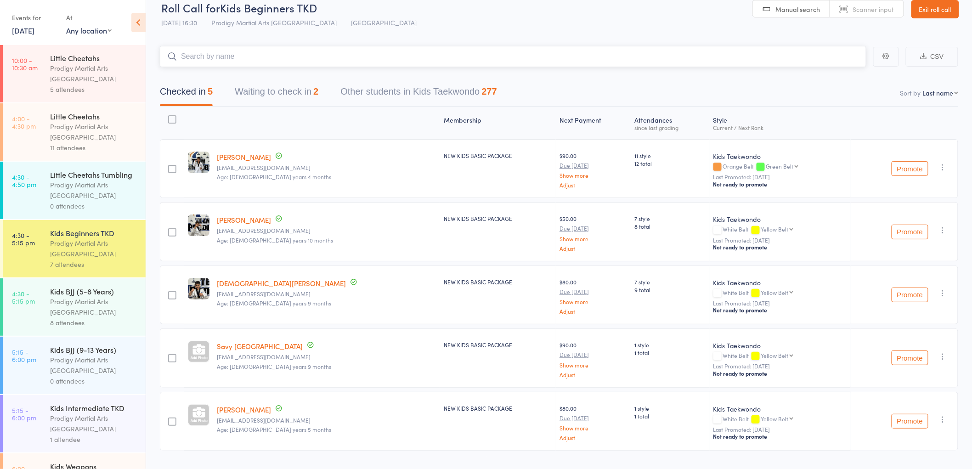
scroll to position [34, 0]
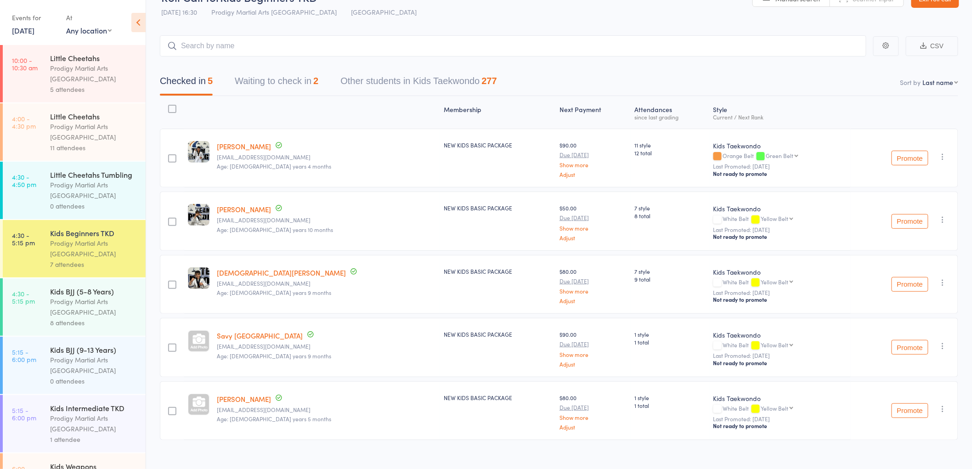
scroll to position [34, 0]
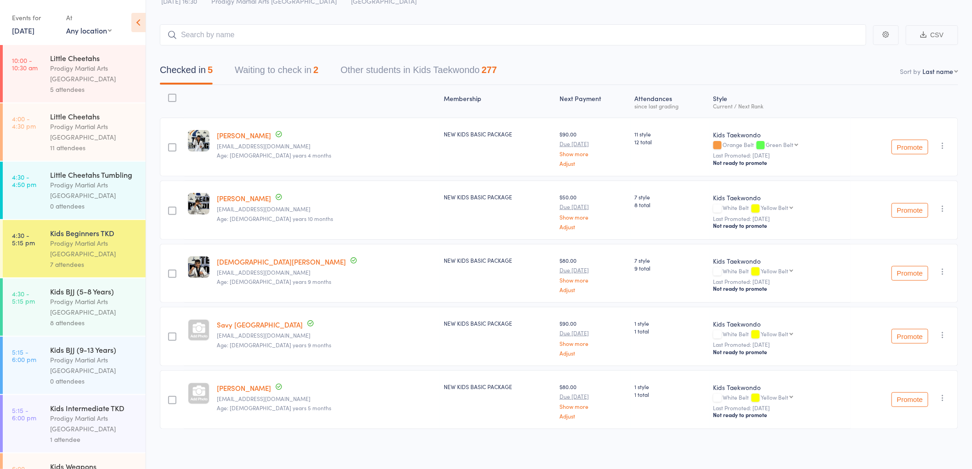
click at [75, 427] on div "Prodigy Martial Arts [GEOGRAPHIC_DATA]" at bounding box center [94, 423] width 88 height 21
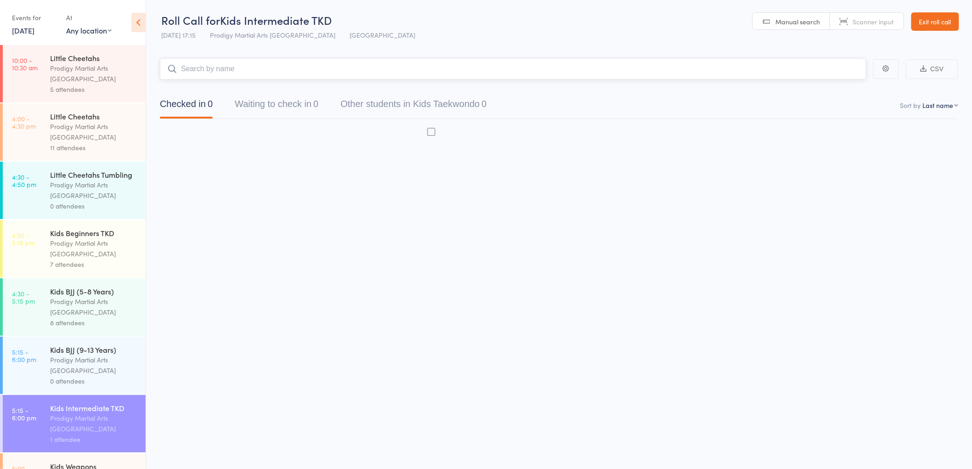
scroll to position [0, 0]
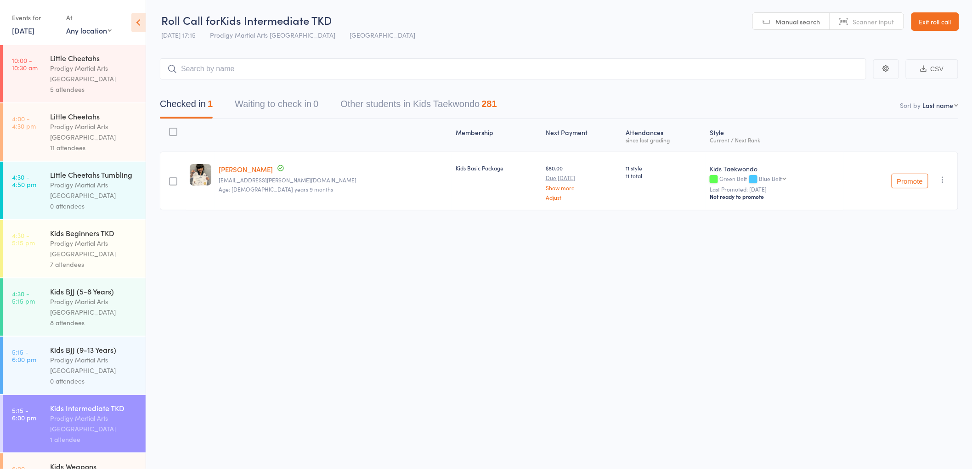
click at [89, 137] on div "Prodigy Martial Arts [GEOGRAPHIC_DATA]" at bounding box center [94, 131] width 88 height 21
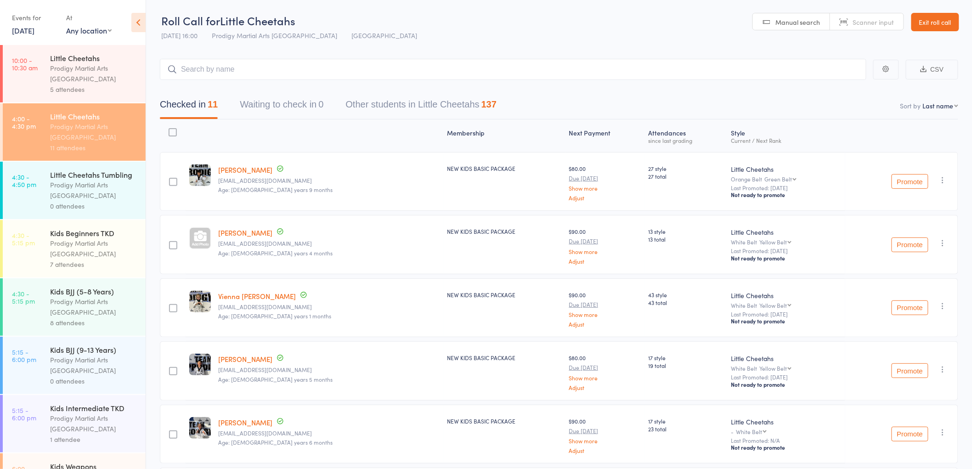
click at [93, 259] on div "Prodigy Martial Arts [GEOGRAPHIC_DATA]" at bounding box center [94, 248] width 88 height 21
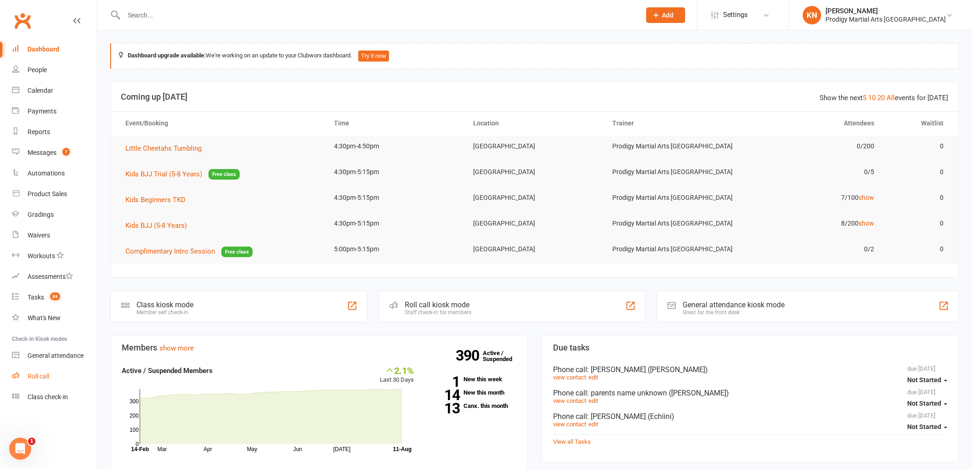
click at [39, 373] on div "Roll call" at bounding box center [39, 376] width 22 height 7
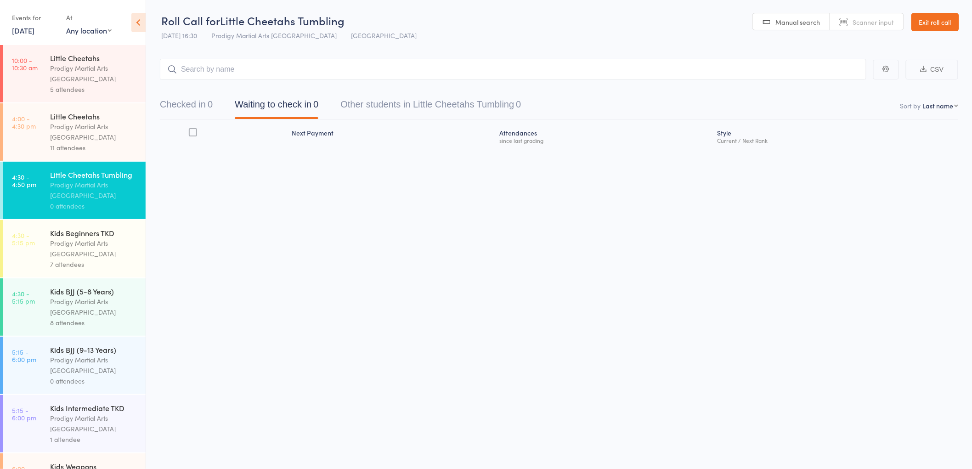
click at [72, 259] on div "Prodigy Martial Arts [GEOGRAPHIC_DATA]" at bounding box center [94, 248] width 88 height 21
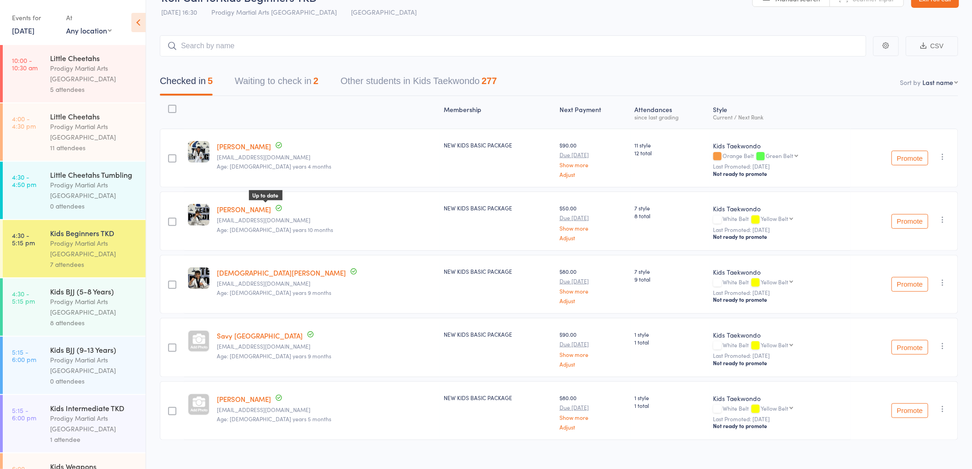
scroll to position [34, 0]
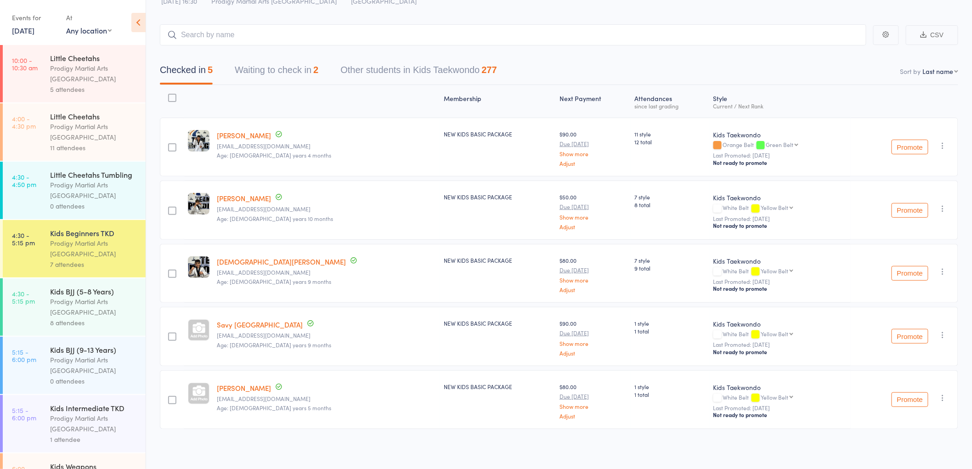
click at [287, 76] on button "Waiting to check in 2" at bounding box center [277, 72] width 84 height 24
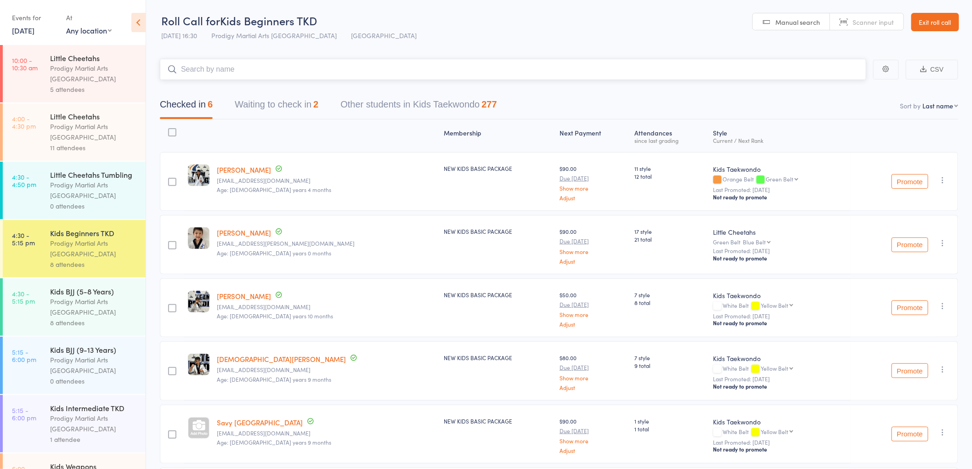
click at [220, 74] on input "search" at bounding box center [513, 69] width 707 height 21
drag, startPoint x: 294, startPoint y: 107, endPoint x: 291, endPoint y: 102, distance: 6.6
click at [293, 105] on button "Waiting to check in 2" at bounding box center [277, 107] width 84 height 24
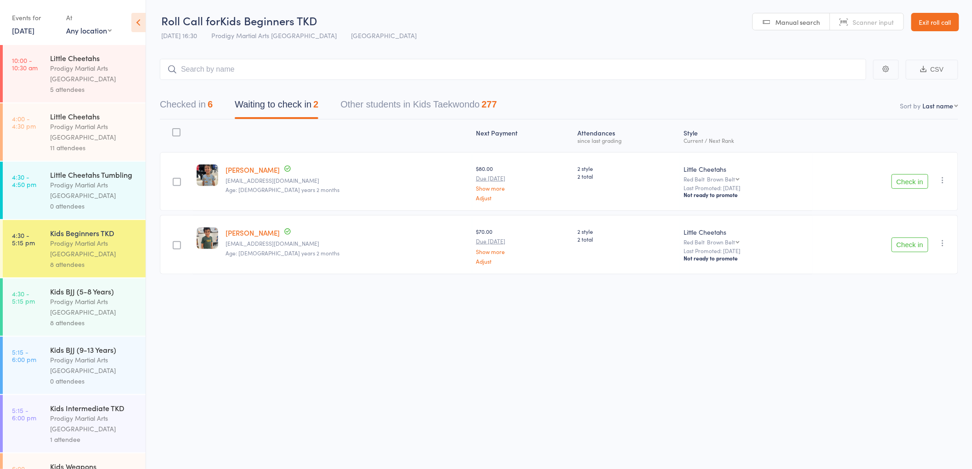
click at [942, 180] on icon "button" at bounding box center [943, 179] width 9 height 9
click at [904, 272] on li "Remove" at bounding box center [910, 272] width 76 height 12
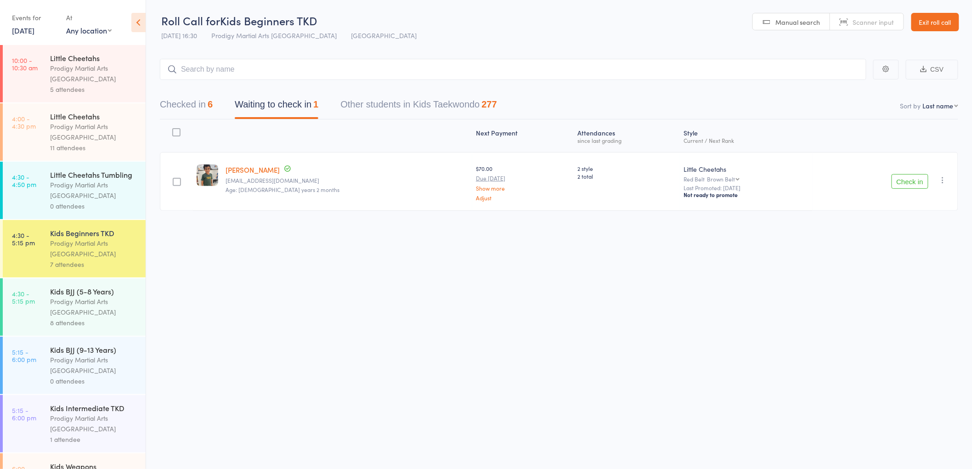
click at [942, 181] on icon "button" at bounding box center [943, 179] width 9 height 9
click at [902, 272] on li "Remove" at bounding box center [910, 272] width 76 height 12
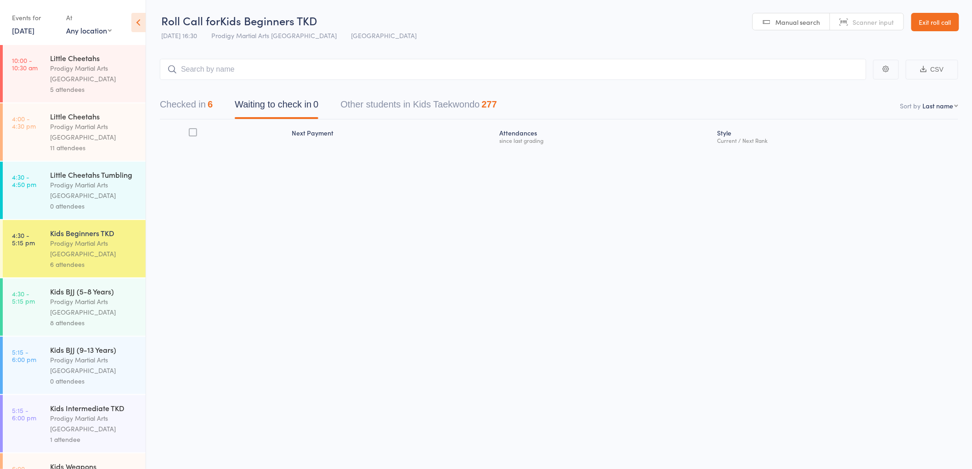
drag, startPoint x: 181, startPoint y: 104, endPoint x: 208, endPoint y: 94, distance: 29.2
click at [181, 103] on button "Checked in 6" at bounding box center [186, 107] width 53 height 24
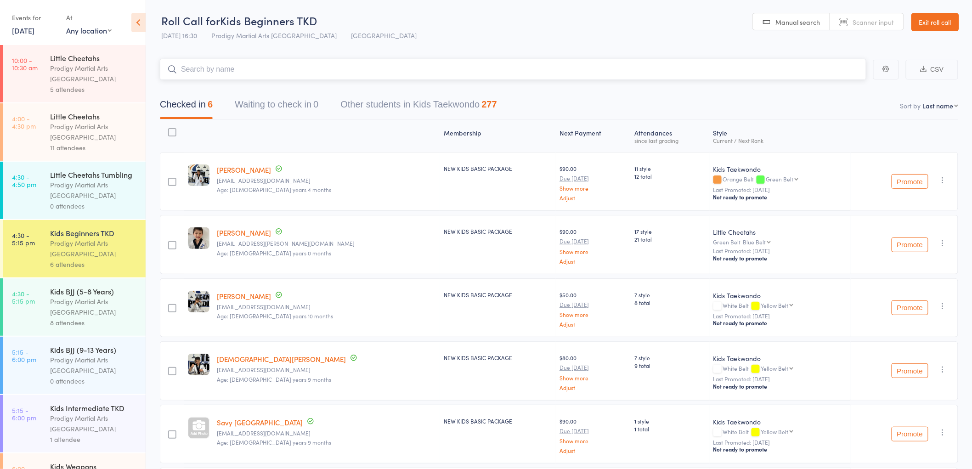
click at [225, 72] on input "search" at bounding box center [513, 69] width 707 height 21
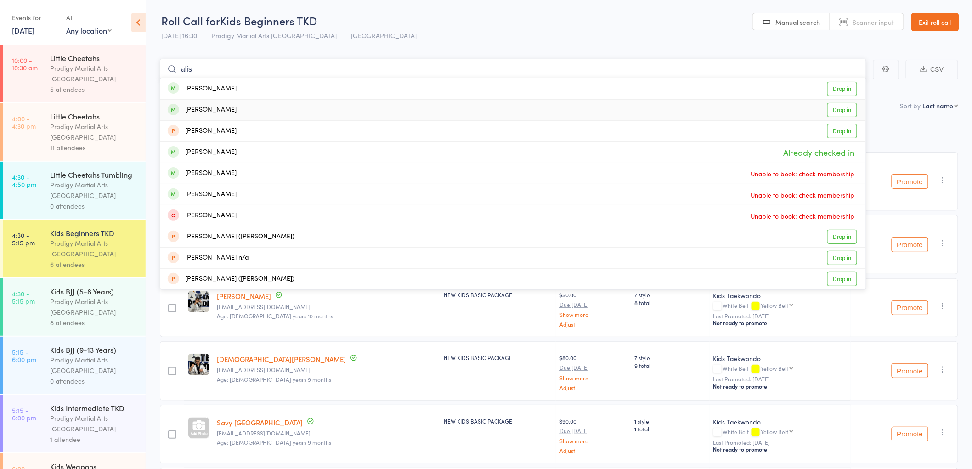
type input "alis"
click at [842, 111] on link "Drop in" at bounding box center [842, 110] width 30 height 14
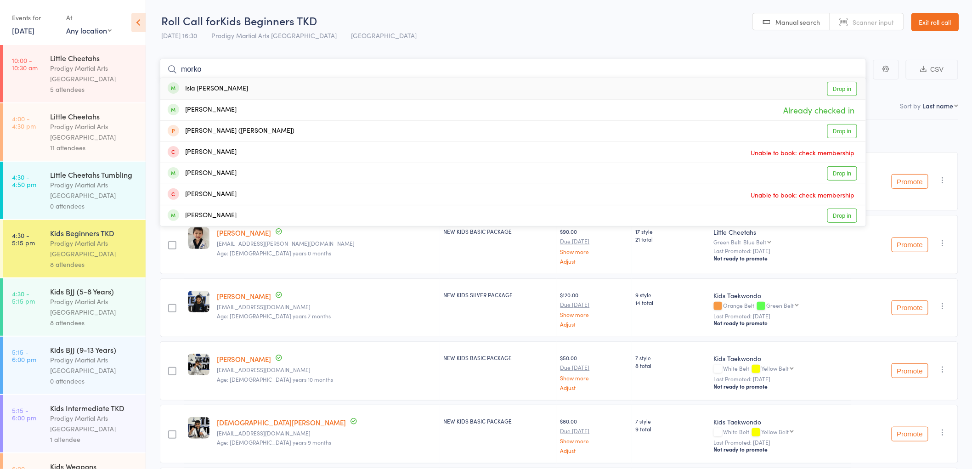
type input "morko"
click at [847, 92] on link "Drop in" at bounding box center [842, 89] width 30 height 14
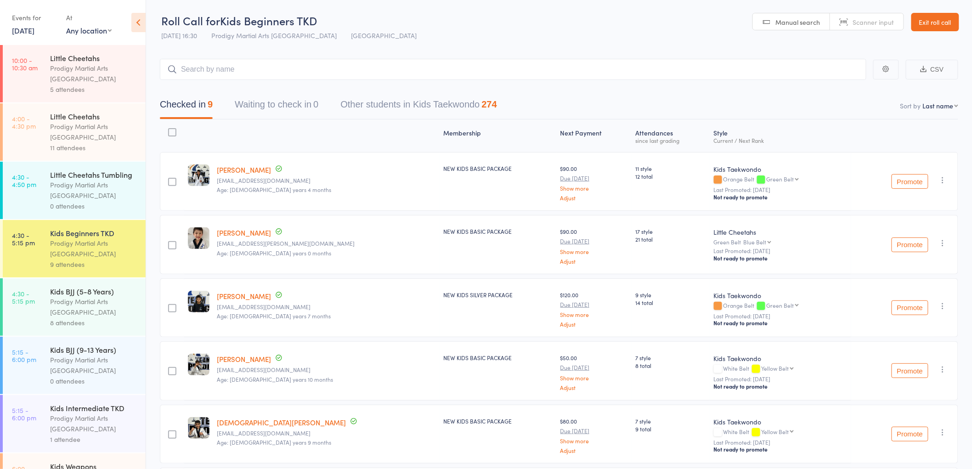
click at [83, 141] on div "Prodigy Martial Arts [GEOGRAPHIC_DATA]" at bounding box center [94, 131] width 88 height 21
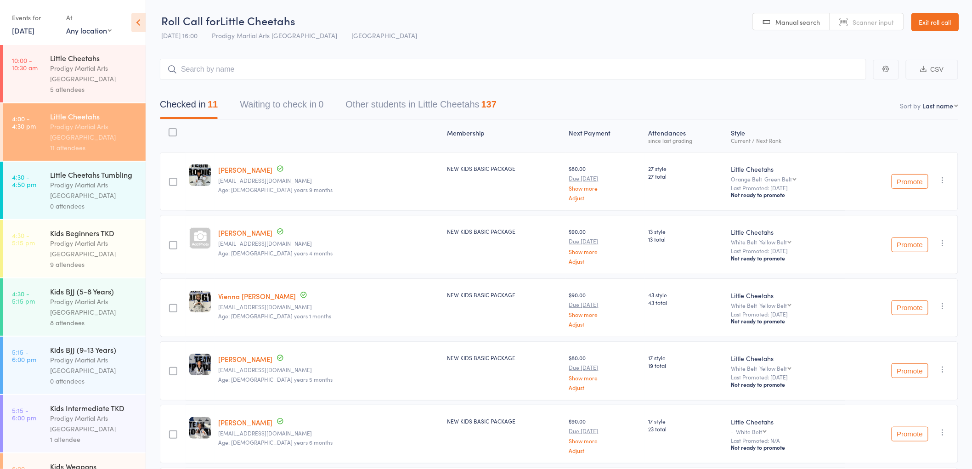
click at [85, 413] on div "Kids Intermediate TKD" at bounding box center [94, 408] width 88 height 10
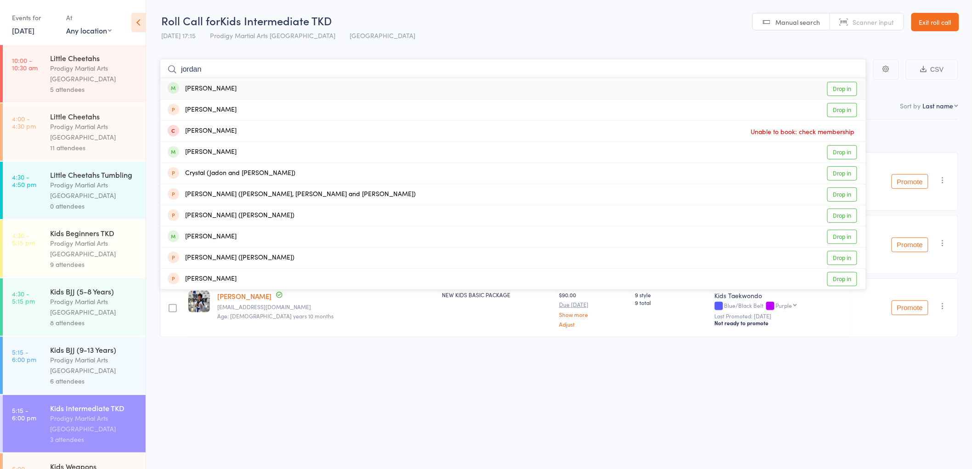
type input "jordan"
click at [832, 88] on link "Drop in" at bounding box center [842, 89] width 30 height 14
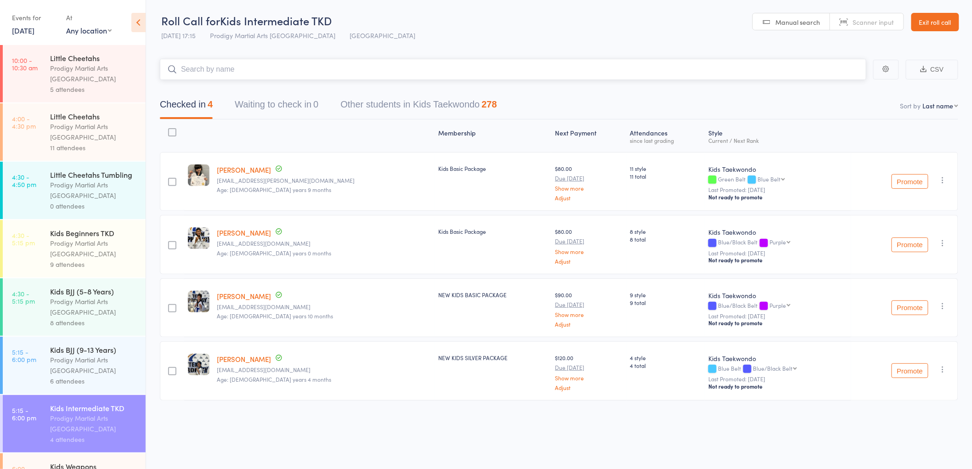
click at [260, 75] on input "search" at bounding box center [513, 69] width 707 height 21
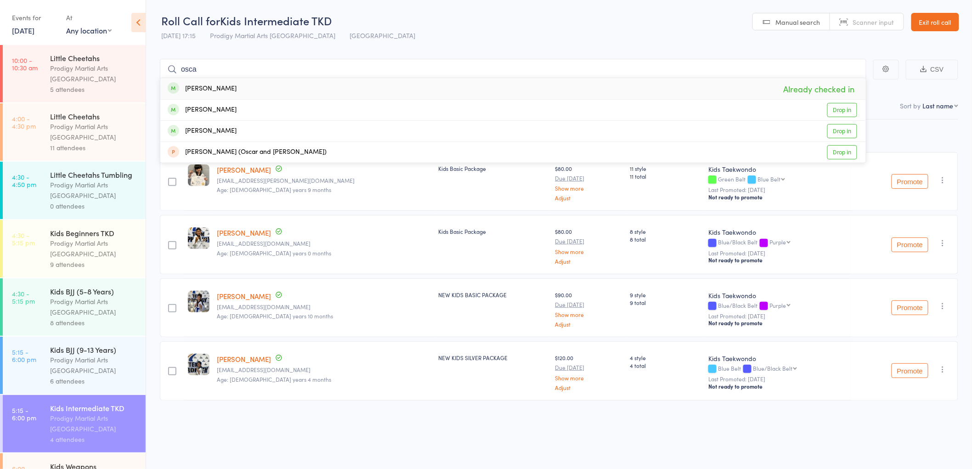
click at [401, 30] on header "Roll Call for Kids Intermediate TKD 11 Aug 17:15 Prodigy Martial Arts Australia…" at bounding box center [559, 22] width 826 height 45
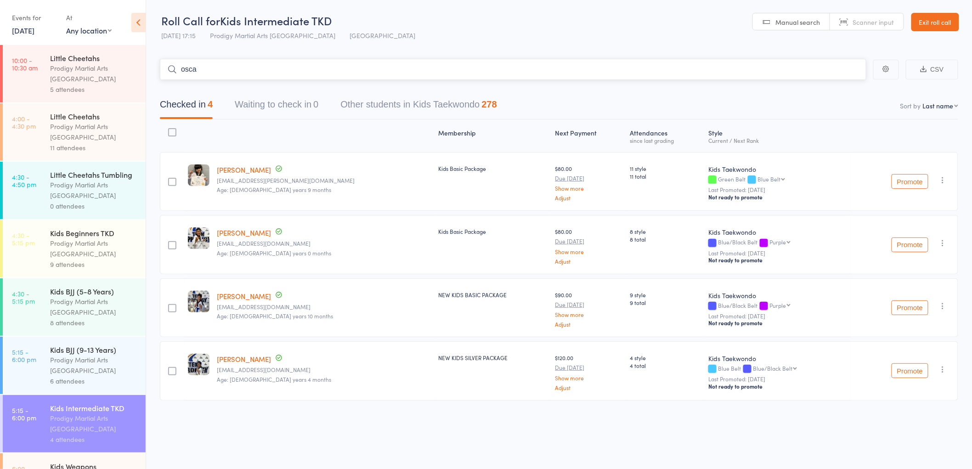
click at [242, 71] on input "osca" at bounding box center [513, 69] width 707 height 21
click at [241, 71] on input "osca" at bounding box center [513, 69] width 707 height 21
type input "osc"
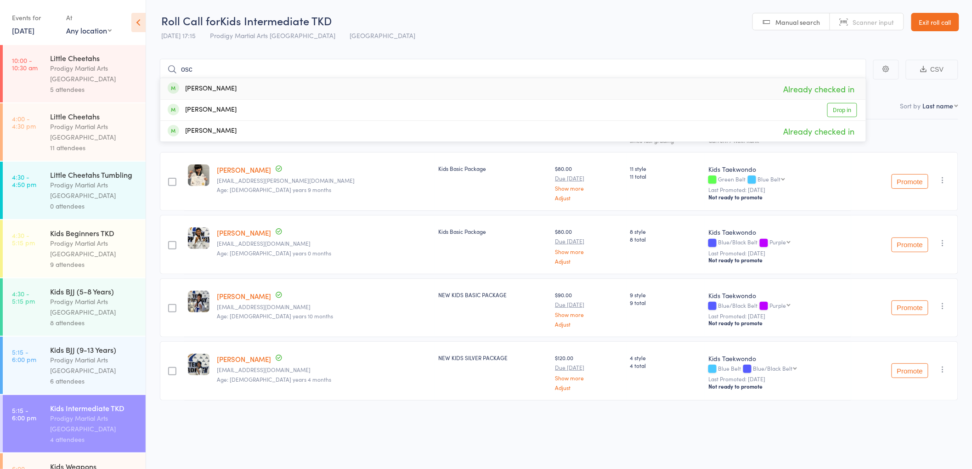
drag, startPoint x: 450, startPoint y: 48, endPoint x: 389, endPoint y: 22, distance: 66.9
click at [449, 48] on main "osc Oscar Merry Already checked in Oscar Mackay Drop in Oscar Tuigamala Already…" at bounding box center [559, 243] width 826 height 396
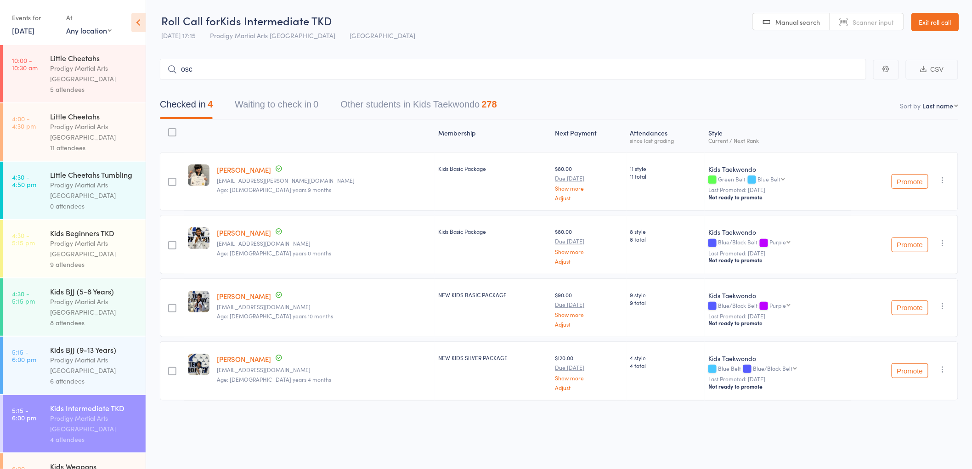
click at [79, 259] on div "Prodigy Martial Arts [GEOGRAPHIC_DATA]" at bounding box center [94, 248] width 88 height 21
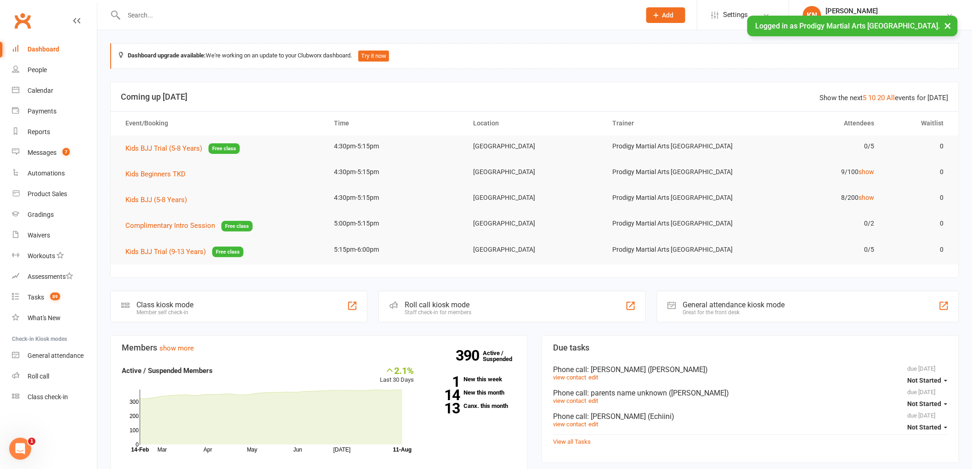
click at [161, 14] on input "text" at bounding box center [378, 15] width 514 height 13
type input "A"
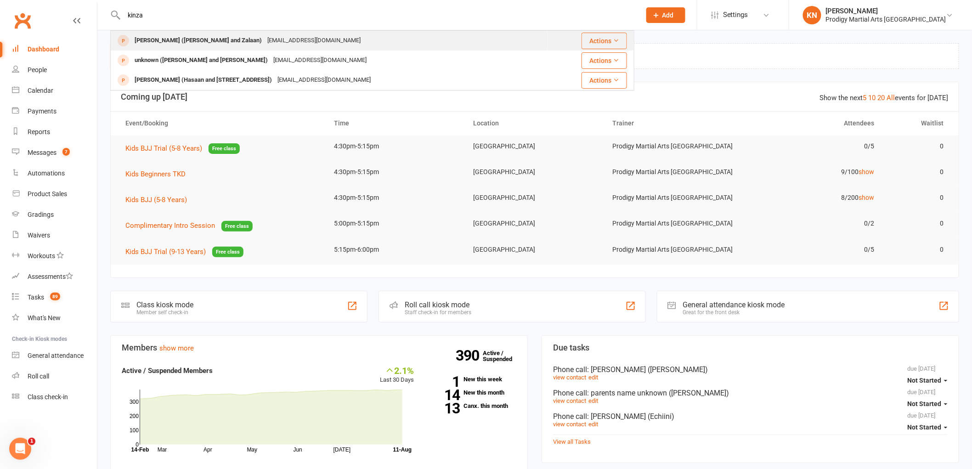
type input "kinza"
click at [265, 40] on div "[EMAIL_ADDRESS][DOMAIN_NAME]" at bounding box center [314, 40] width 99 height 13
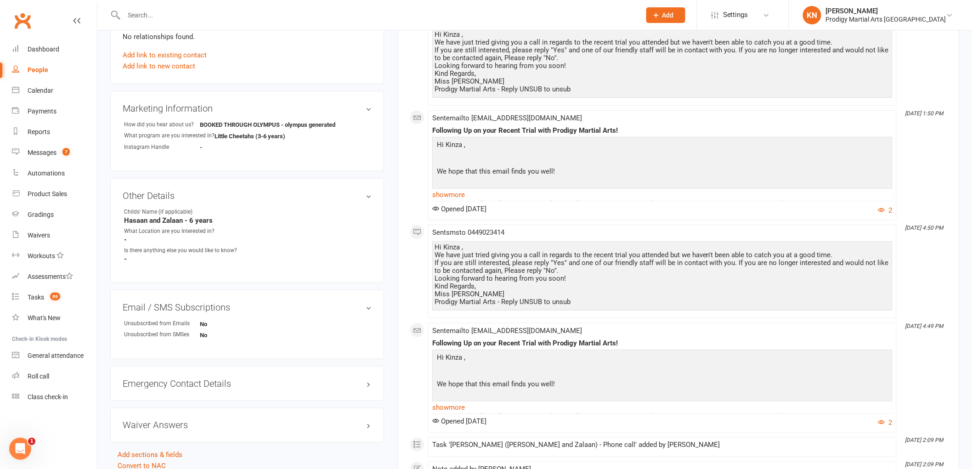
scroll to position [306, 0]
click at [354, 194] on link "edit" at bounding box center [355, 195] width 11 height 8
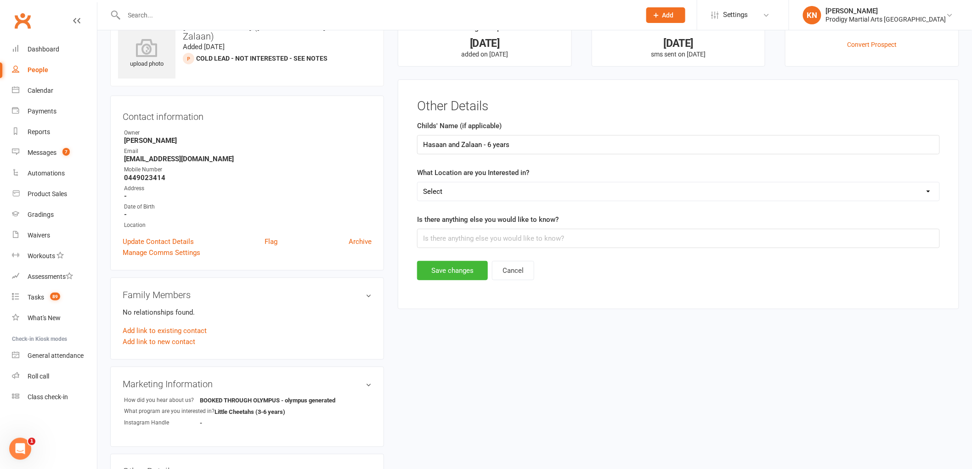
scroll to position [0, 0]
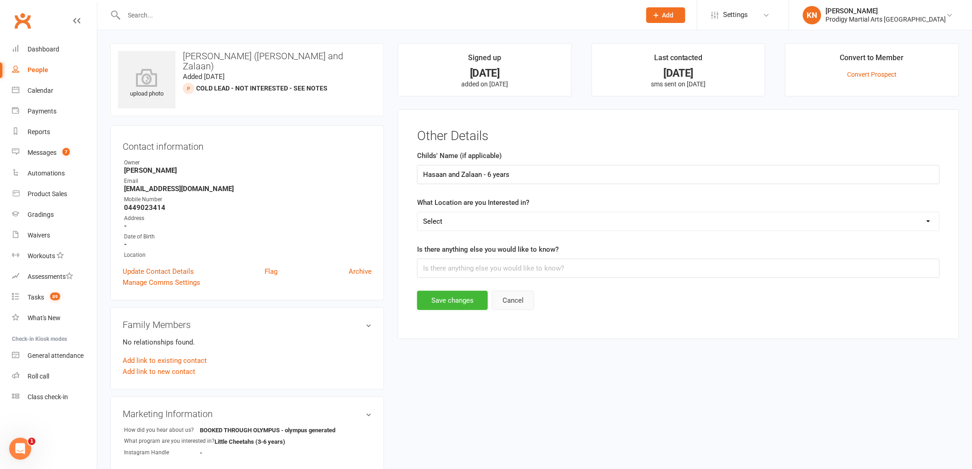
click at [508, 305] on button "Cancel" at bounding box center [513, 300] width 42 height 19
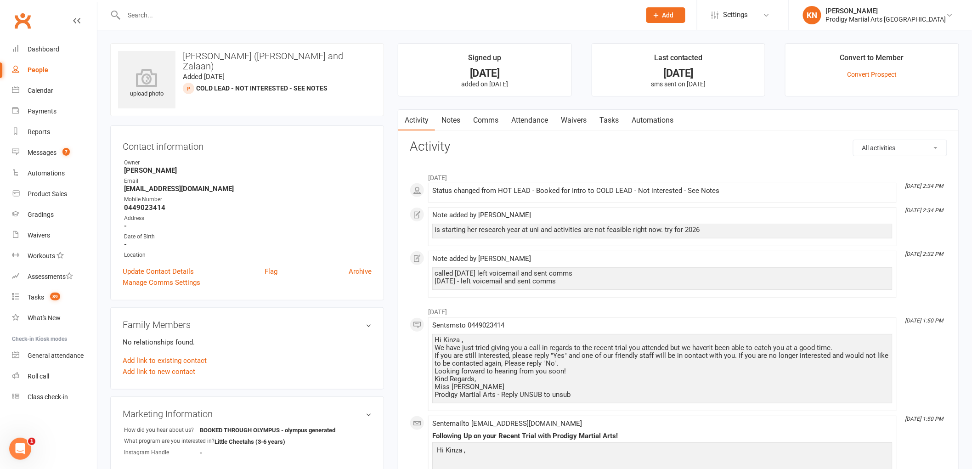
click at [516, 115] on link "Attendance" at bounding box center [530, 120] width 50 height 21
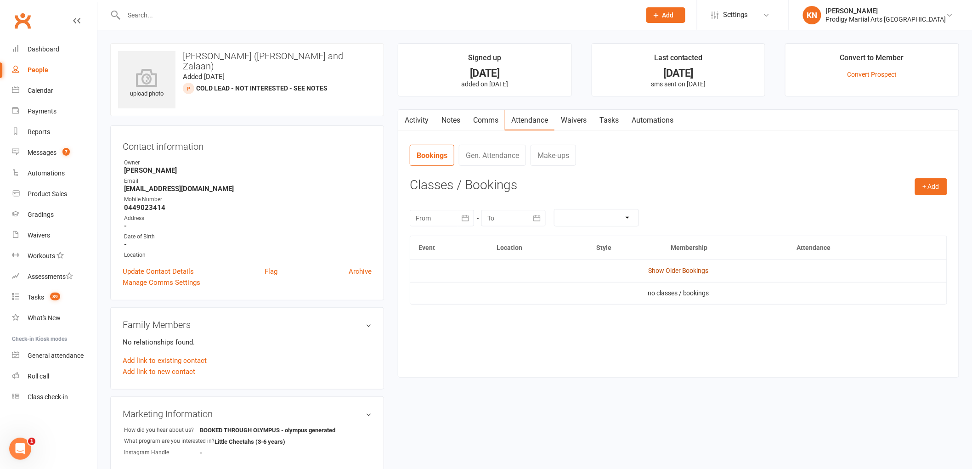
click at [676, 267] on link "Show Older Bookings" at bounding box center [678, 270] width 61 height 7
click at [144, 189] on strong "[EMAIL_ADDRESS][DOMAIN_NAME]" at bounding box center [248, 189] width 248 height 8
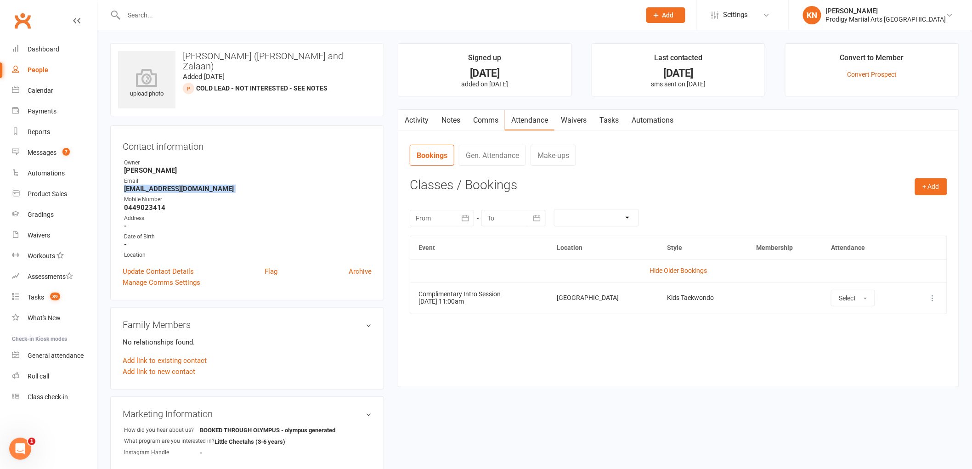
click at [144, 189] on strong "[EMAIL_ADDRESS][DOMAIN_NAME]" at bounding box center [248, 189] width 248 height 8
copy render-form-field "[EMAIL_ADDRESS][DOMAIN_NAME]"
click at [132, 208] on strong "0449023414" at bounding box center [248, 208] width 248 height 8
click at [132, 207] on strong "0449023414" at bounding box center [248, 208] width 248 height 8
copy strong "0449023414"
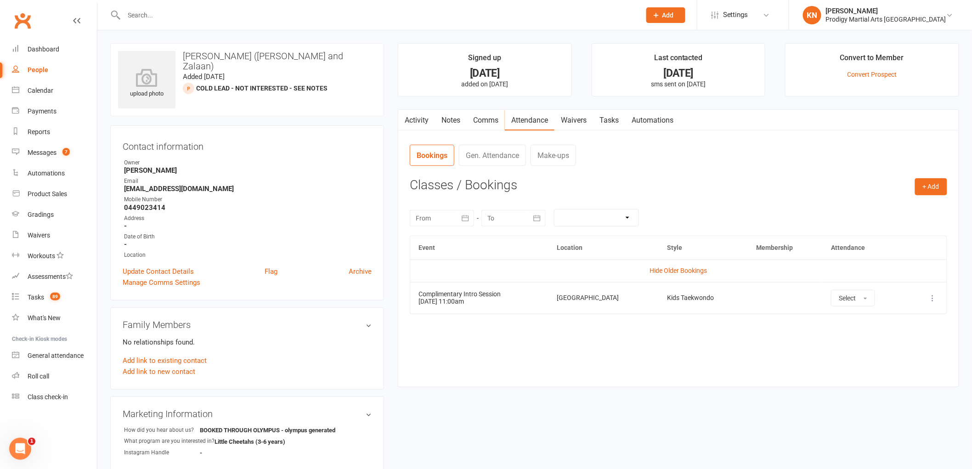
click at [154, 189] on strong "[EMAIL_ADDRESS][DOMAIN_NAME]" at bounding box center [248, 189] width 248 height 8
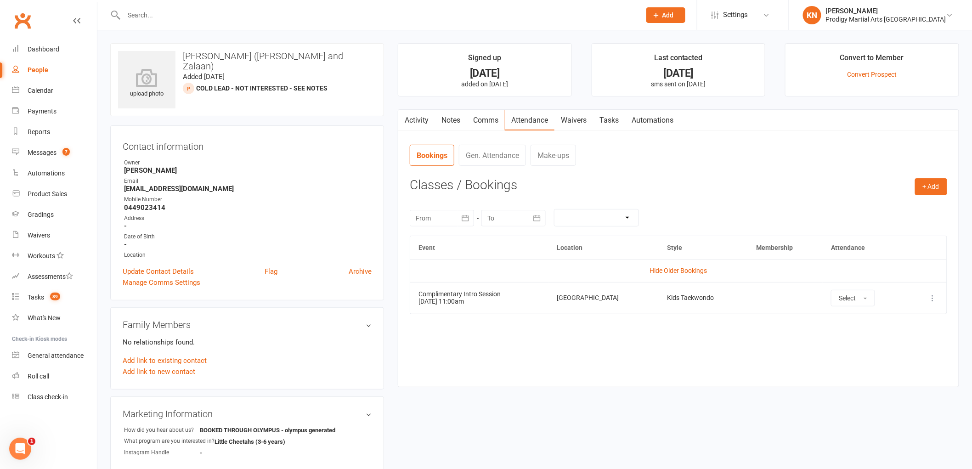
click at [255, 16] on input "text" at bounding box center [378, 15] width 514 height 13
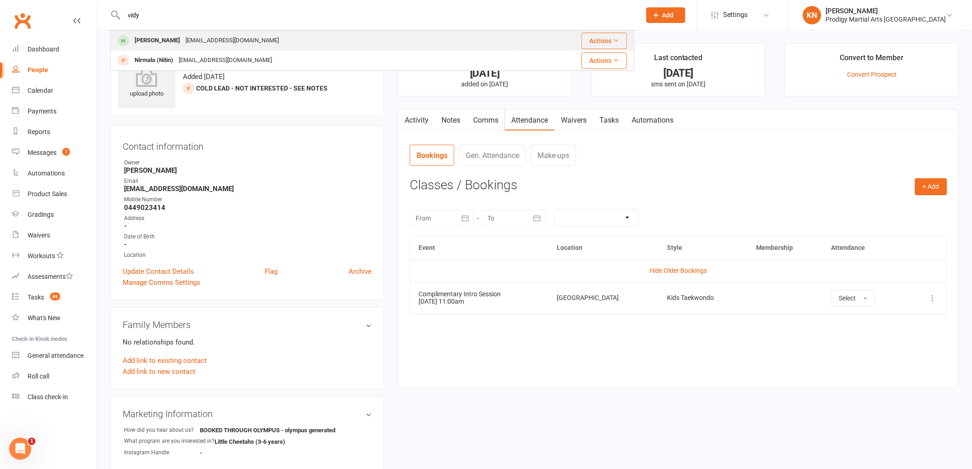
type input "vidy"
click at [183, 40] on div "[EMAIL_ADDRESS][DOMAIN_NAME]" at bounding box center [232, 40] width 99 height 13
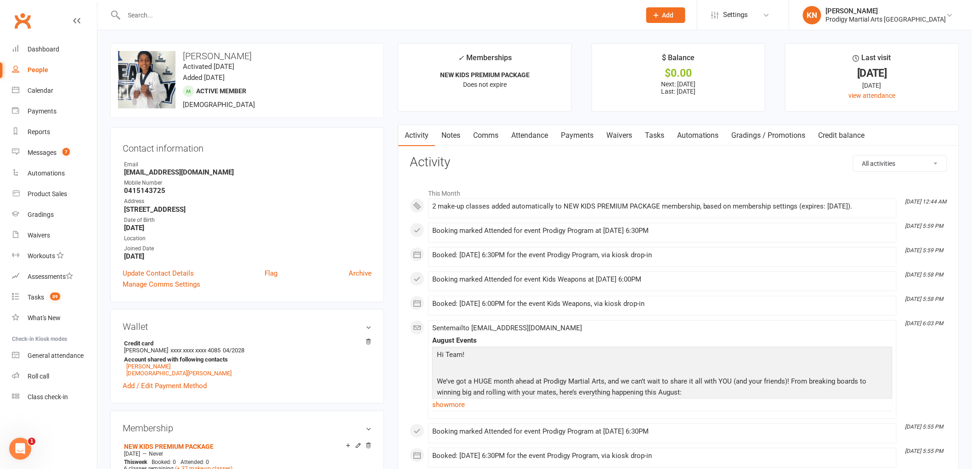
click at [522, 139] on link "Attendance" at bounding box center [530, 135] width 50 height 21
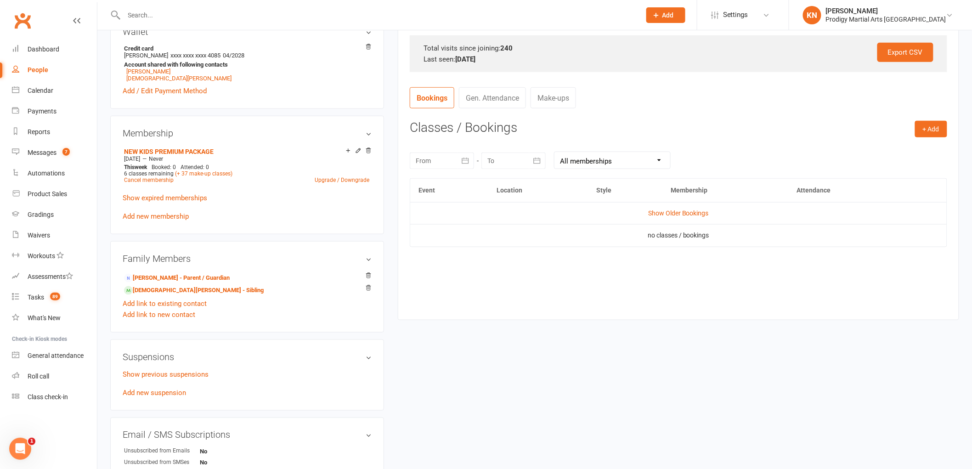
scroll to position [306, 0]
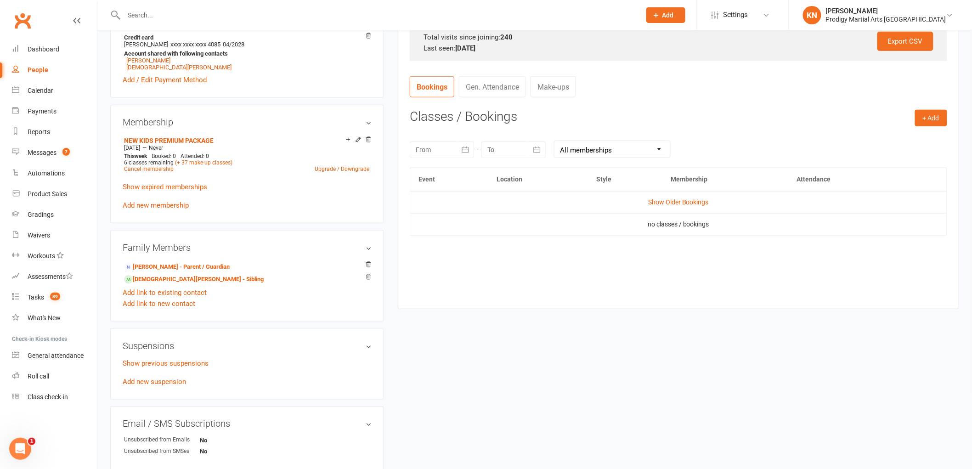
click at [441, 148] on div at bounding box center [442, 150] width 64 height 17
click at [433, 174] on button "button" at bounding box center [425, 172] width 20 height 17
click at [431, 175] on button "button" at bounding box center [425, 172] width 20 height 17
click at [448, 205] on span "01" at bounding box center [446, 206] width 7 height 7
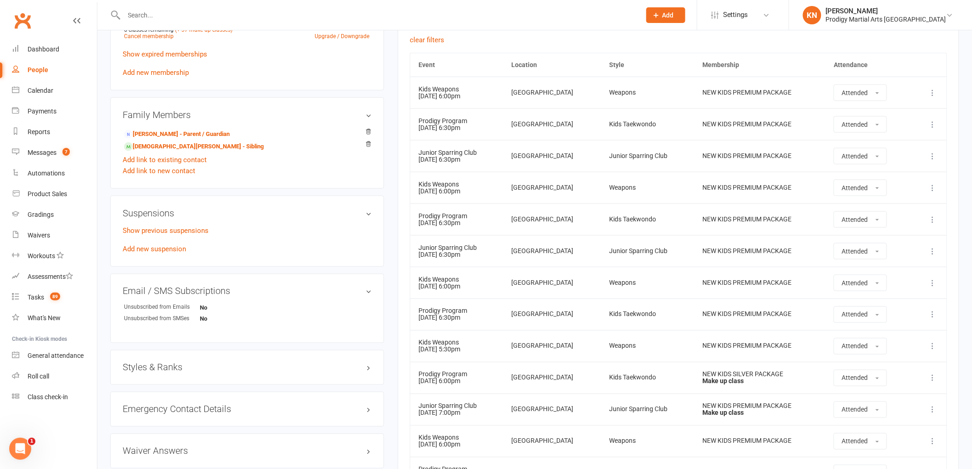
scroll to position [357, 0]
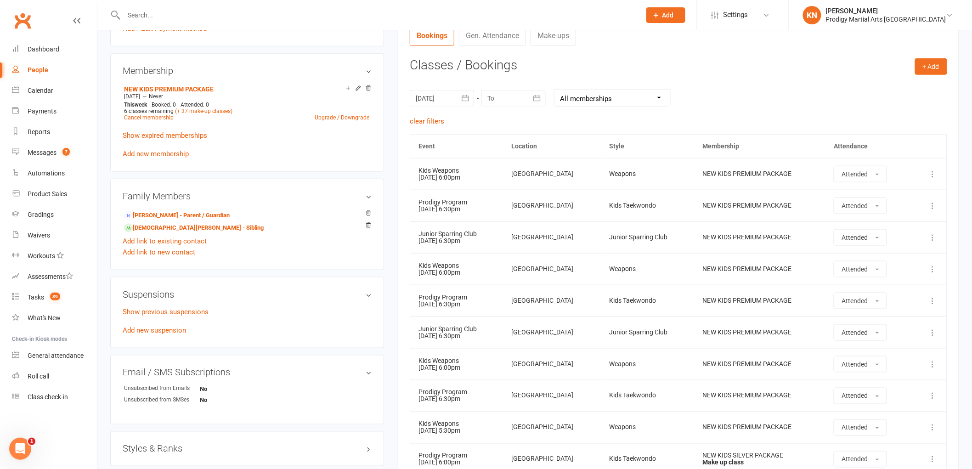
click at [442, 94] on div at bounding box center [442, 98] width 64 height 17
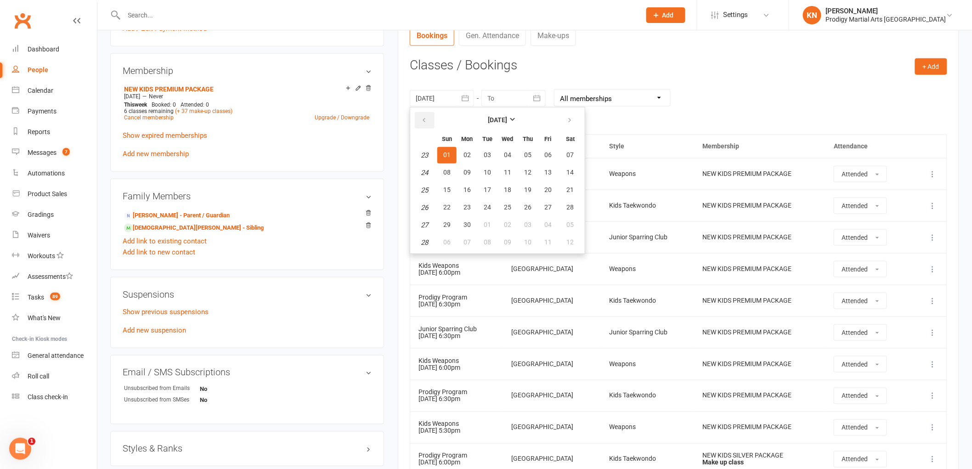
drag, startPoint x: 425, startPoint y: 115, endPoint x: 420, endPoint y: 113, distance: 4.8
click at [421, 113] on button "button" at bounding box center [425, 120] width 20 height 17
click at [507, 192] on button "14" at bounding box center [507, 190] width 19 height 17
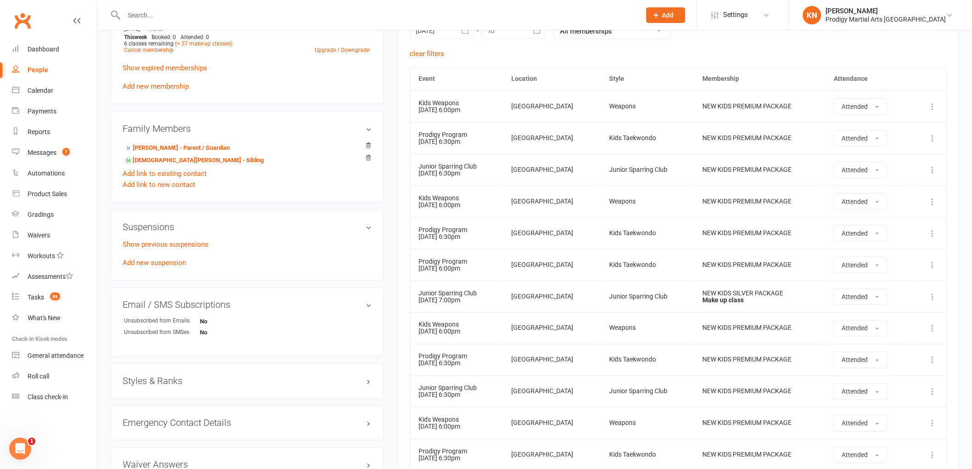
scroll to position [409, 0]
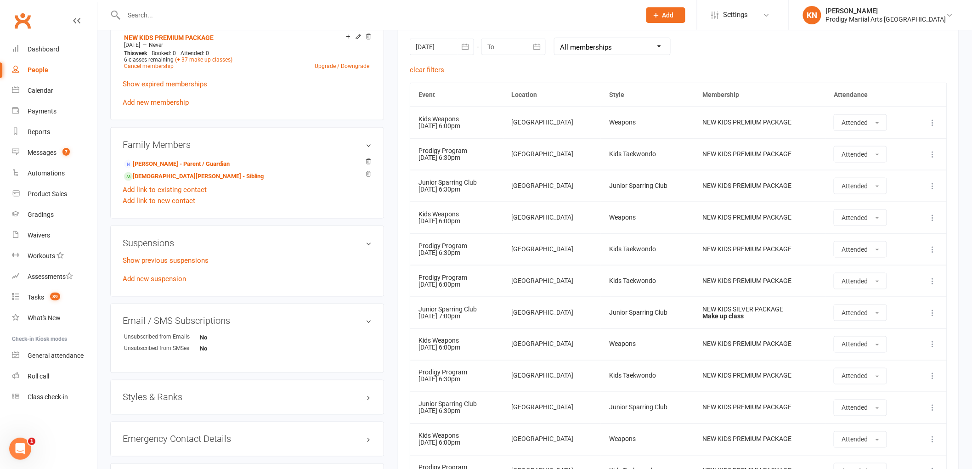
click at [446, 46] on div at bounding box center [442, 47] width 64 height 17
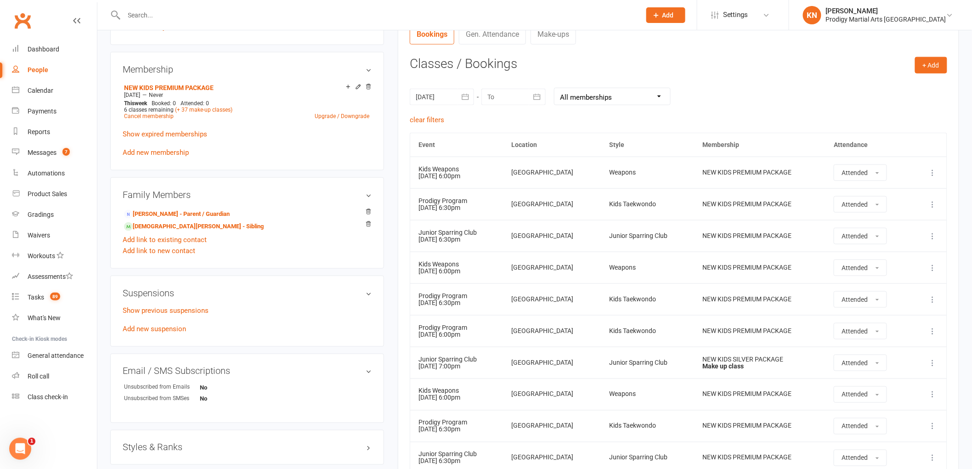
scroll to position [357, 0]
click at [449, 101] on div at bounding box center [442, 98] width 64 height 17
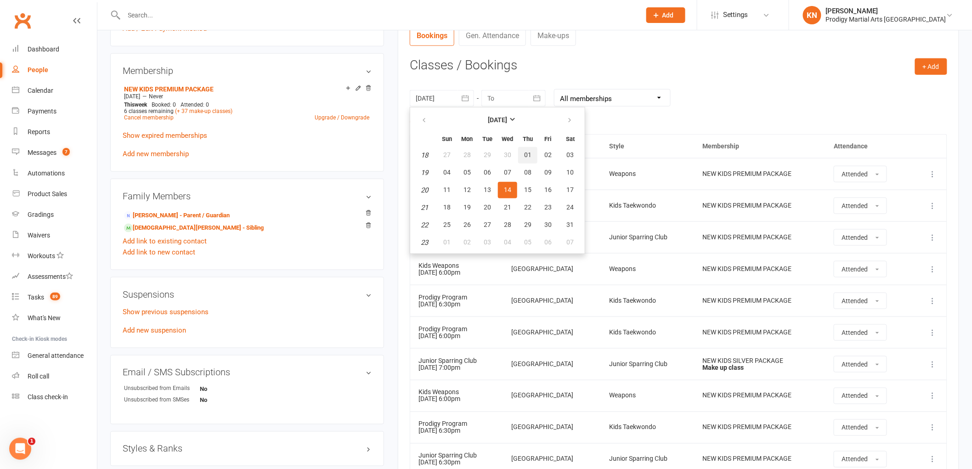
click at [524, 152] on span "01" at bounding box center [527, 154] width 7 height 7
type input "01 May 2025"
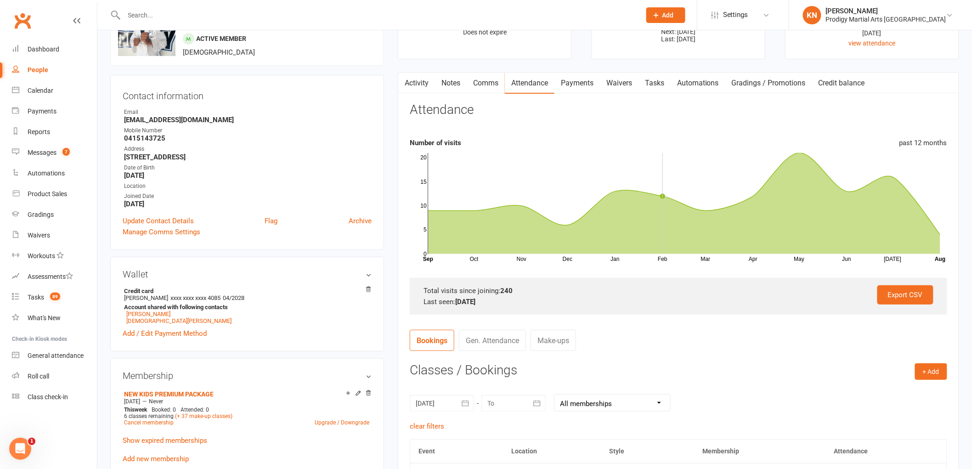
scroll to position [0, 0]
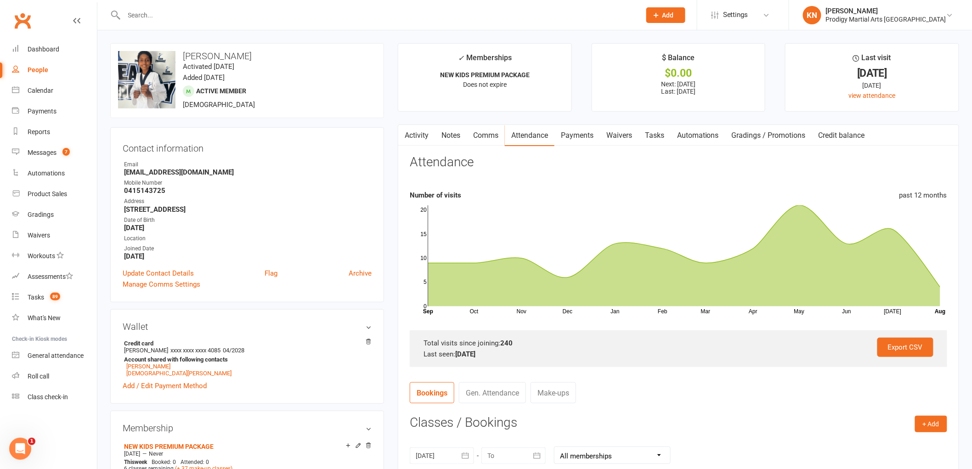
click at [151, 15] on input "text" at bounding box center [378, 15] width 514 height 13
type input "p"
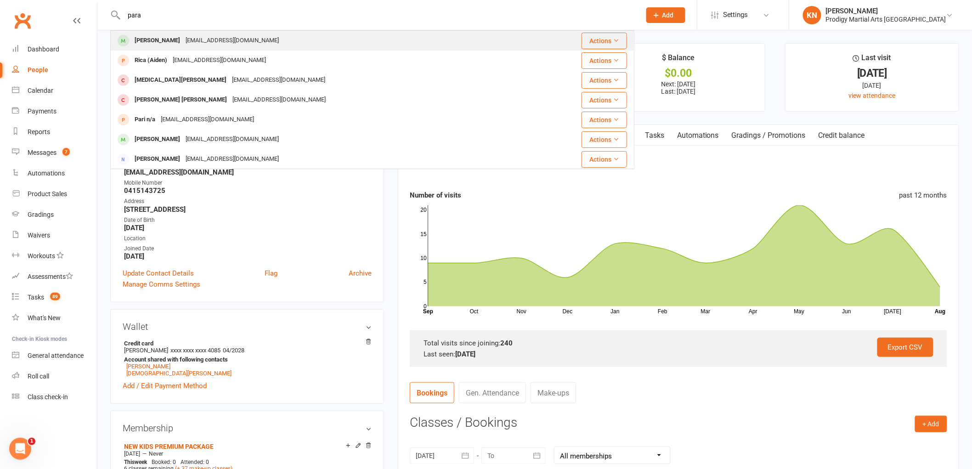
type input "para"
click at [269, 33] on div "Param Rao dhara_barot2001@yahoo.com" at bounding box center [322, 40] width 422 height 19
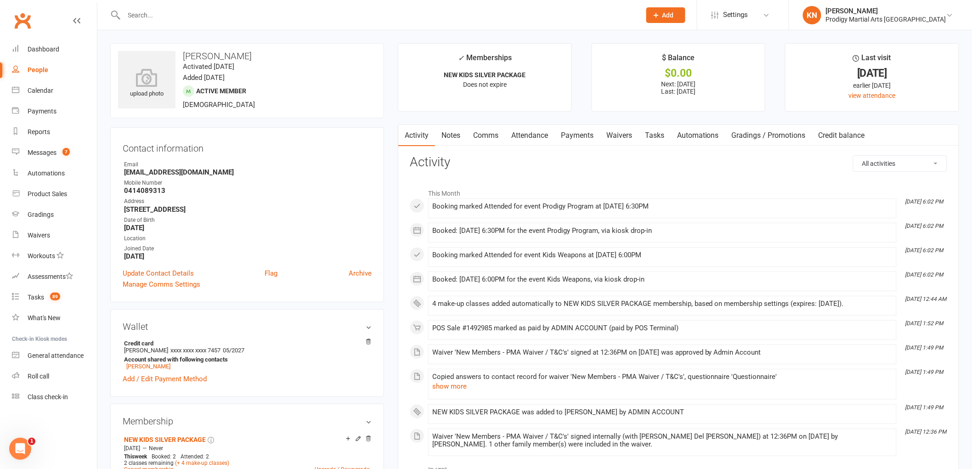
click at [171, 15] on input "text" at bounding box center [378, 15] width 514 height 13
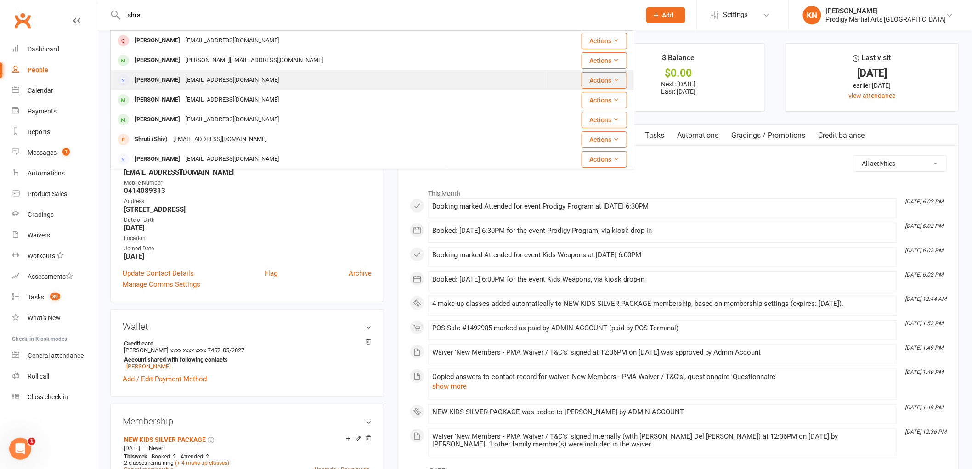
type input "shra"
click at [183, 77] on div "shraddha99physio@gmail.com" at bounding box center [232, 80] width 99 height 13
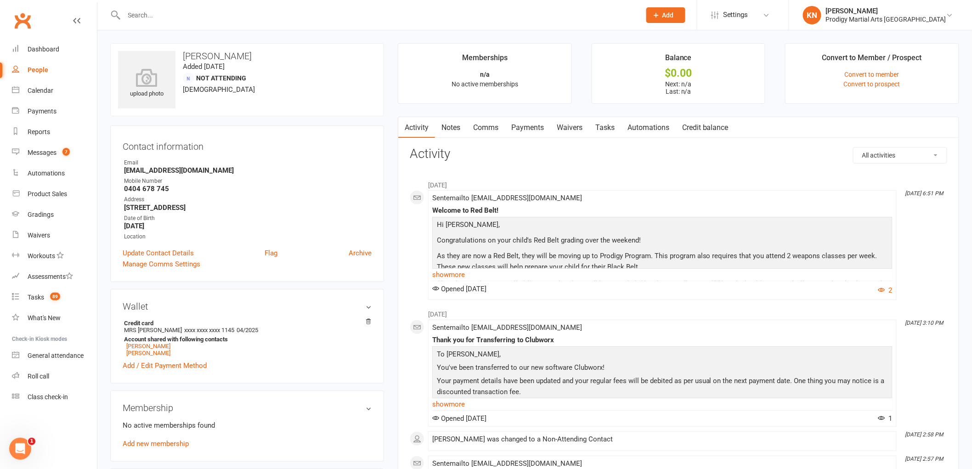
click at [569, 121] on link "Waivers" at bounding box center [569, 127] width 39 height 21
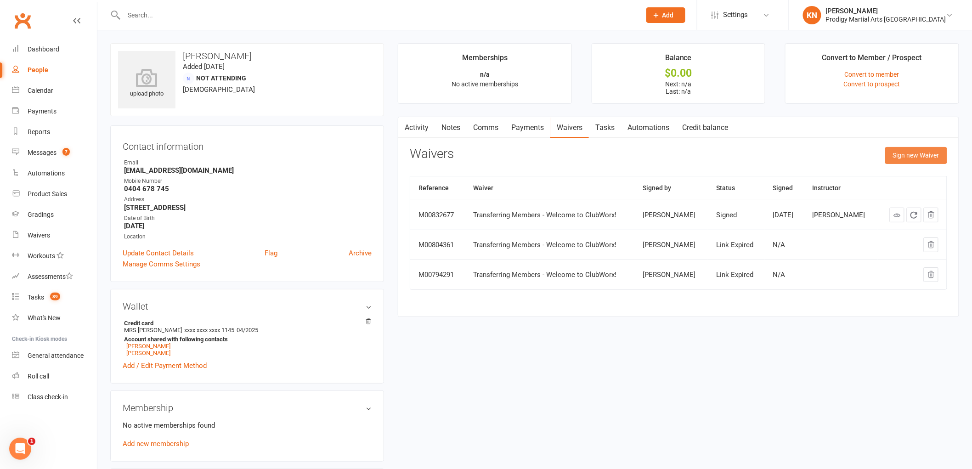
click at [902, 157] on button "Sign new Waiver" at bounding box center [916, 155] width 62 height 17
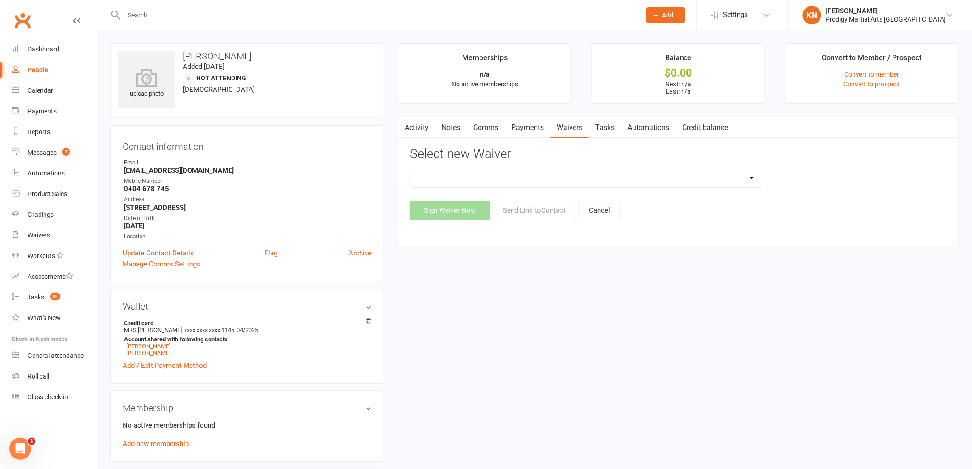
click at [463, 178] on select "Change of Payment Details New Members - PMA Waiver / T&C's New Members - PMA Wa…" at bounding box center [586, 178] width 353 height 18
select select "9955"
click at [410, 169] on select "Change of Payment Details New Members - PMA Waiver / T&C's New Members - PMA Wa…" at bounding box center [586, 178] width 353 height 18
click at [455, 213] on button "Sign Waiver Now" at bounding box center [450, 210] width 80 height 19
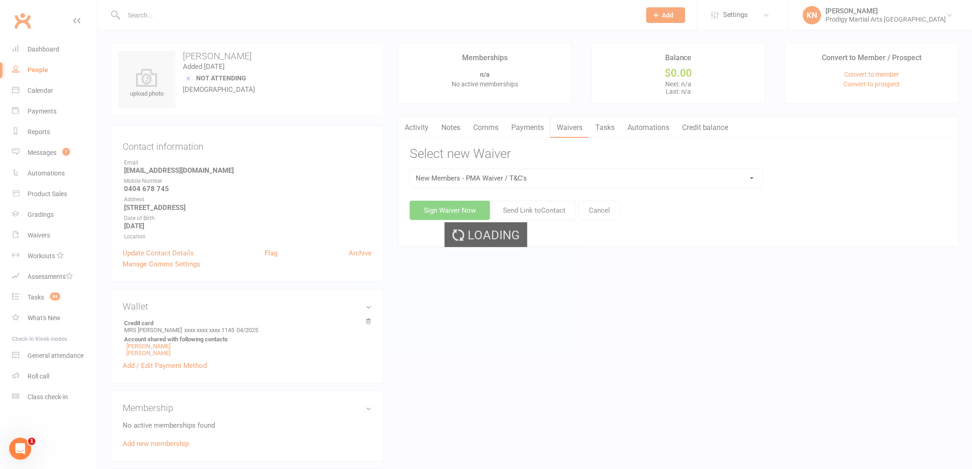
select select "04"
select select "2025"
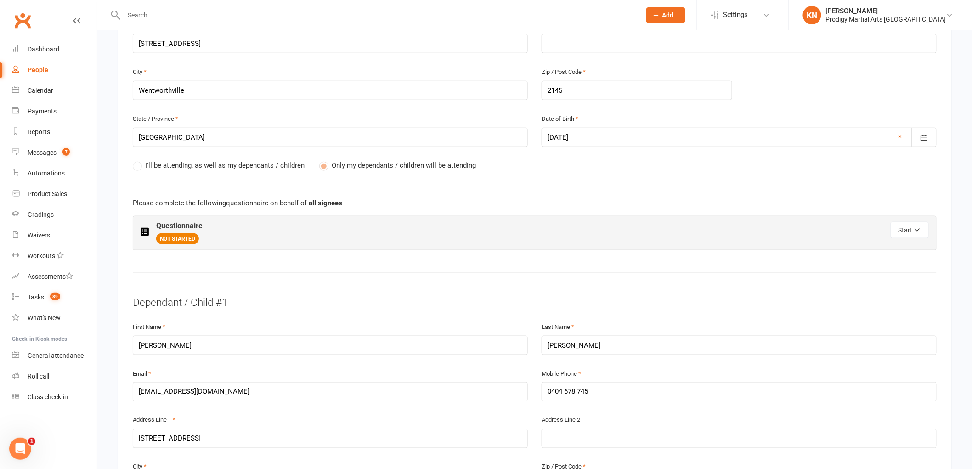
scroll to position [357, 0]
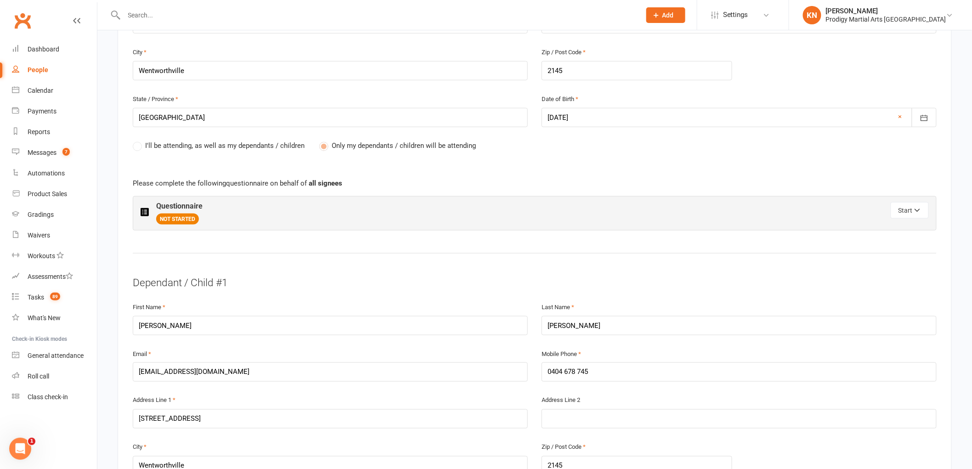
click at [470, 208] on div "Questionnaire NOT STARTED" at bounding box center [338, 213] width 394 height 23
click at [904, 212] on button "Start" at bounding box center [910, 210] width 38 height 17
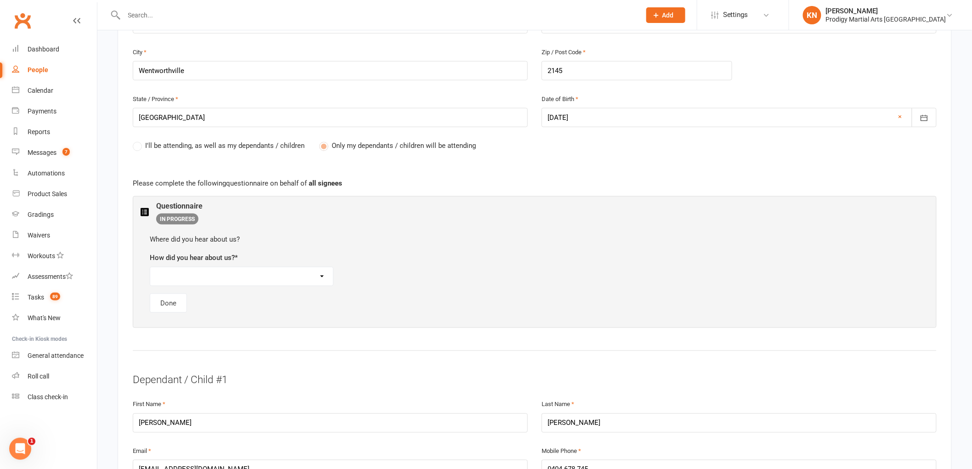
click at [243, 282] on select "Referral Social Media Drove/Walk Past Google Search School Flyer Distribution I…" at bounding box center [241, 276] width 183 height 18
select select "Family Member"
click at [150, 267] on select "Referral Social Media Drove/Walk Past Google Search School Flyer Distribution I…" at bounding box center [241, 276] width 183 height 18
click at [165, 308] on button "Done" at bounding box center [168, 303] width 37 height 19
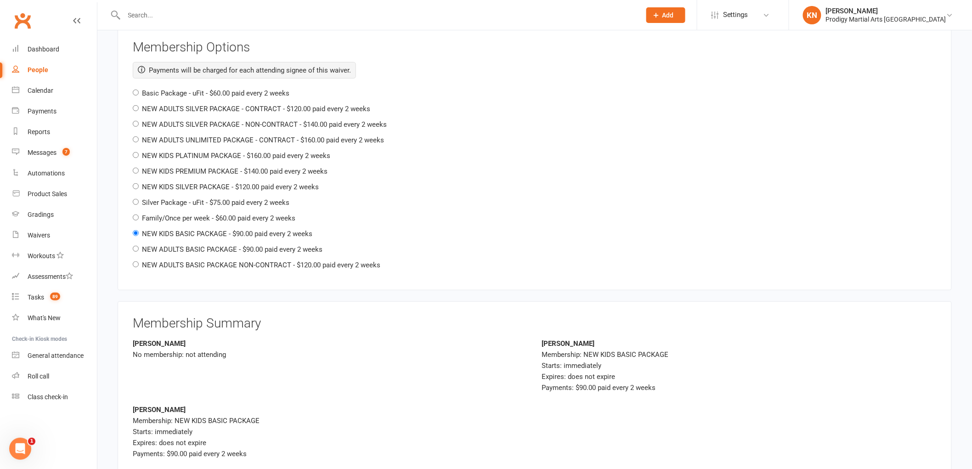
scroll to position [1582, 0]
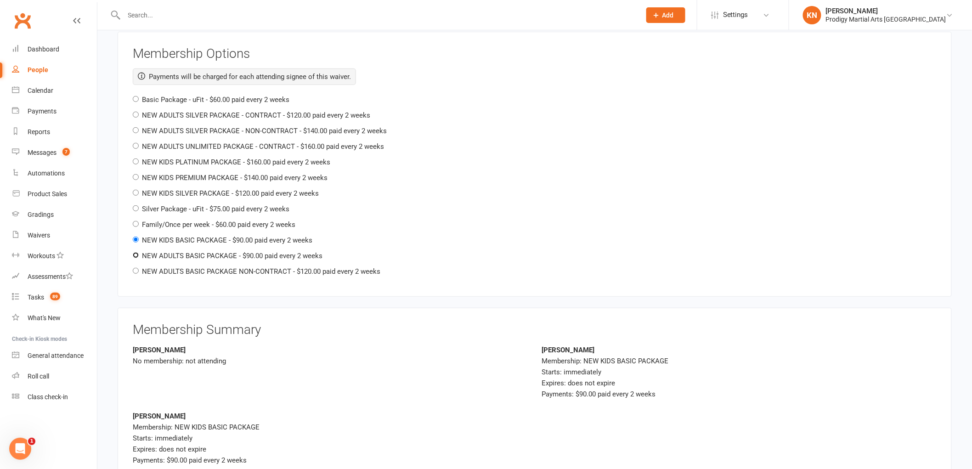
click at [134, 252] on input "NEW ADULTS BASIC PACKAGE - $90.00 paid every 2 weeks" at bounding box center [136, 255] width 6 height 6
radio input "true"
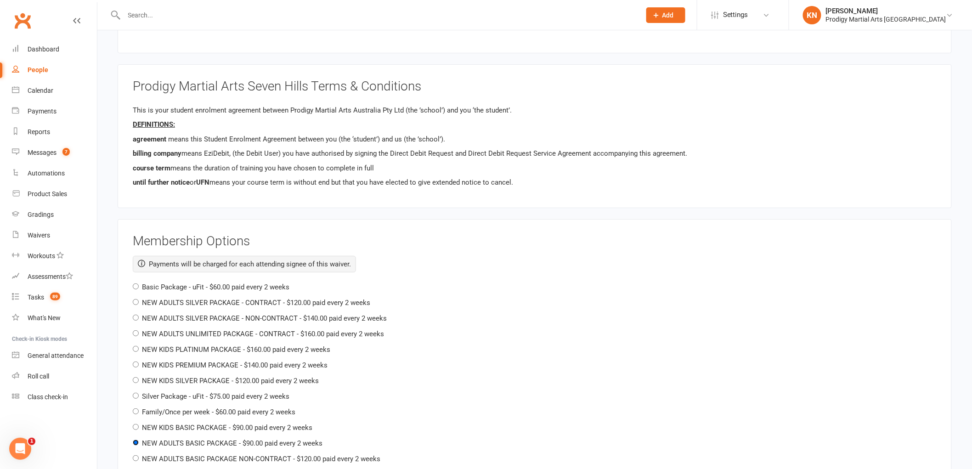
scroll to position [1633, 0]
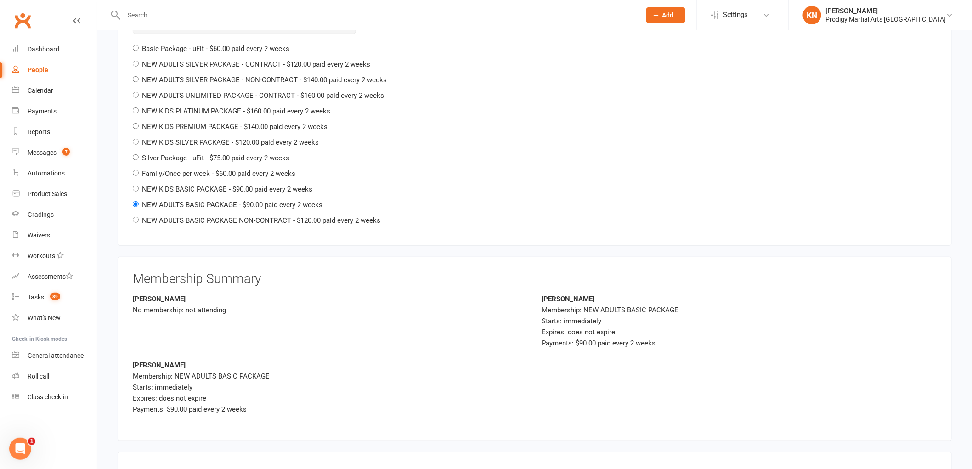
click at [138, 187] on div "NEW KIDS BASIC PACKAGE - $90.00 paid every 2 weeks" at bounding box center [535, 189] width 804 height 11
click at [138, 186] on input "NEW KIDS BASIC PACKAGE - $90.00 paid every 2 weeks" at bounding box center [136, 189] width 6 height 6
radio input "true"
radio input "false"
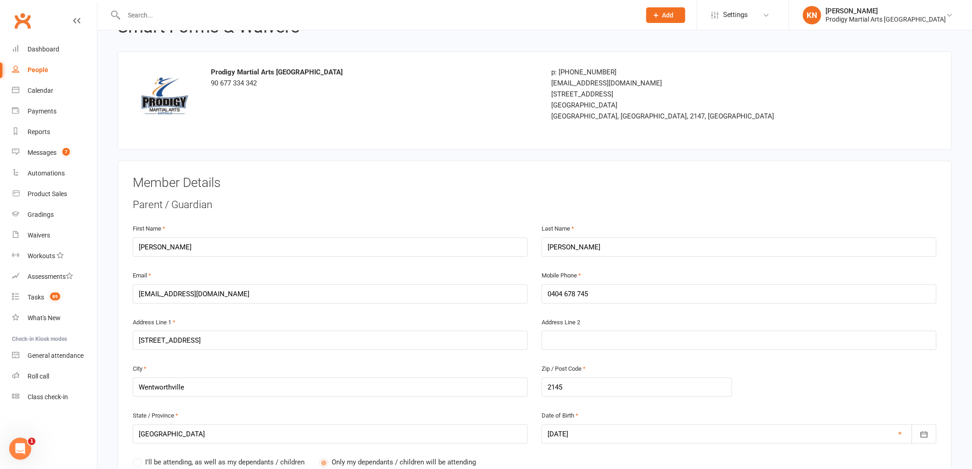
scroll to position [0, 0]
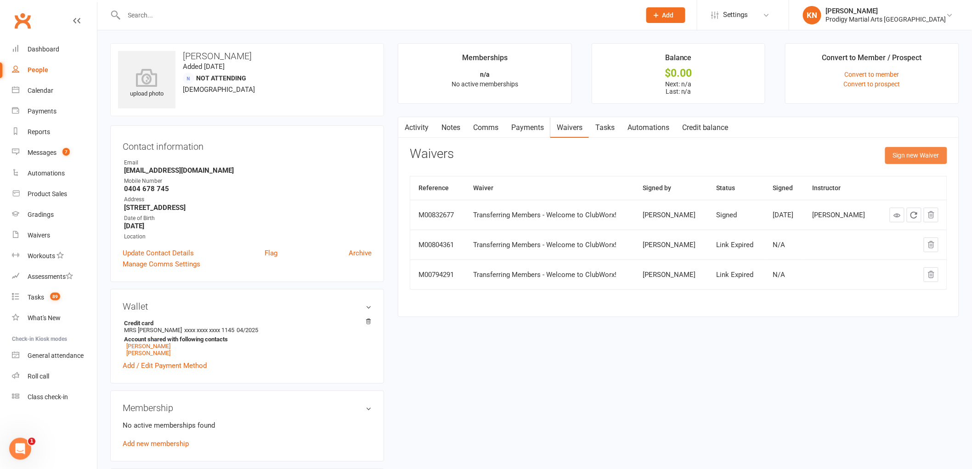
click at [910, 152] on button "Sign new Waiver" at bounding box center [916, 155] width 62 height 17
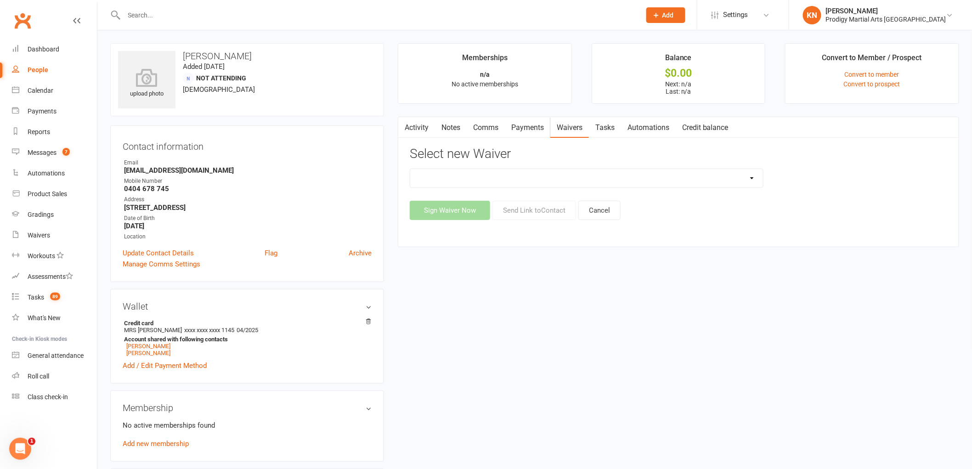
click at [472, 176] on select "Change of Payment Details New Members - PMA Waiver / T&C's New Members - PMA Wa…" at bounding box center [586, 178] width 353 height 18
select select "9955"
click at [410, 169] on select "Change of Payment Details New Members - PMA Waiver / T&C's New Members - PMA Wa…" at bounding box center [586, 178] width 353 height 18
click at [457, 208] on button "Sign Waiver Now" at bounding box center [450, 210] width 80 height 19
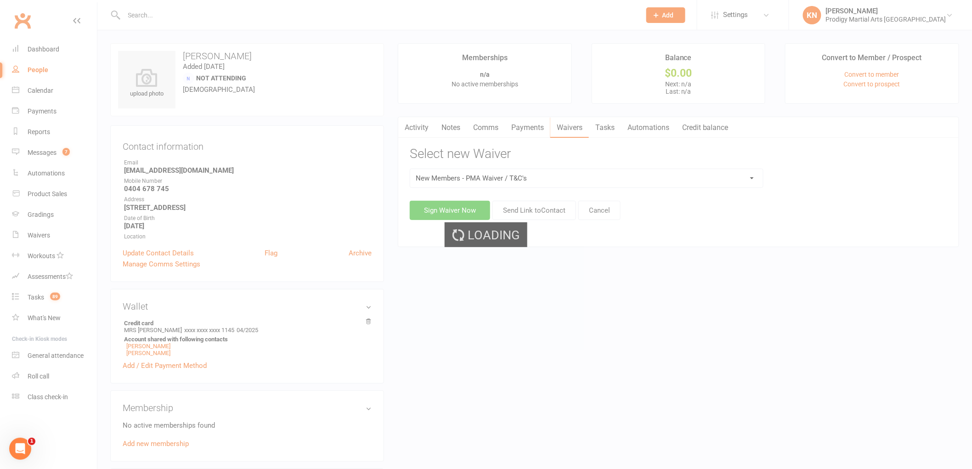
select select "04"
select select "2025"
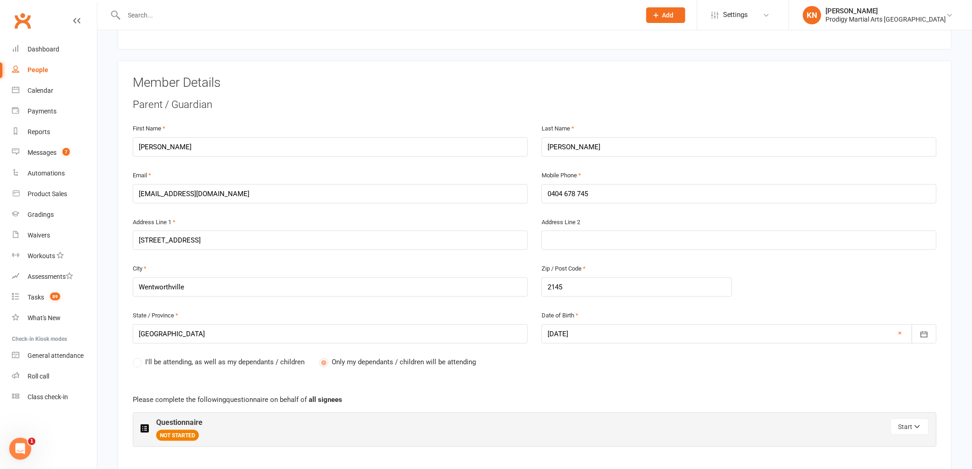
scroll to position [153, 0]
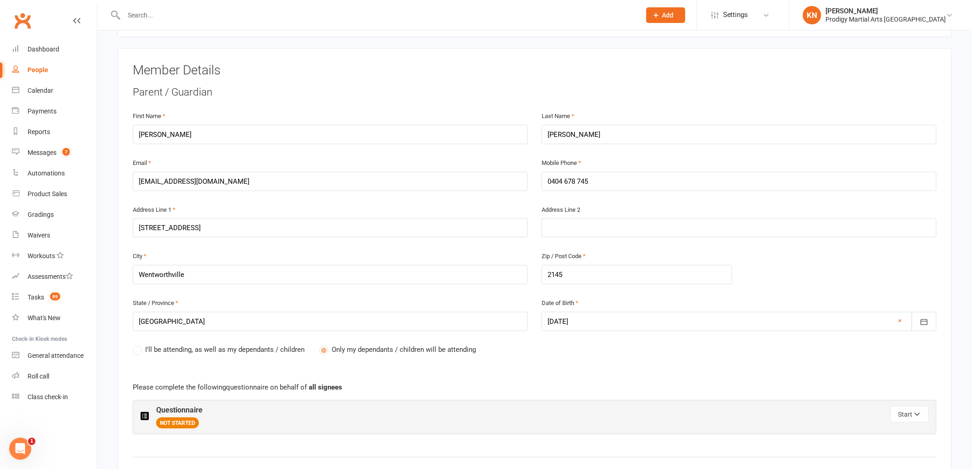
click at [136, 347] on label "I'll be attending, as well as my dependants / children" at bounding box center [219, 349] width 172 height 11
click at [136, 348] on label "I'll be attending, as well as my dependants / children" at bounding box center [219, 349] width 172 height 11
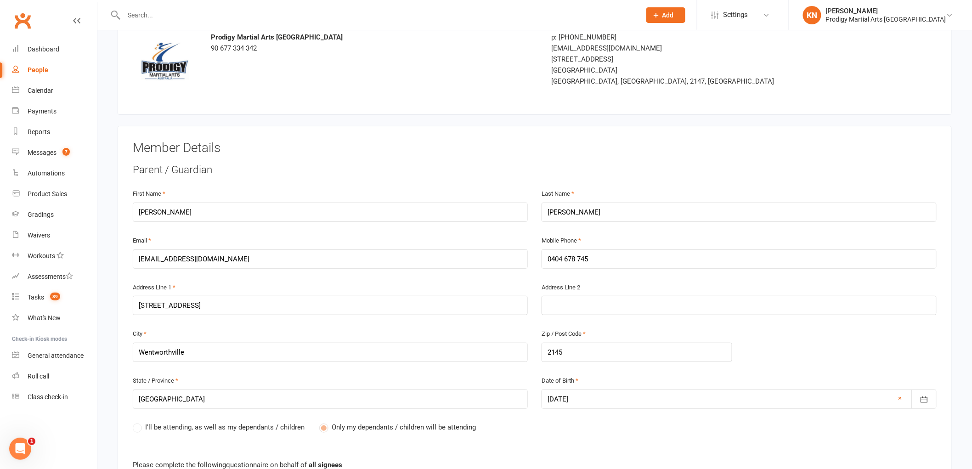
scroll to position [255, 0]
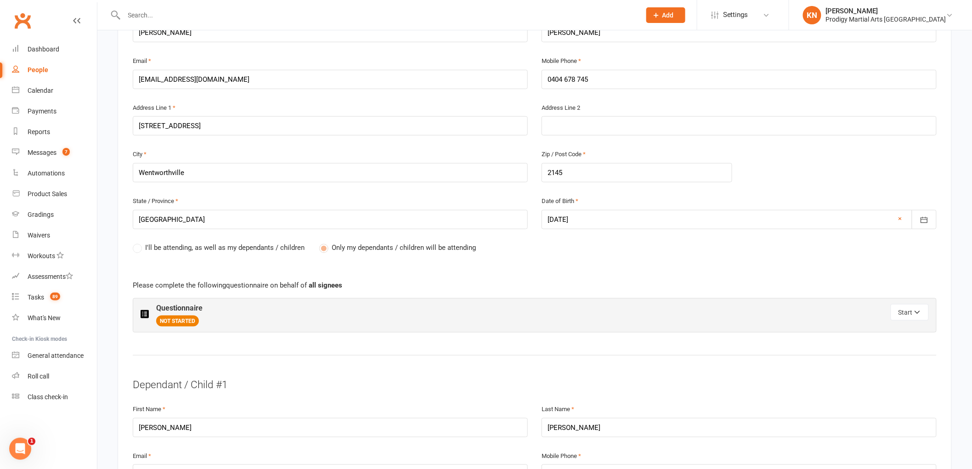
click at [138, 245] on label "I'll be attending, as well as my dependants / children" at bounding box center [219, 247] width 172 height 11
click at [134, 246] on label "I'll be attending, as well as my dependants / children" at bounding box center [219, 247] width 172 height 11
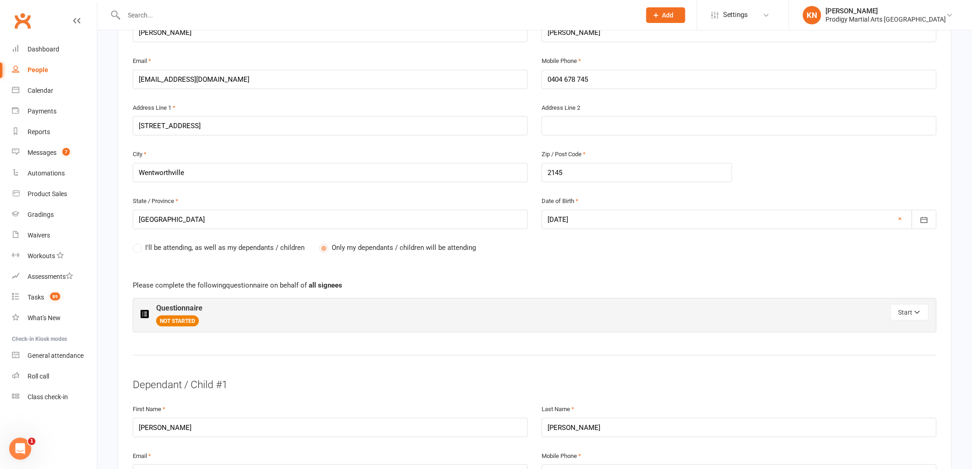
drag, startPoint x: 134, startPoint y: 246, endPoint x: 169, endPoint y: 242, distance: 34.8
click at [139, 246] on label "I'll be attending, as well as my dependants / children" at bounding box center [219, 247] width 172 height 11
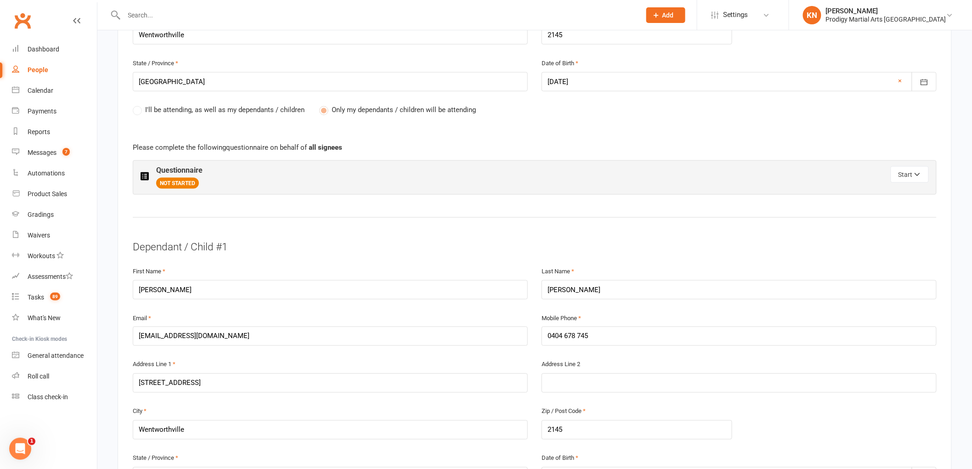
scroll to position [306, 0]
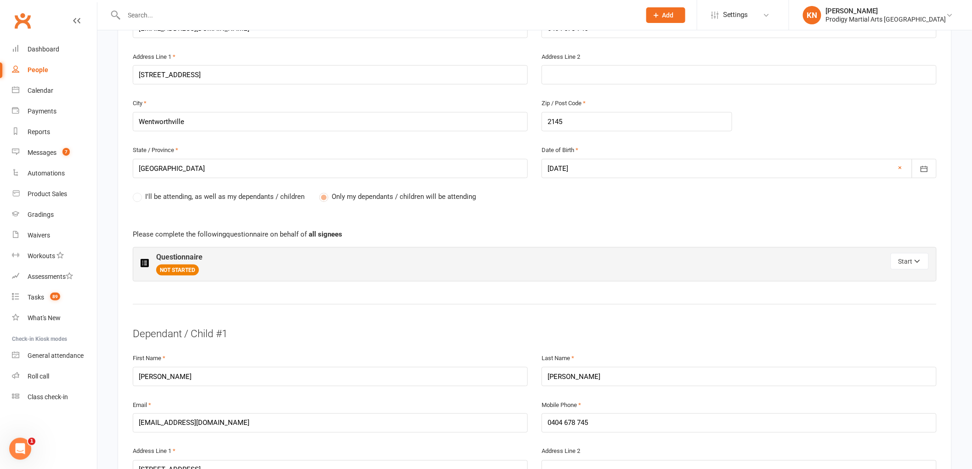
click at [133, 197] on label "I'll be attending, as well as my dependants / children" at bounding box center [219, 196] width 172 height 11
click at [135, 197] on label "I'll be attending, as well as my dependants / children" at bounding box center [219, 196] width 172 height 11
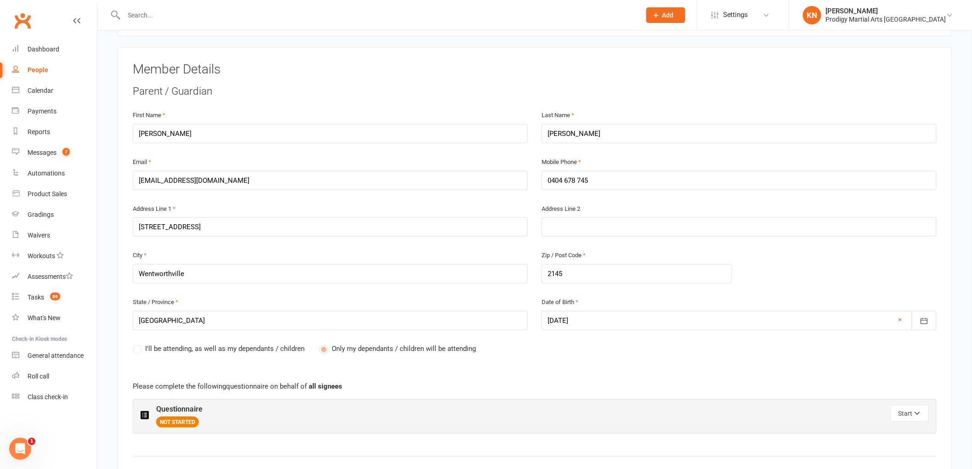
scroll to position [0, 0]
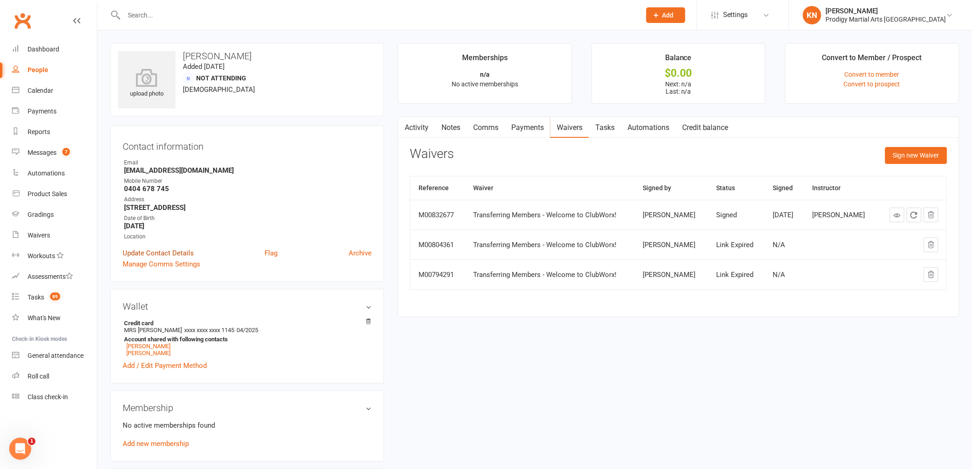
click at [180, 253] on link "Update Contact Details" at bounding box center [158, 253] width 71 height 11
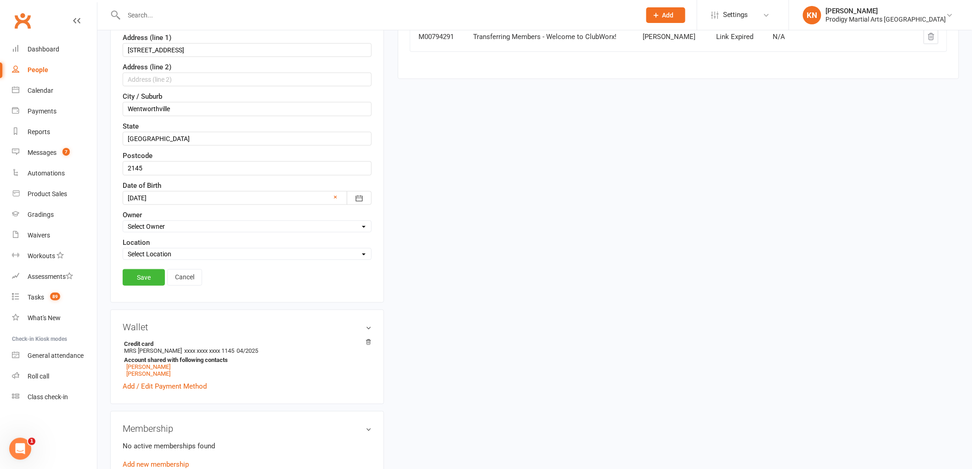
scroll to position [247, 0]
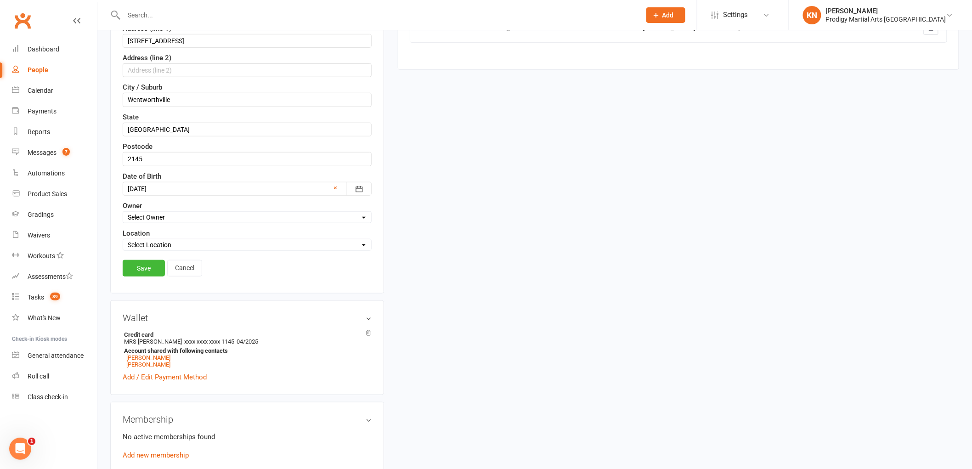
click at [199, 266] on link "Cancel" at bounding box center [184, 268] width 35 height 17
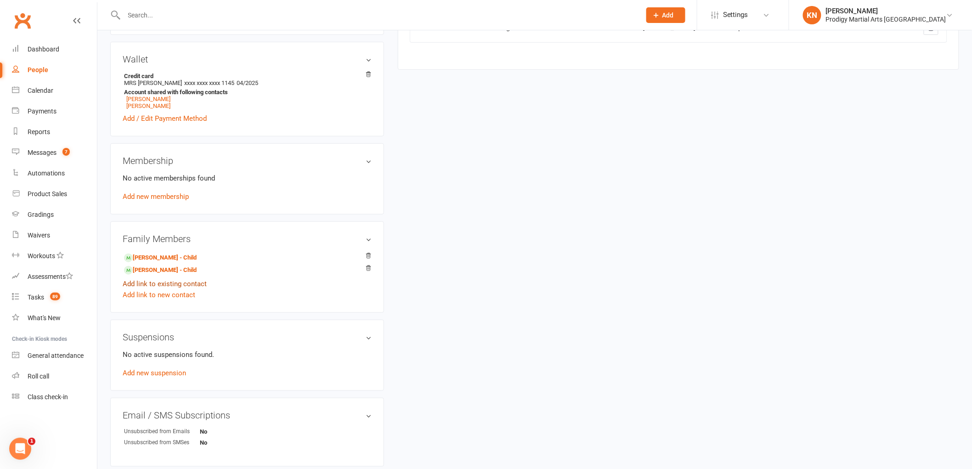
click at [151, 287] on link "Add link to existing contact" at bounding box center [165, 283] width 84 height 11
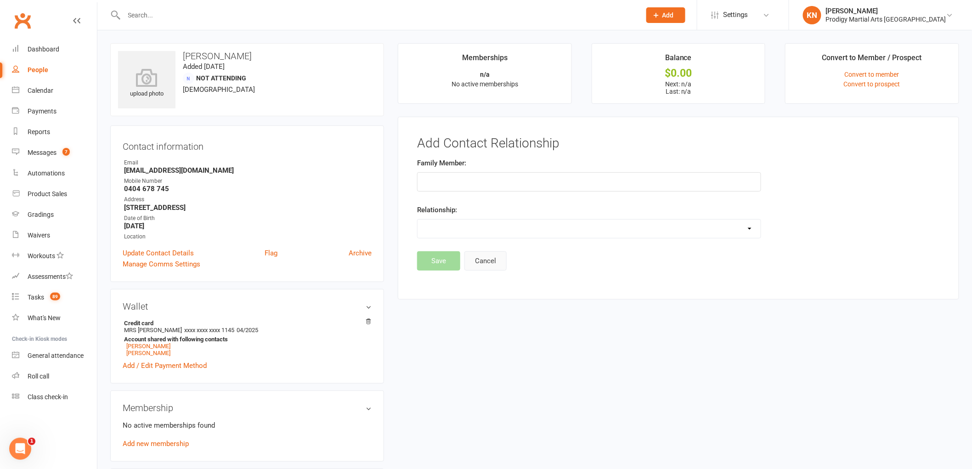
click at [481, 264] on button "Cancel" at bounding box center [485, 260] width 42 height 19
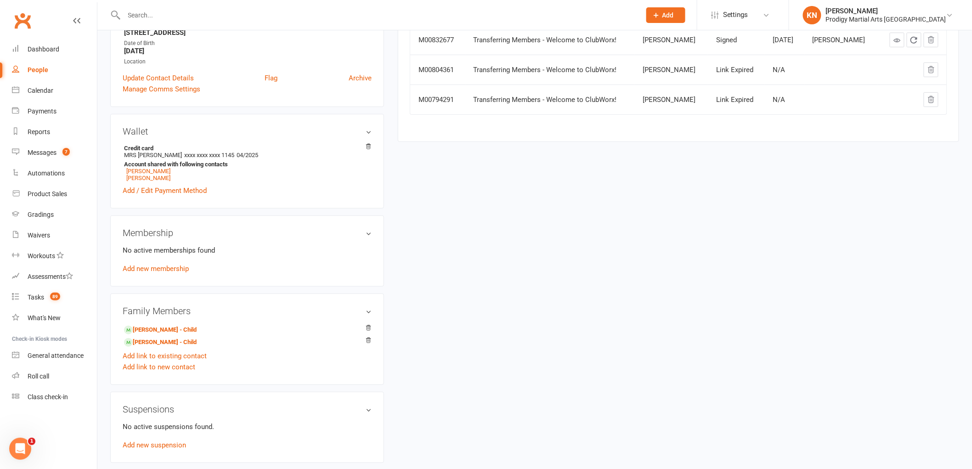
scroll to position [204, 0]
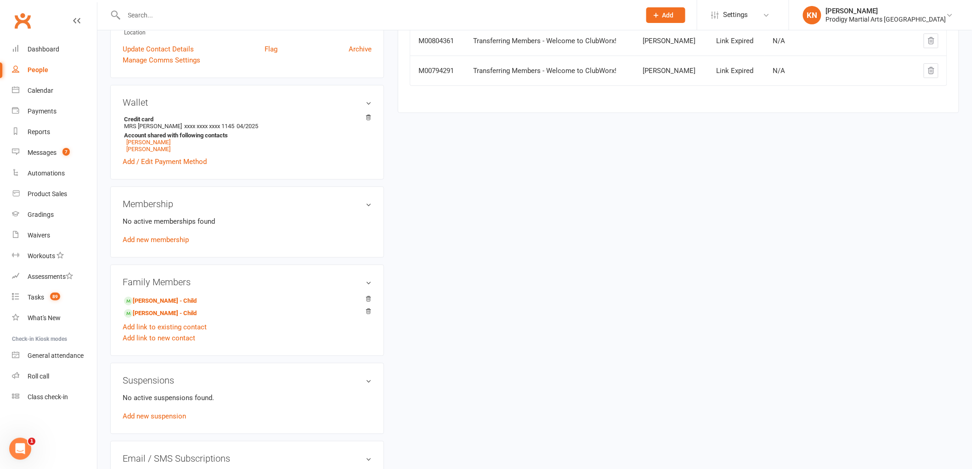
click at [367, 209] on h3 "Membership" at bounding box center [247, 204] width 249 height 10
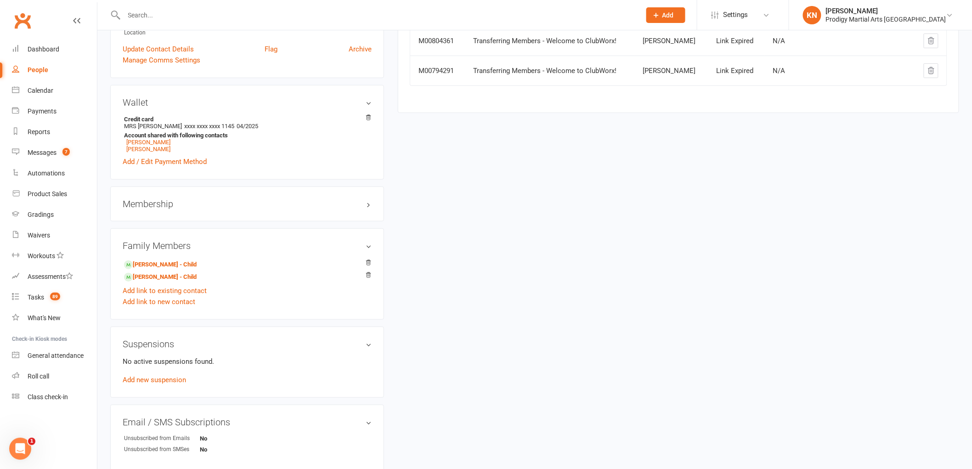
click at [369, 204] on h3 "Membership" at bounding box center [247, 204] width 249 height 10
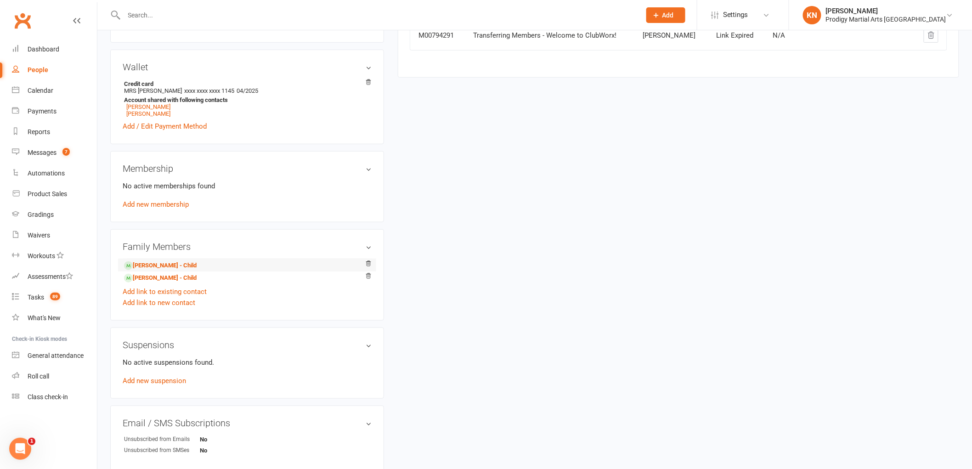
scroll to position [0, 0]
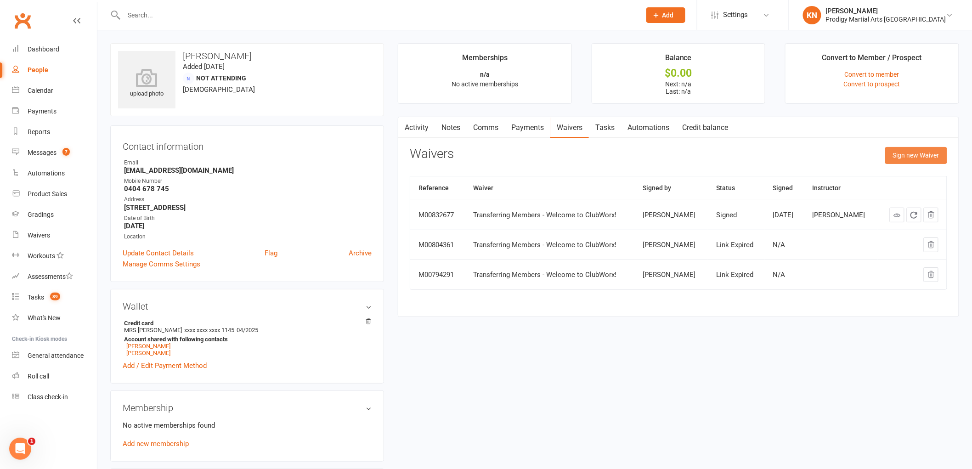
click at [917, 159] on button "Sign new Waiver" at bounding box center [916, 155] width 62 height 17
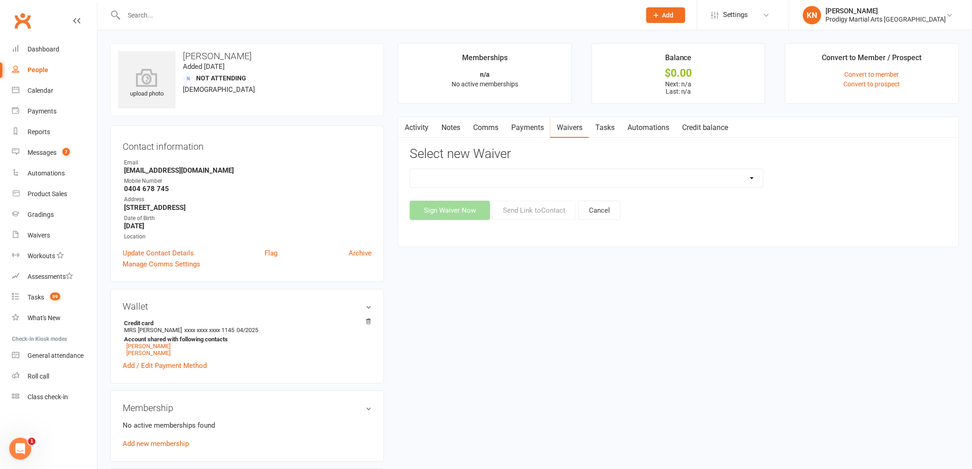
click at [490, 181] on select "Change of Payment Details New Members - PMA Waiver / T&C's New Members - PMA Wa…" at bounding box center [586, 178] width 353 height 18
select select "9955"
click at [410, 169] on select "Change of Payment Details New Members - PMA Waiver / T&C's New Members - PMA Wa…" at bounding box center [586, 178] width 353 height 18
click at [638, 120] on link "Automations" at bounding box center [648, 127] width 55 height 21
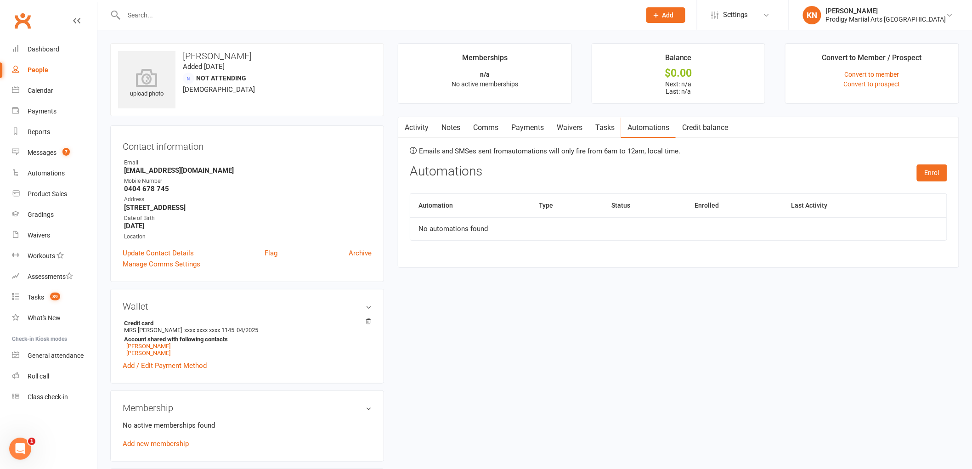
click at [574, 130] on link "Waivers" at bounding box center [569, 127] width 39 height 21
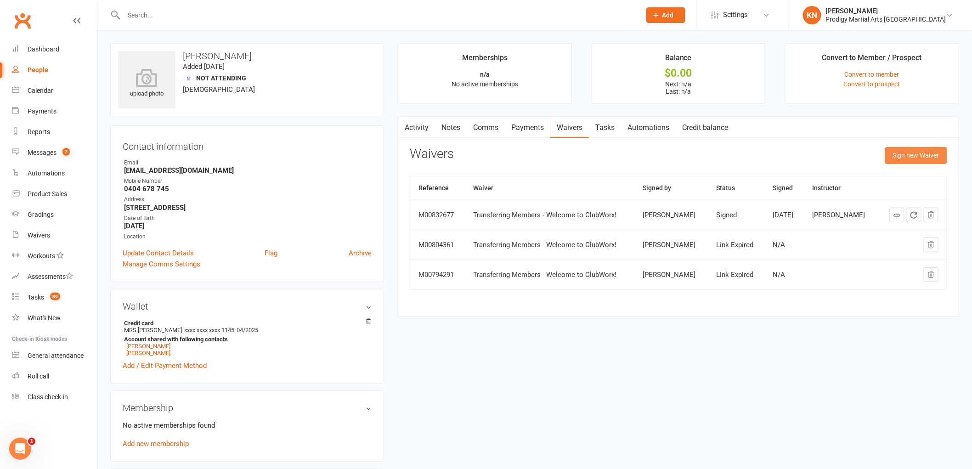
click at [914, 159] on button "Sign new Waiver" at bounding box center [916, 155] width 62 height 17
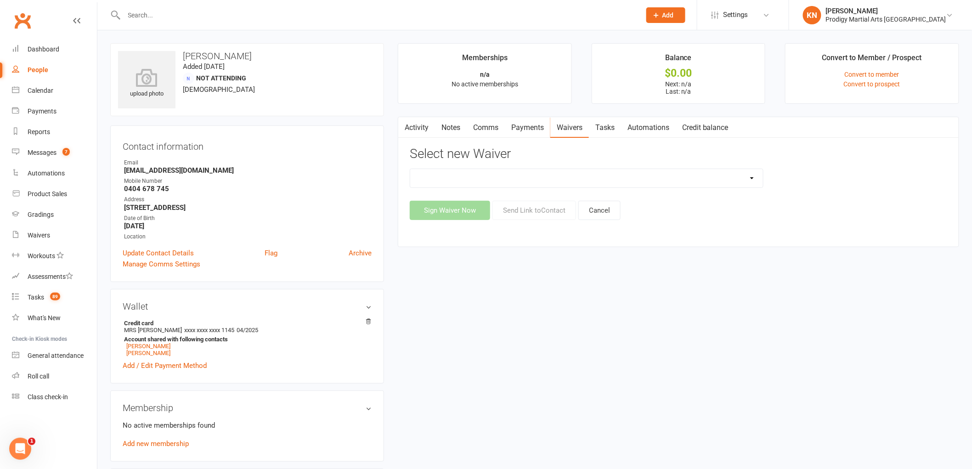
click at [461, 214] on div "Sign Waiver Now Send Link to Contact Cancel" at bounding box center [679, 210] width 538 height 19
click at [504, 182] on select "Change of Payment Details New Members - PMA Waiver / T&C's New Members - PMA Wa…" at bounding box center [586, 178] width 353 height 18
select select "9955"
click at [410, 169] on select "Change of Payment Details New Members - PMA Waiver / T&C's New Members - PMA Wa…" at bounding box center [586, 178] width 353 height 18
click at [463, 212] on button "Sign Waiver Now" at bounding box center [450, 210] width 80 height 19
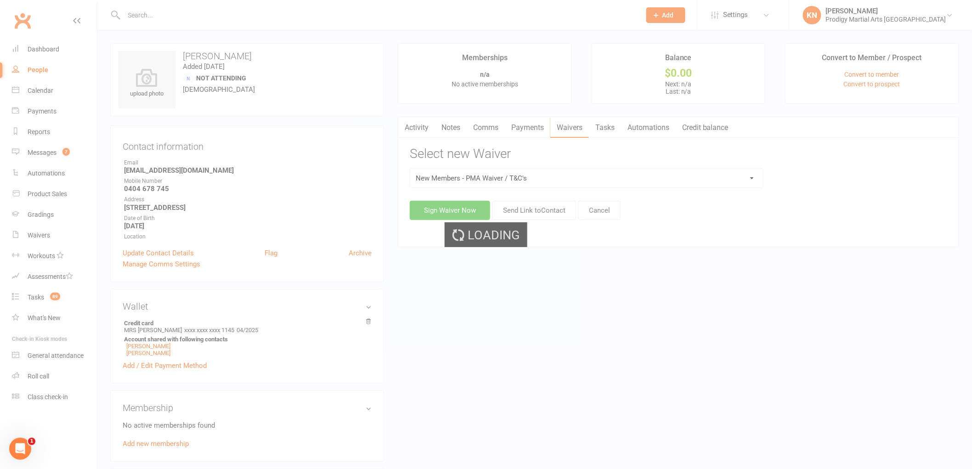
select select "04"
select select "2025"
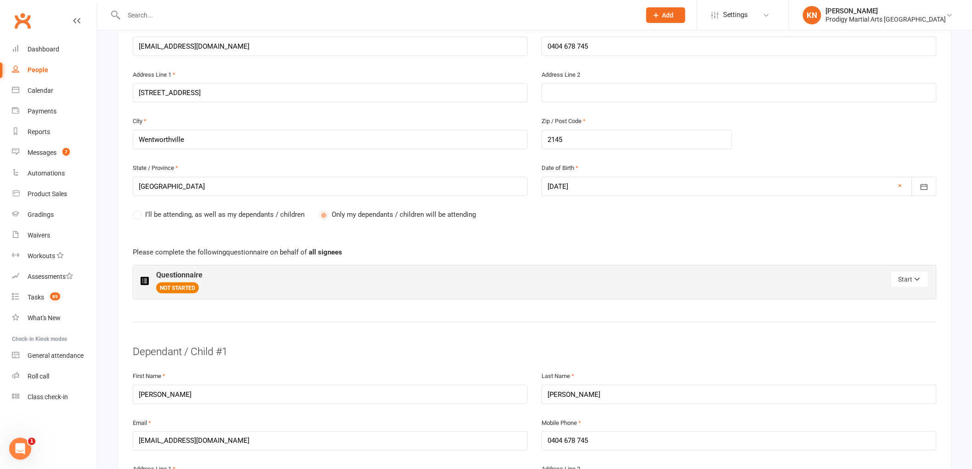
scroll to position [357, 0]
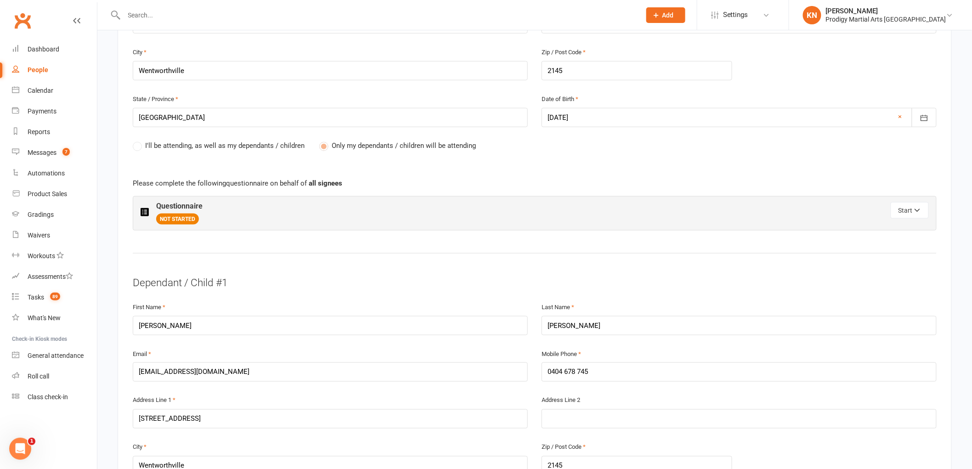
click at [140, 145] on label "I'll be attending, as well as my dependants / children" at bounding box center [219, 145] width 172 height 11
click at [141, 146] on label "I'll be attending, as well as my dependants / children" at bounding box center [219, 145] width 172 height 11
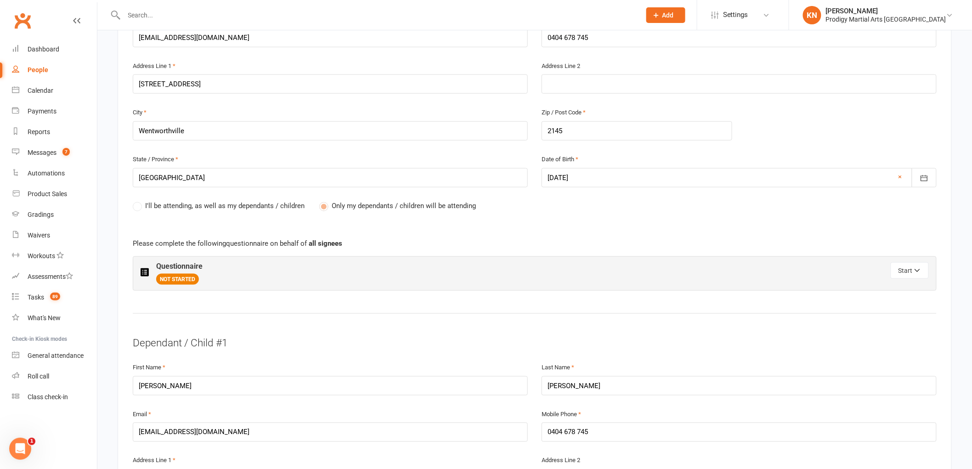
scroll to position [204, 0]
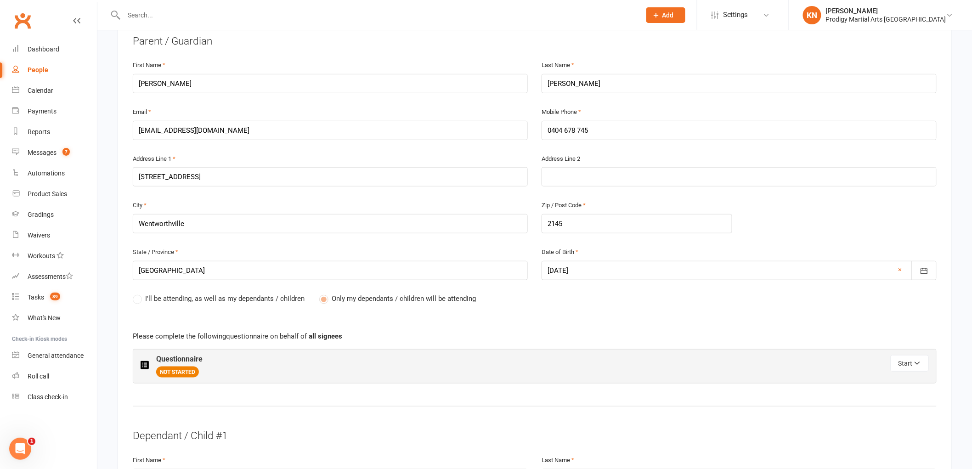
click at [142, 294] on label "I'll be attending, as well as my dependants / children" at bounding box center [219, 298] width 172 height 11
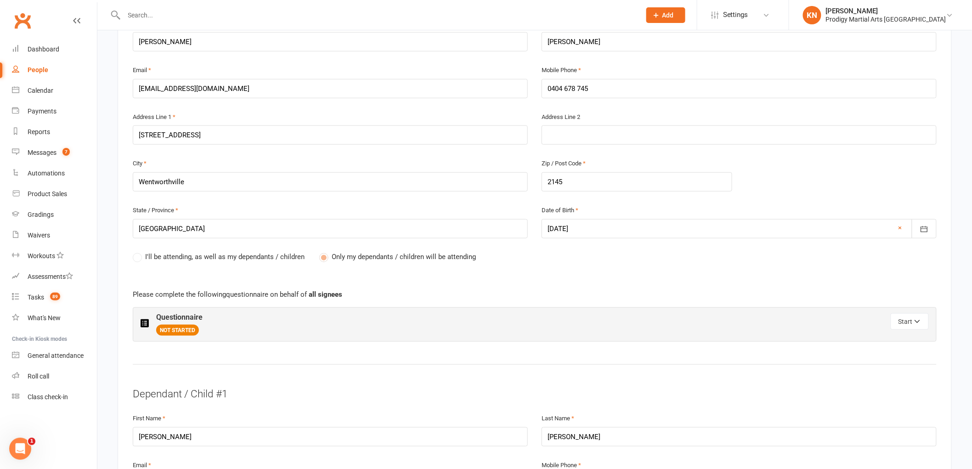
scroll to position [255, 0]
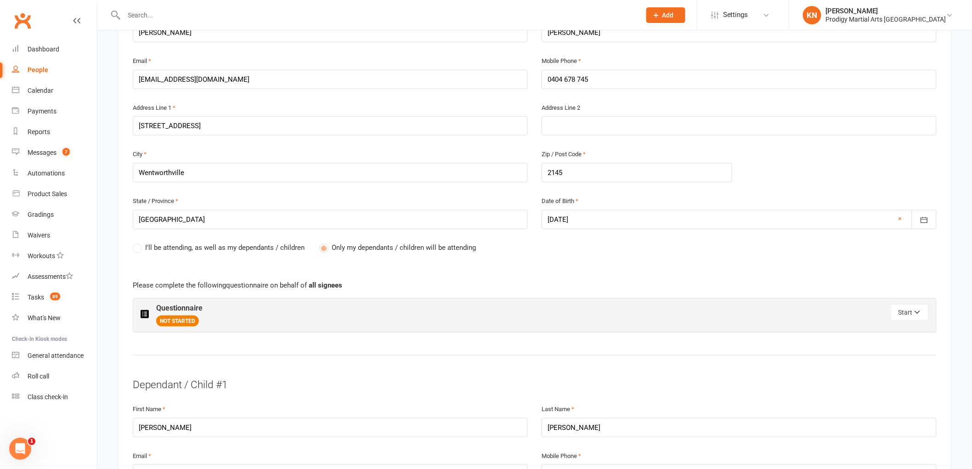
click at [140, 250] on label "I'll be attending, as well as my dependants / children" at bounding box center [219, 247] width 172 height 11
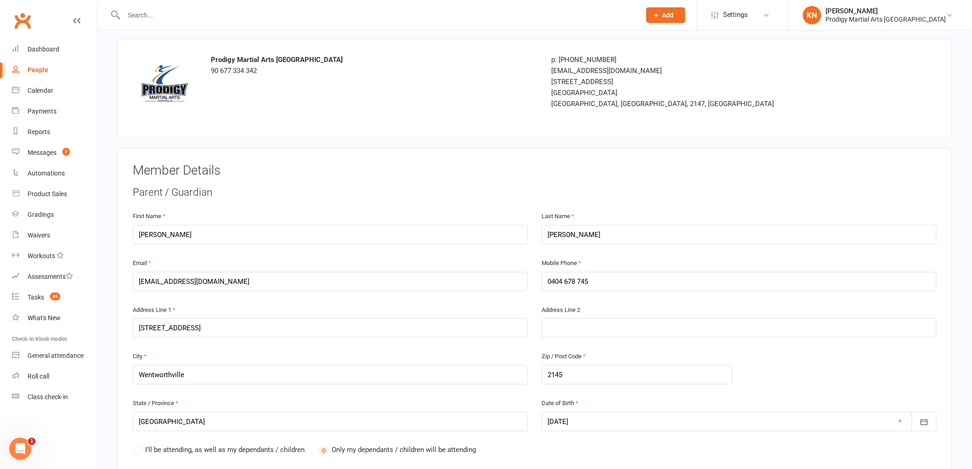
scroll to position [51, 0]
click at [529, 213] on div "First Name Shraddha" at bounding box center [330, 235] width 409 height 47
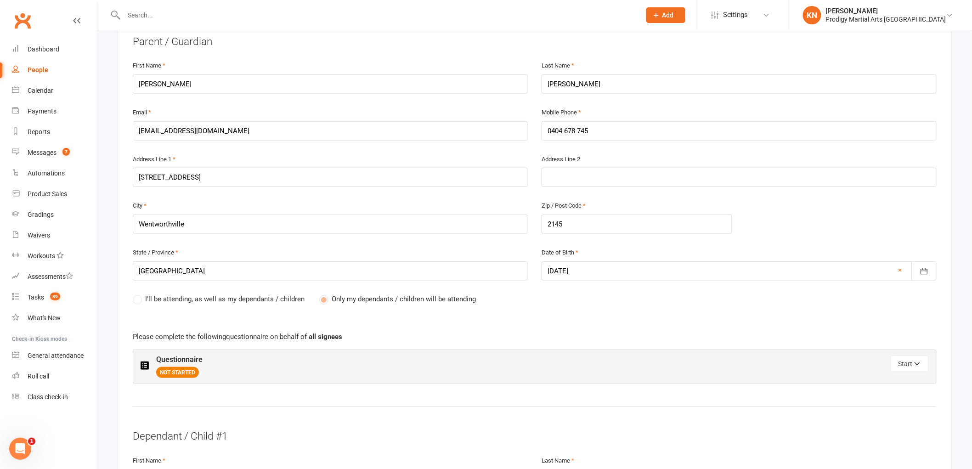
scroll to position [306, 0]
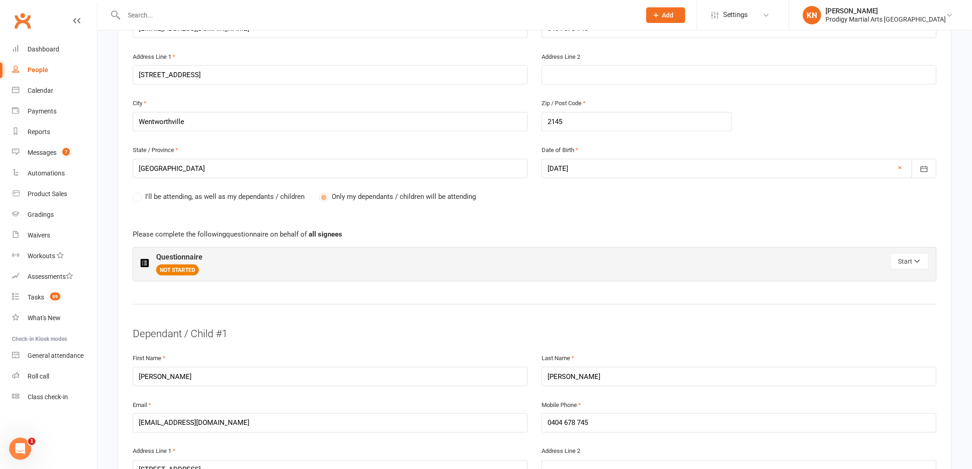
click at [391, 262] on div "Questionnaire NOT STARTED" at bounding box center [338, 264] width 394 height 23
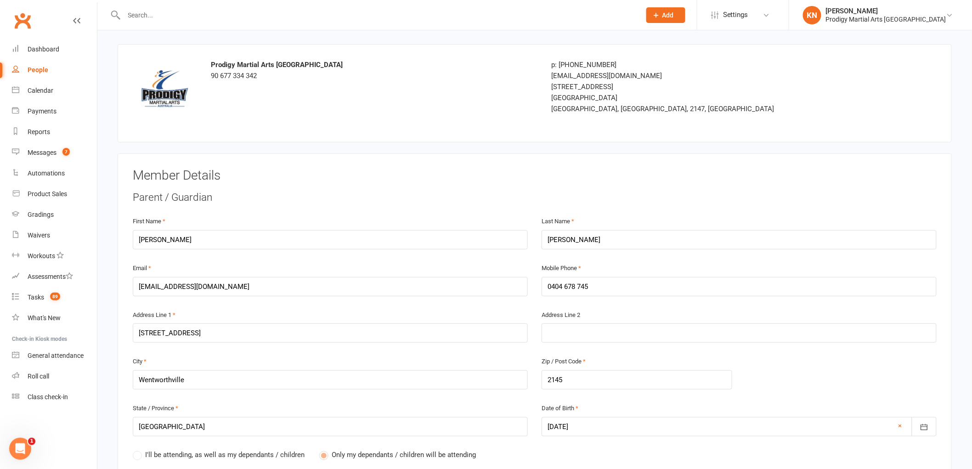
scroll to position [0, 0]
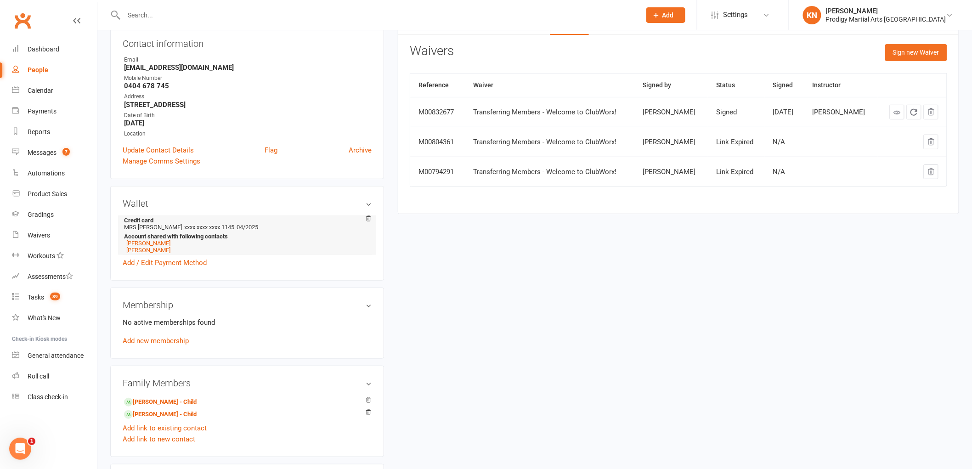
scroll to position [153, 0]
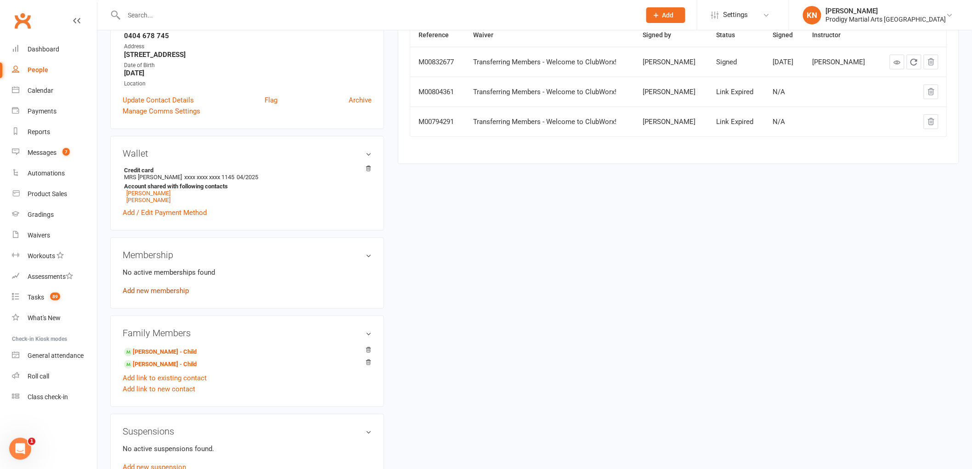
click at [171, 293] on link "Add new membership" at bounding box center [156, 291] width 66 height 8
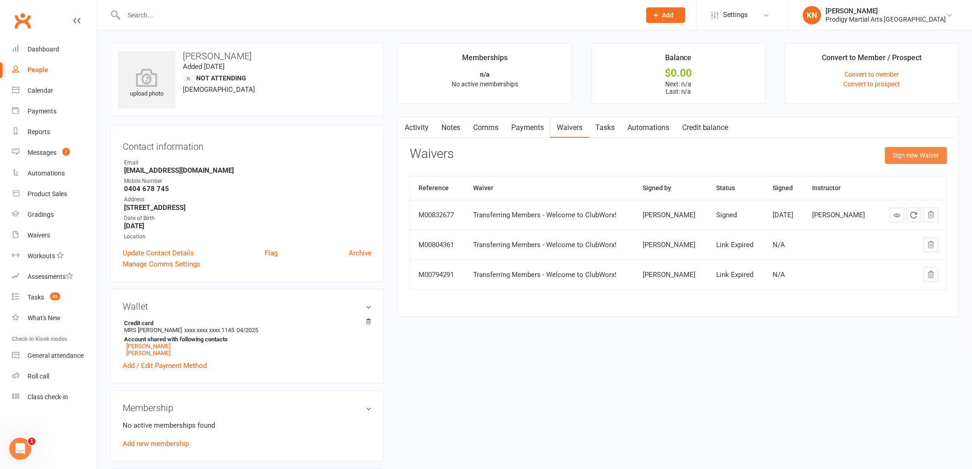
click at [915, 159] on button "Sign new Waiver" at bounding box center [916, 155] width 62 height 17
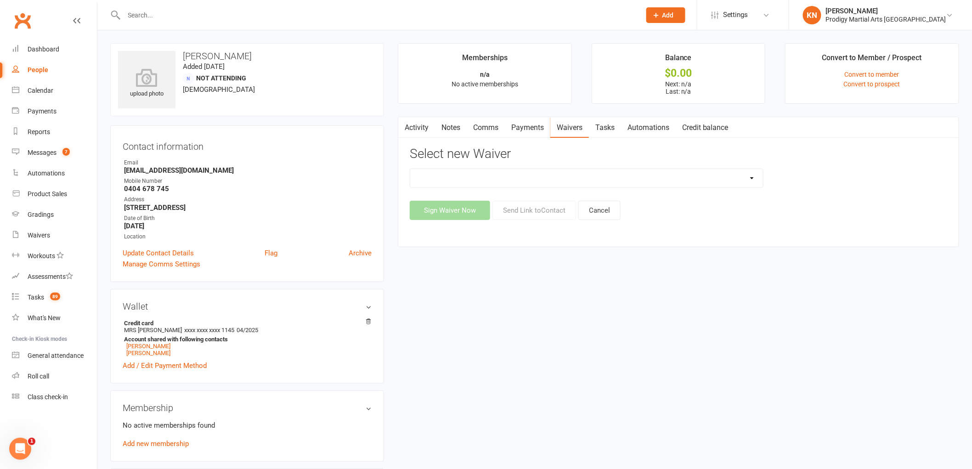
click at [660, 178] on select "Change of Payment Details New Members - PMA Waiver / T&C's New Members - PMA Wa…" at bounding box center [586, 178] width 353 height 18
select select "9955"
click at [410, 169] on select "Change of Payment Details New Members - PMA Waiver / T&C's New Members - PMA Wa…" at bounding box center [586, 178] width 353 height 18
click at [516, 211] on button "Send Link to Contact" at bounding box center [535, 210] width 84 height 19
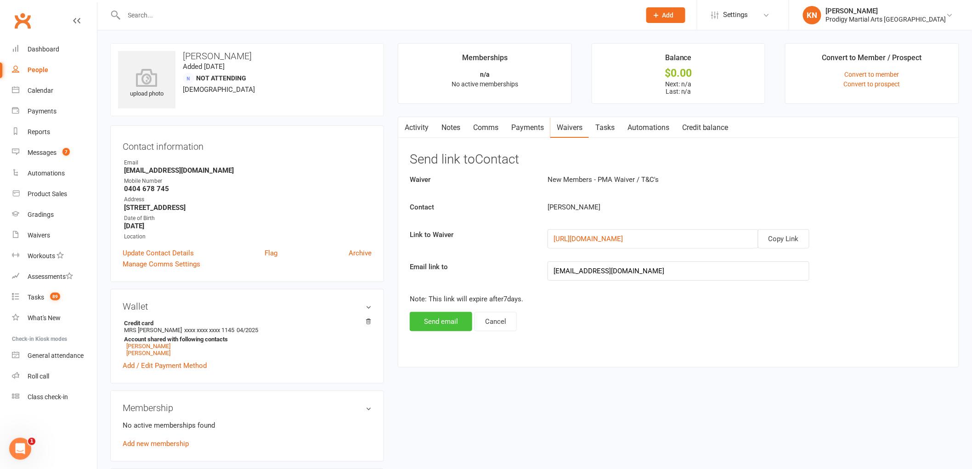
click at [448, 322] on button "Send email" at bounding box center [441, 321] width 62 height 19
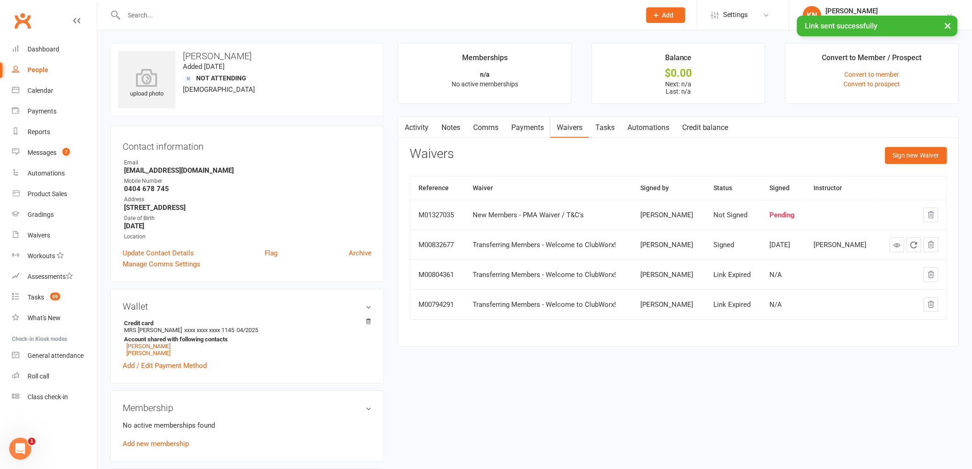
click at [655, 126] on link "Automations" at bounding box center [648, 127] width 55 height 21
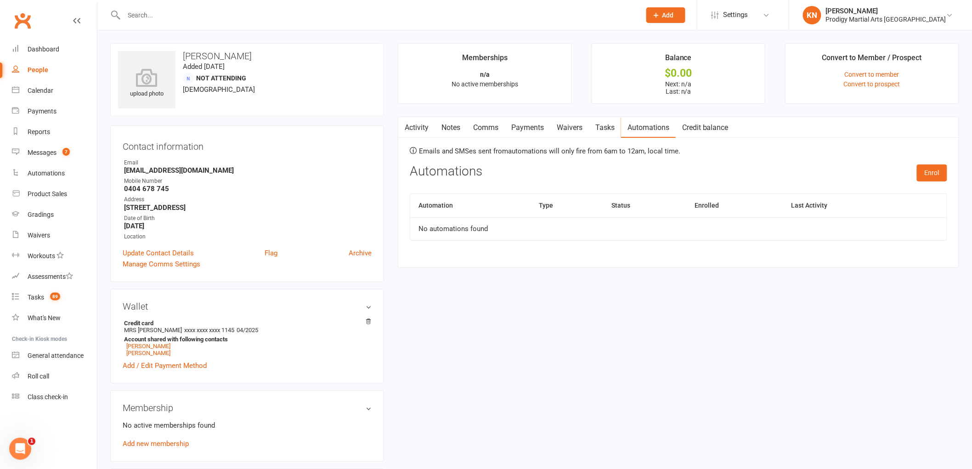
click at [600, 126] on link "Tasks" at bounding box center [605, 127] width 32 height 21
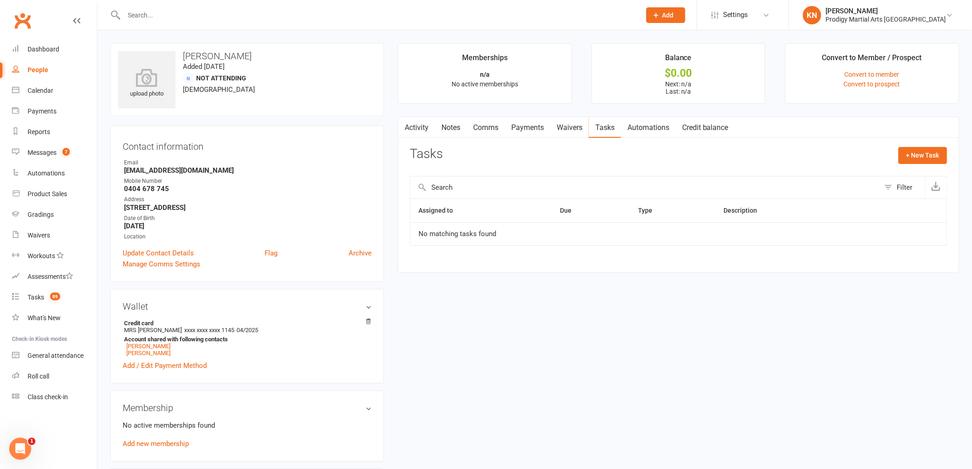
drag, startPoint x: 600, startPoint y: 126, endPoint x: 681, endPoint y: 6, distance: 145.3
click at [598, 126] on link "Tasks" at bounding box center [605, 127] width 32 height 21
click at [713, 120] on link "Credit balance" at bounding box center [705, 127] width 59 height 21
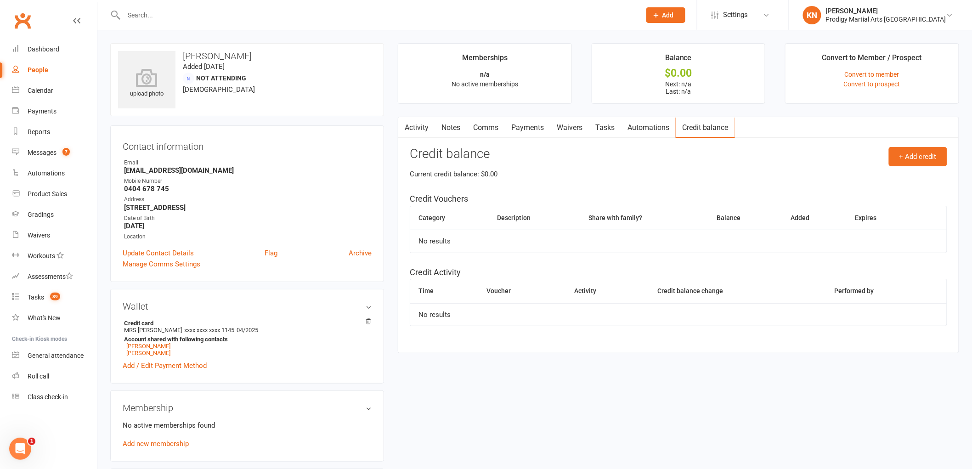
click at [419, 133] on link "Activity" at bounding box center [416, 127] width 37 height 21
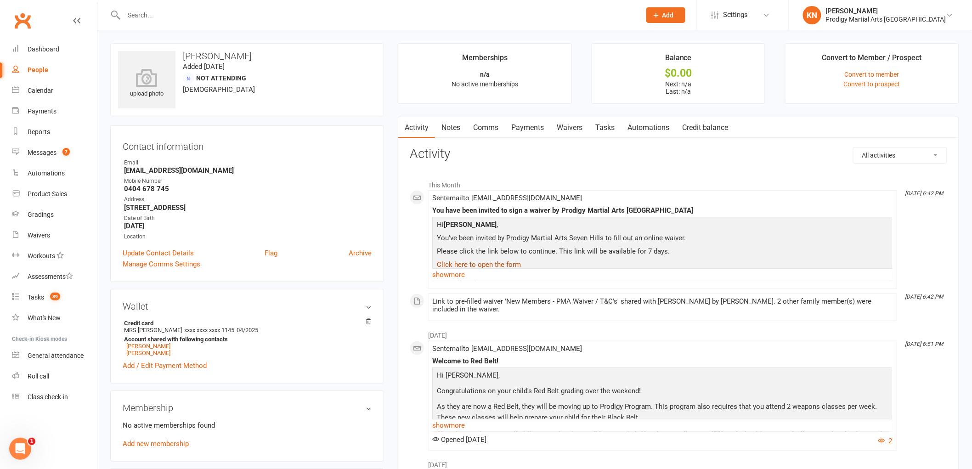
click at [480, 265] on link "Click here to open the form" at bounding box center [479, 264] width 84 height 8
click at [455, 276] on link "show more" at bounding box center [662, 274] width 460 height 13
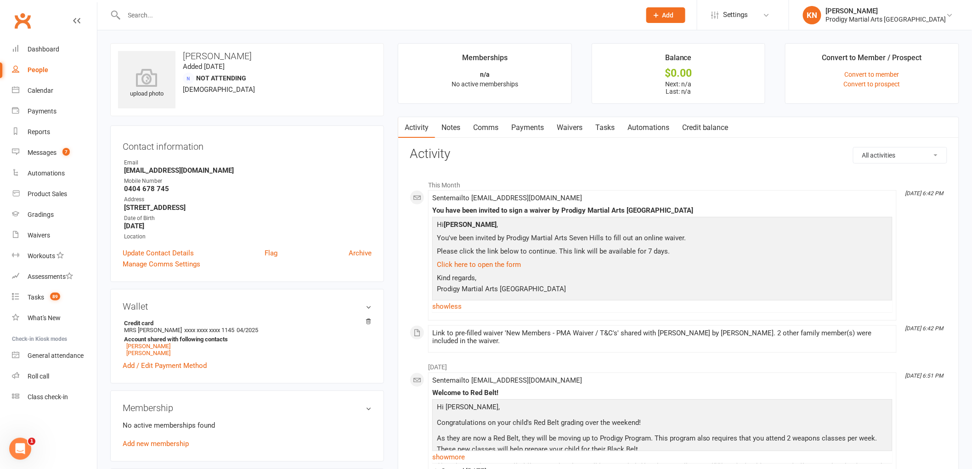
click at [21, 445] on icon "Open Intercom Messenger" at bounding box center [20, 448] width 15 height 15
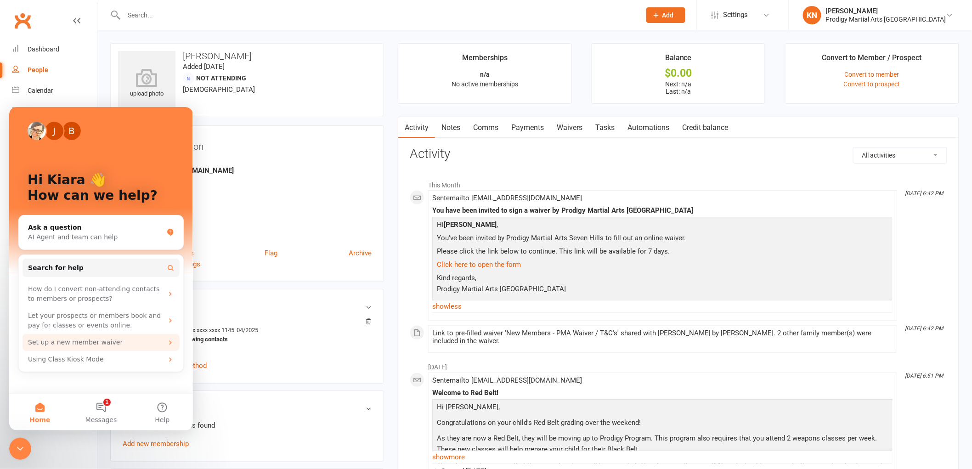
click at [122, 339] on div "Set up a new member waiver" at bounding box center [95, 342] width 135 height 10
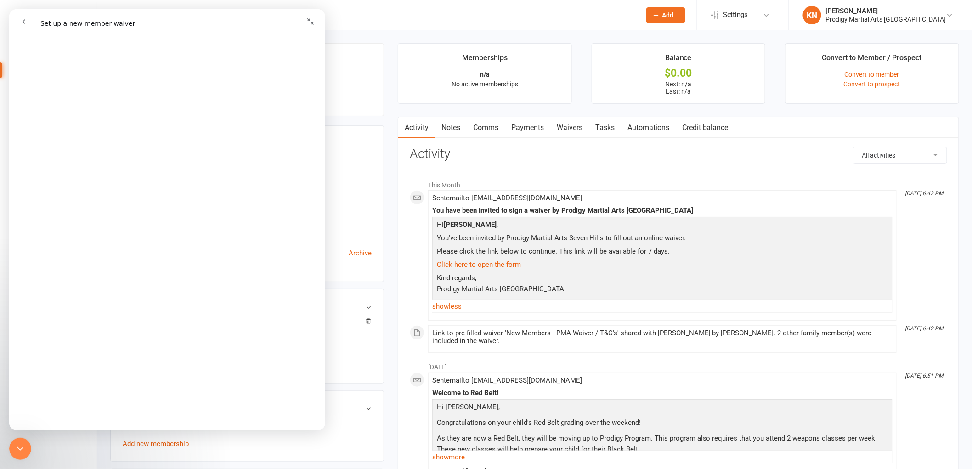
scroll to position [2270, 0]
click at [23, 23] on icon "go back" at bounding box center [23, 21] width 7 height 7
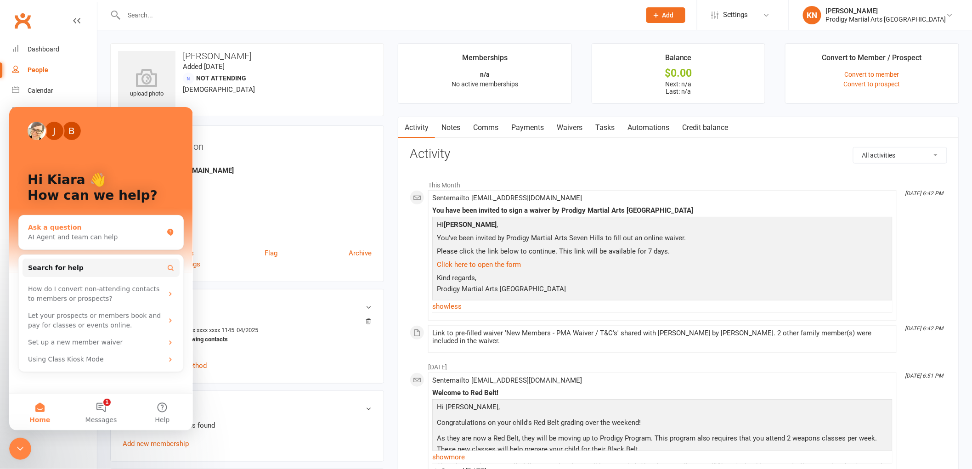
click at [62, 229] on div "Ask a question" at bounding box center [95, 227] width 135 height 10
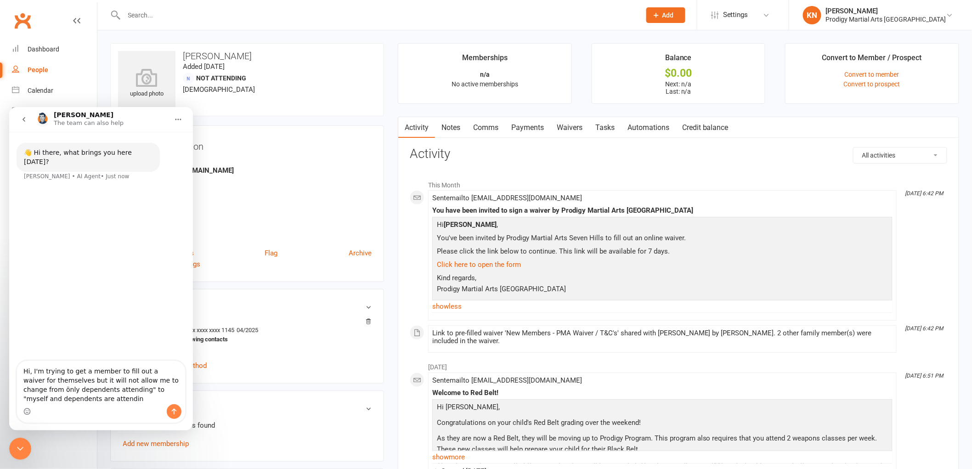
type textarea "Hi, I'm trying to get a member to fill out a waiver for themselves but it will …"
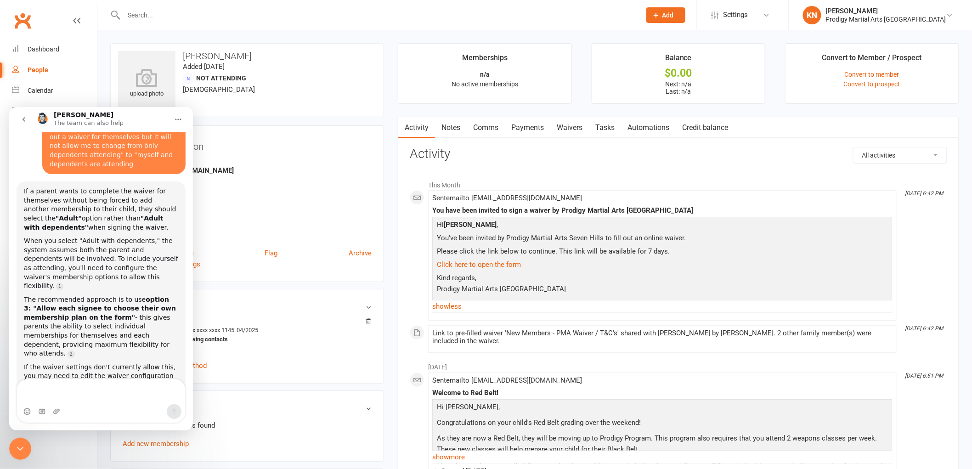
scroll to position [87, 0]
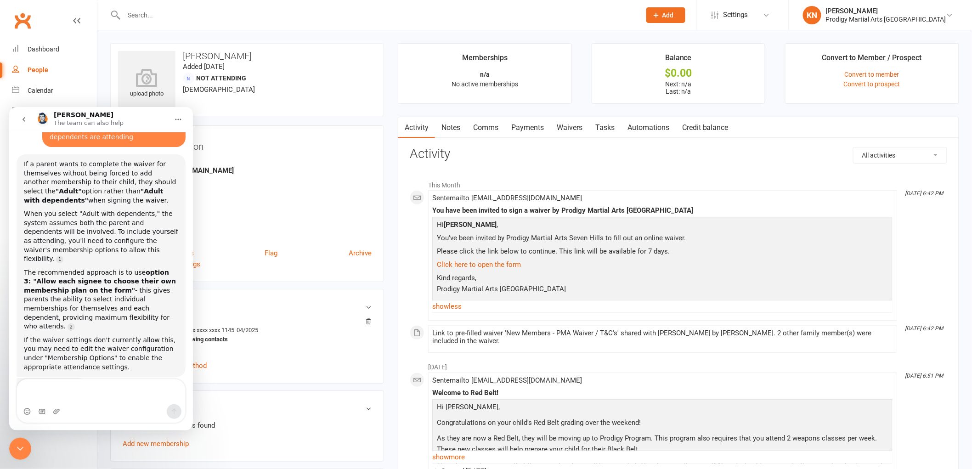
click at [231, 285] on aside "upload photo Shraddha Patel Added 1 June, 2023 Not Attending 39 years old Conta…" at bounding box center [247, 408] width 274 height 730
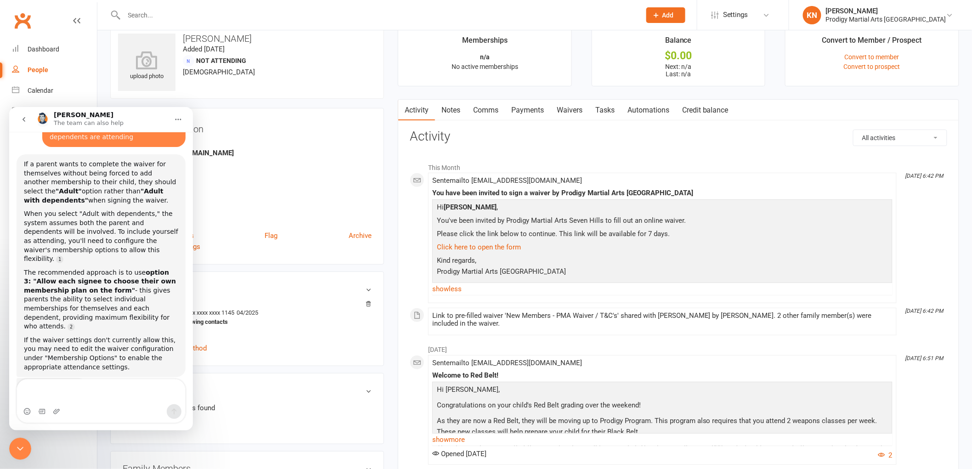
scroll to position [0, 0]
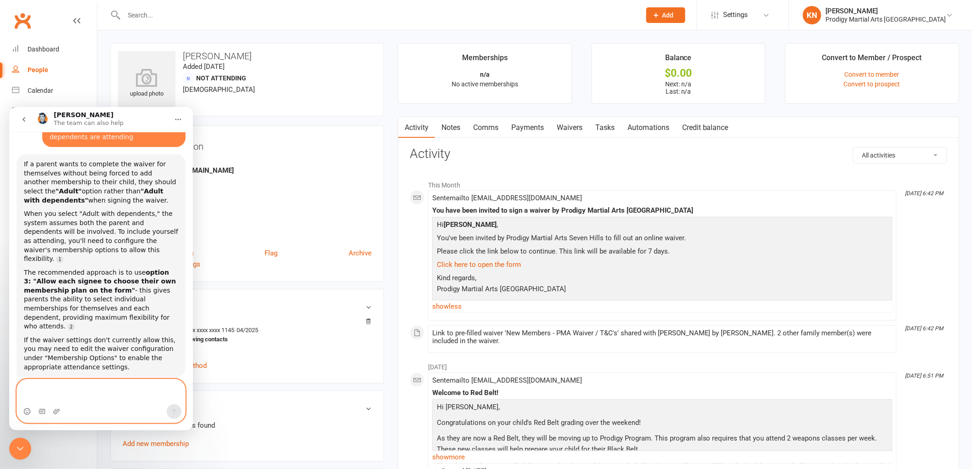
click at [110, 386] on textarea "Message…" at bounding box center [101, 391] width 168 height 25
type textarea "does it have something to do with her not"
click at [108, 398] on textarea "does it have something to do with her not" at bounding box center [101, 396] width 168 height 16
click at [109, 389] on textarea "does it have something to do with her not" at bounding box center [101, 396] width 168 height 16
click at [110, 388] on textarea "does it have something to do with her not" at bounding box center [101, 396] width 168 height 16
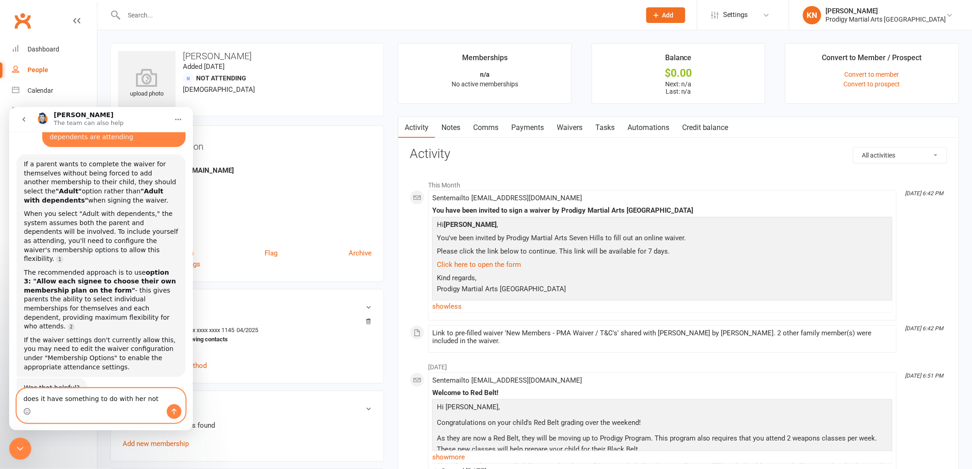
click at [110, 388] on textarea "does it have something to do with her not" at bounding box center [101, 396] width 168 height 16
click at [111, 389] on textarea "does it have something to do with her not" at bounding box center [101, 396] width 168 height 16
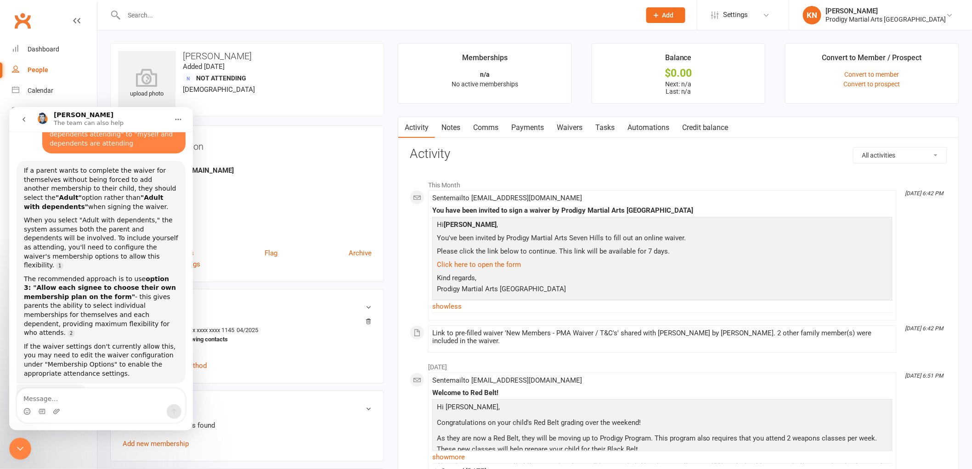
click at [20, 121] on icon "go back" at bounding box center [23, 118] width 7 height 7
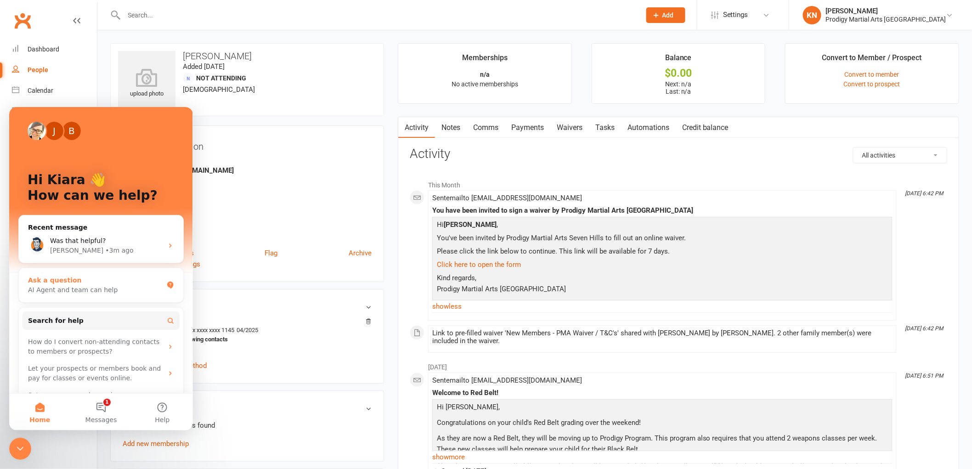
scroll to position [0, 0]
click at [235, 198] on div "Address" at bounding box center [248, 199] width 248 height 9
click at [369, 146] on h3 "Contact information" at bounding box center [247, 145] width 249 height 14
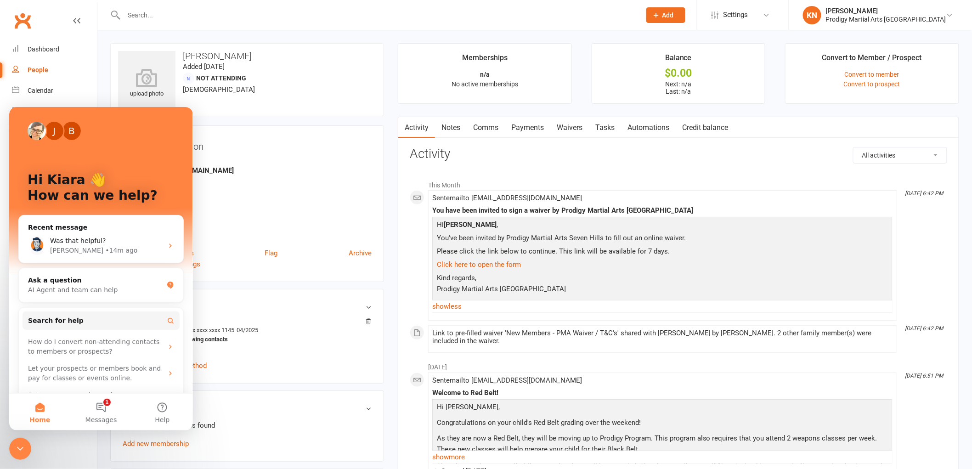
click at [17, 443] on icon "Close Intercom Messenger" at bounding box center [20, 448] width 11 height 11
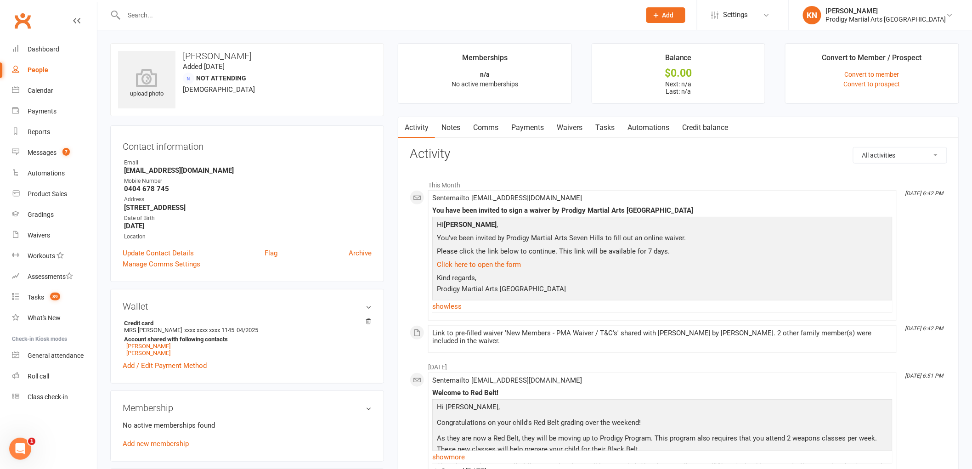
click at [576, 125] on link "Waivers" at bounding box center [569, 127] width 39 height 21
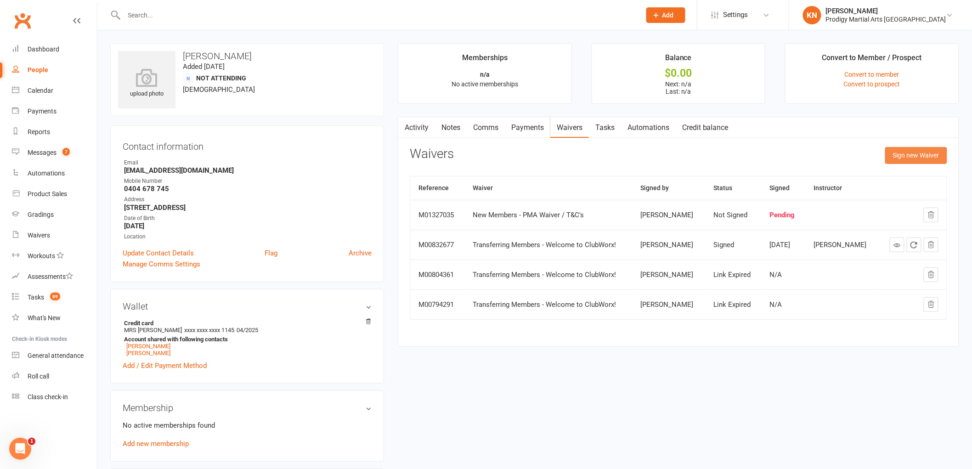
click at [903, 153] on button "Sign new Waiver" at bounding box center [916, 155] width 62 height 17
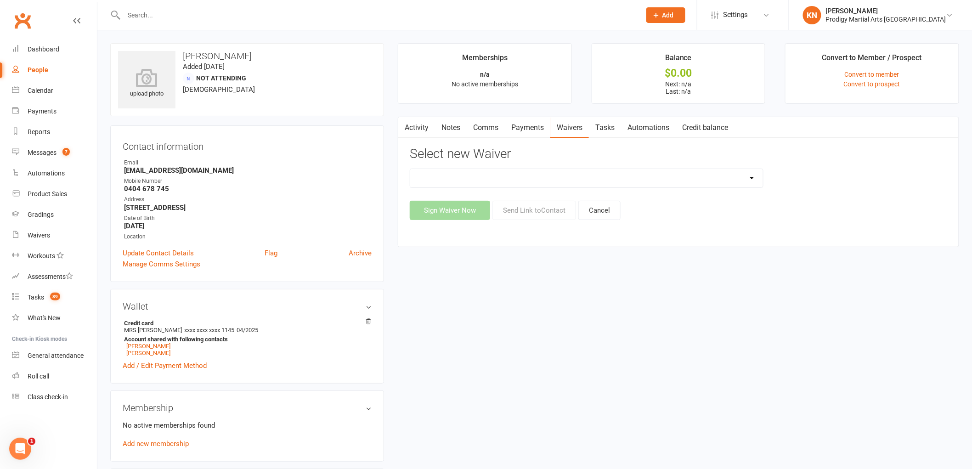
click at [623, 179] on select "Change of Payment Details New Members - PMA Waiver / T&C's New Members - PMA Wa…" at bounding box center [586, 178] width 353 height 18
select select "9955"
click at [410, 169] on select "Change of Payment Details New Members - PMA Waiver / T&C's New Members - PMA Wa…" at bounding box center [586, 178] width 353 height 18
click at [465, 209] on button "Sign Waiver Now" at bounding box center [450, 210] width 80 height 19
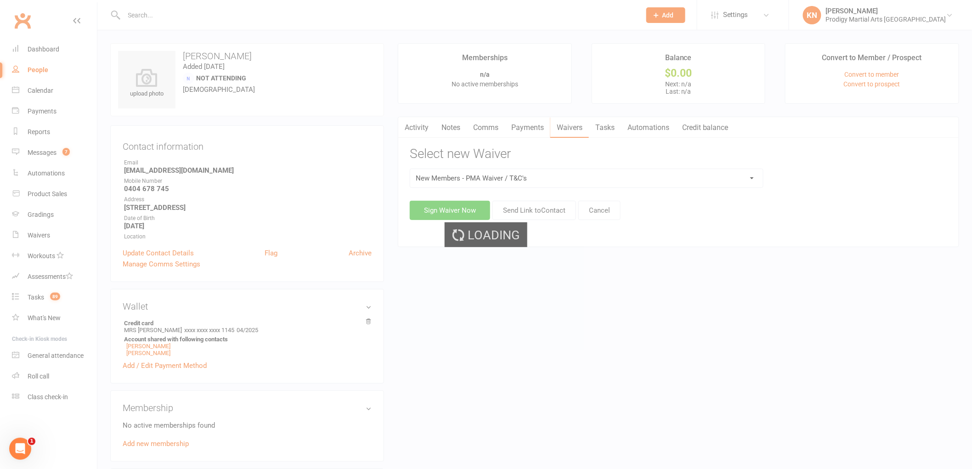
select select "04"
select select "2025"
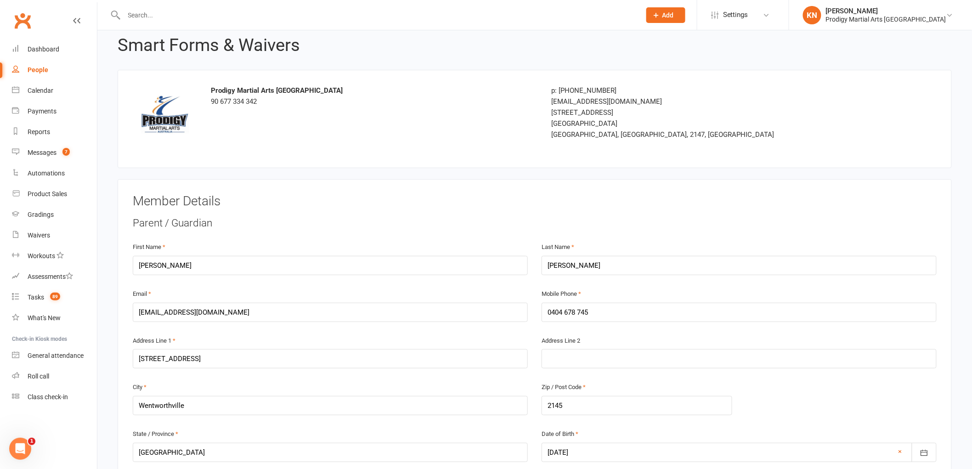
scroll to position [357, 0]
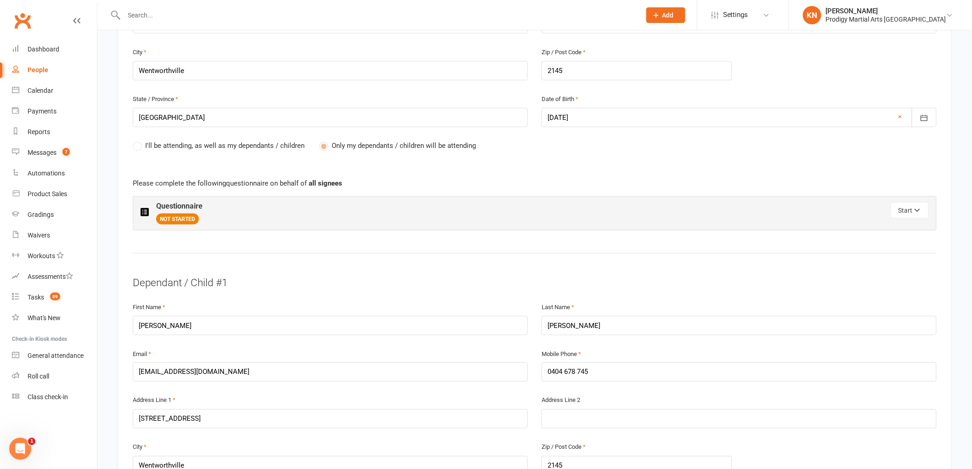
click at [136, 145] on label "I'll be attending, as well as my dependants / children" at bounding box center [219, 145] width 172 height 11
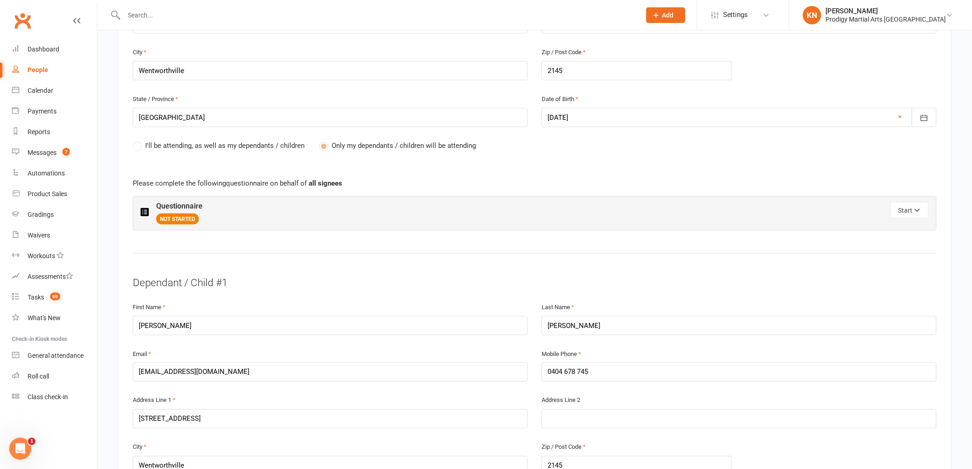
click at [138, 146] on label "I'll be attending, as well as my dependants / children" at bounding box center [219, 145] width 172 height 11
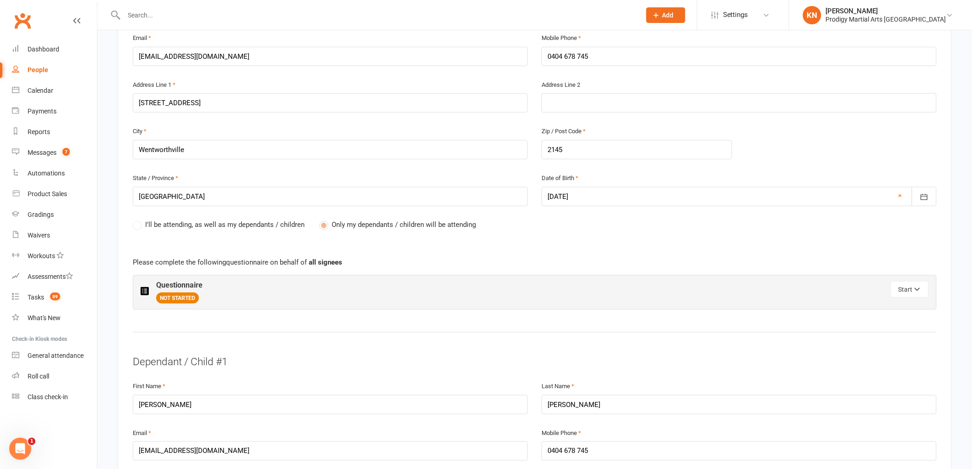
scroll to position [306, 0]
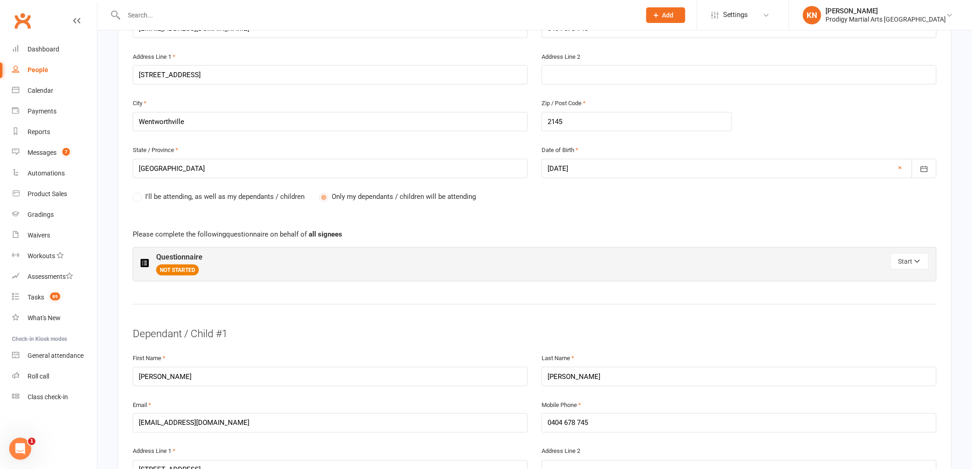
click at [136, 198] on label "I'll be attending, as well as my dependants / children" at bounding box center [219, 196] width 172 height 11
click at [134, 198] on label "I'll be attending, as well as my dependants / children" at bounding box center [219, 196] width 172 height 11
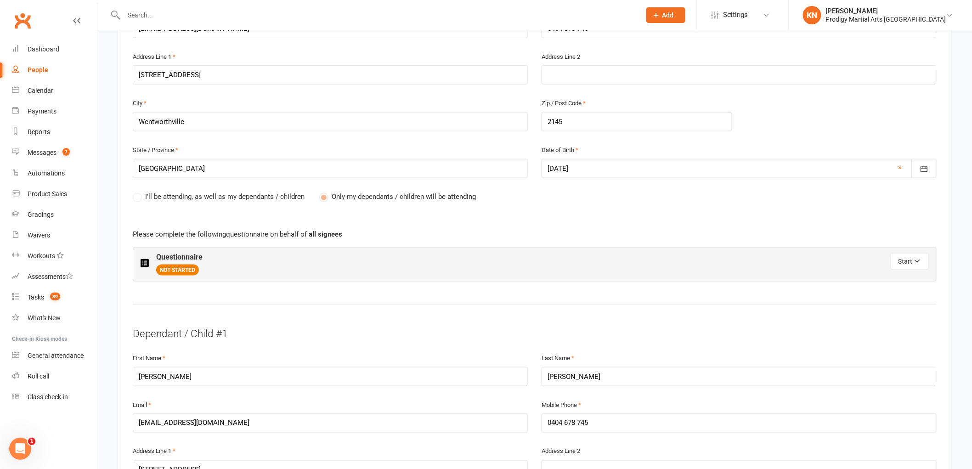
click at [134, 198] on label "I'll be attending, as well as my dependants / children" at bounding box center [219, 196] width 172 height 11
click at [134, 197] on label "I'll be attending, as well as my dependants / children" at bounding box center [219, 196] width 172 height 11
click at [136, 196] on label "I'll be attending, as well as my dependants / children" at bounding box center [219, 196] width 172 height 11
click at [139, 198] on label "I'll be attending, as well as my dependants / children" at bounding box center [219, 196] width 172 height 11
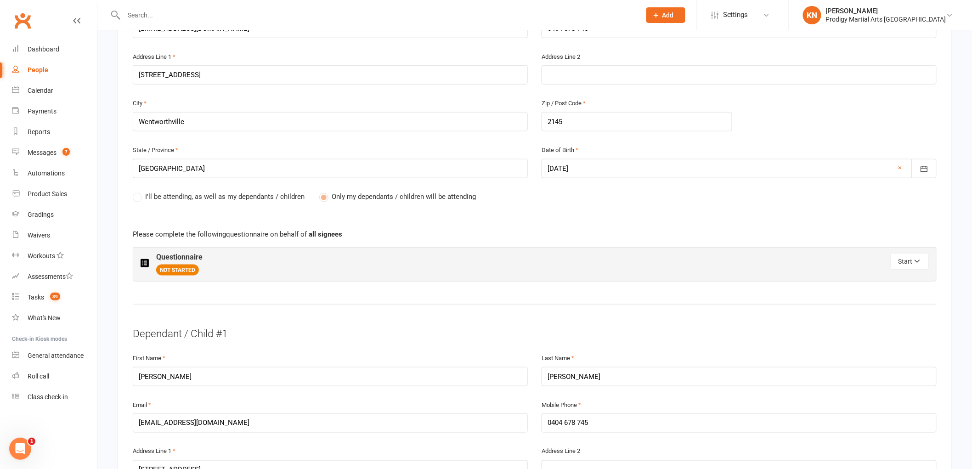
click at [139, 198] on label "I'll be attending, as well as my dependants / children" at bounding box center [219, 196] width 172 height 11
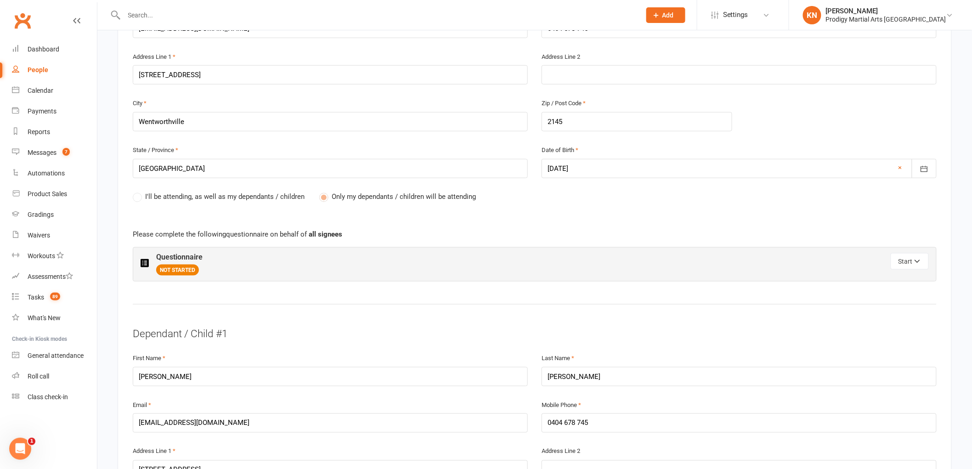
click at [141, 198] on label "I'll be attending, as well as my dependants / children" at bounding box center [219, 196] width 172 height 11
drag, startPoint x: 141, startPoint y: 198, endPoint x: 146, endPoint y: 193, distance: 7.5
click at [141, 198] on label "I'll be attending, as well as my dependants / children" at bounding box center [219, 196] width 172 height 11
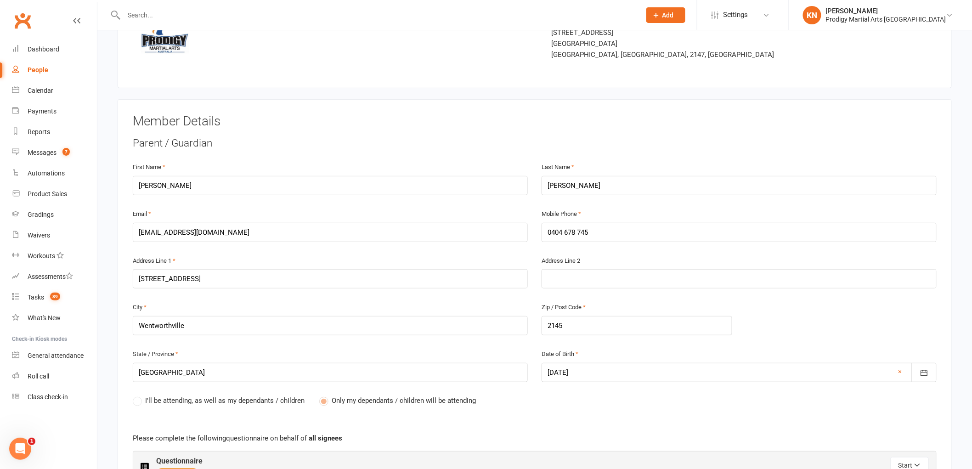
scroll to position [153, 0]
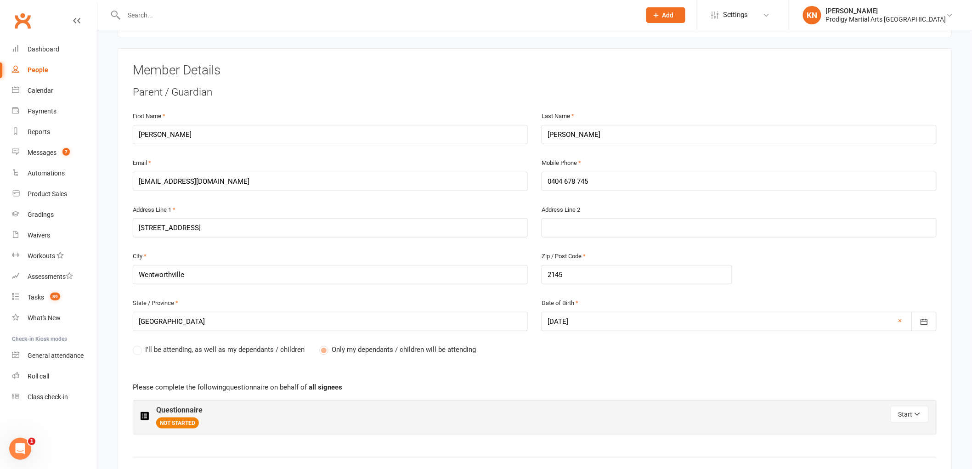
click at [28, 20] on link "Clubworx" at bounding box center [22, 20] width 23 height 23
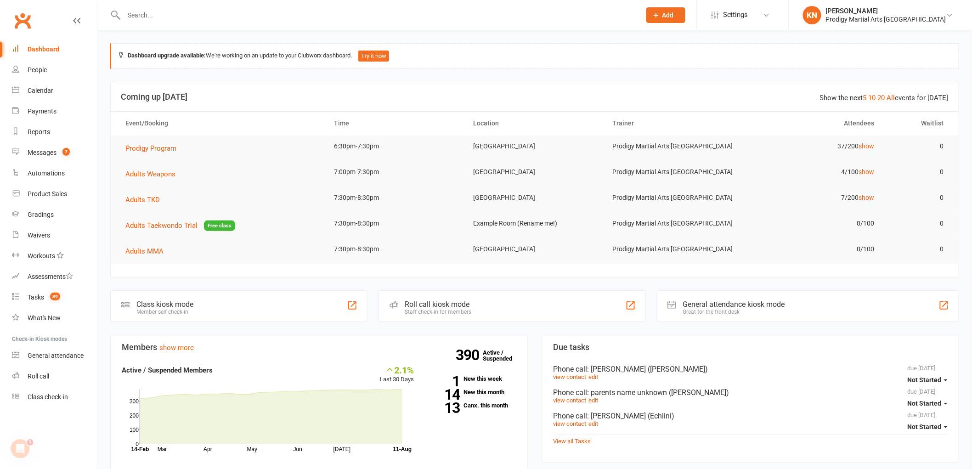
click at [250, 21] on input "text" at bounding box center [378, 15] width 514 height 13
type input "j"
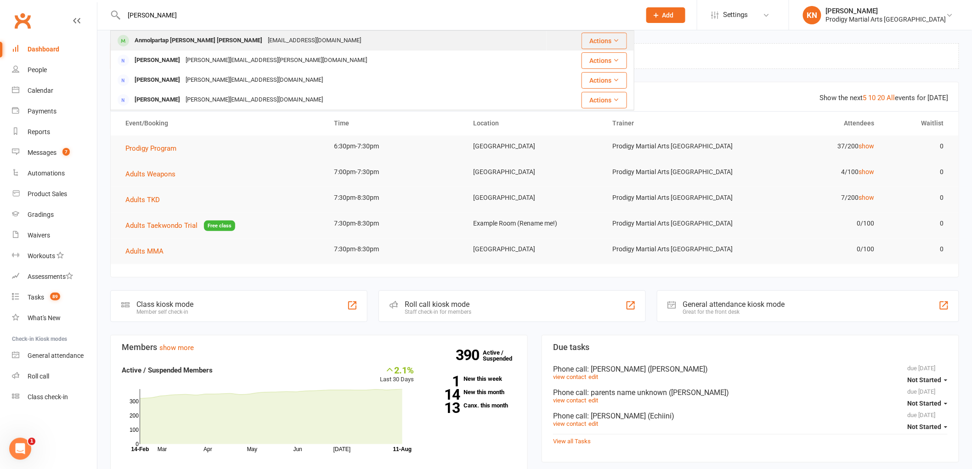
type input "[PERSON_NAME]"
click at [265, 35] on div "[EMAIL_ADDRESS][DOMAIN_NAME]" at bounding box center [314, 40] width 99 height 13
